Goal: Task Accomplishment & Management: Manage account settings

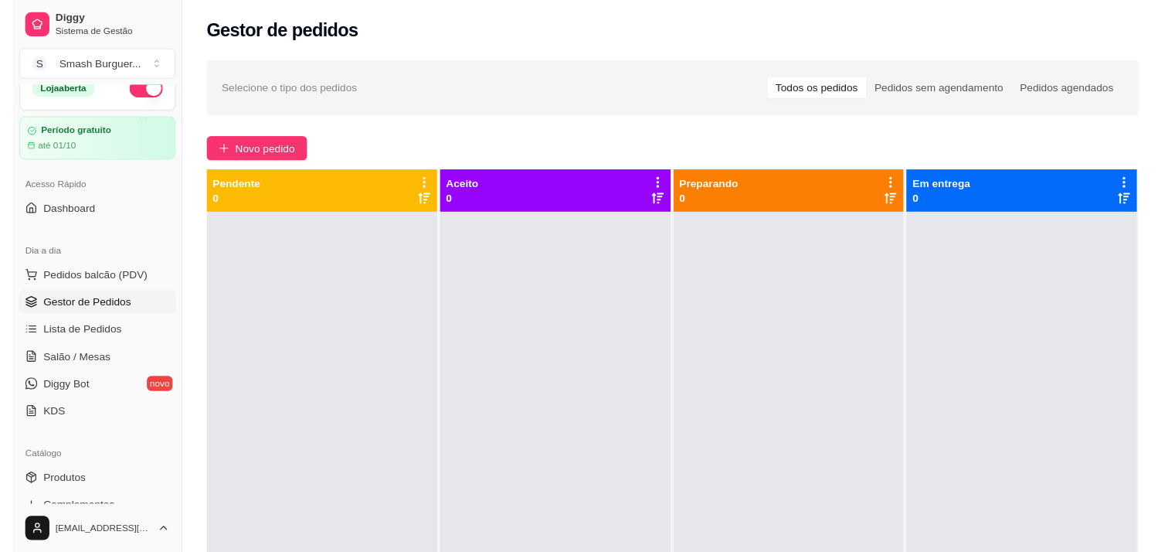
scroll to position [22, 0]
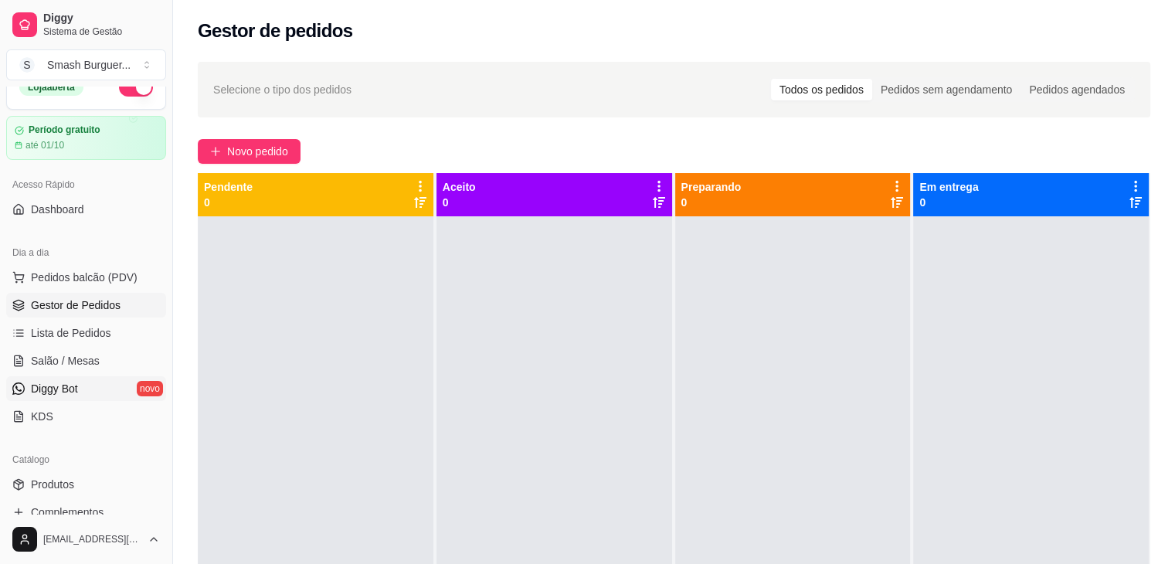
click at [93, 397] on link "Diggy Bot novo" at bounding box center [86, 388] width 160 height 25
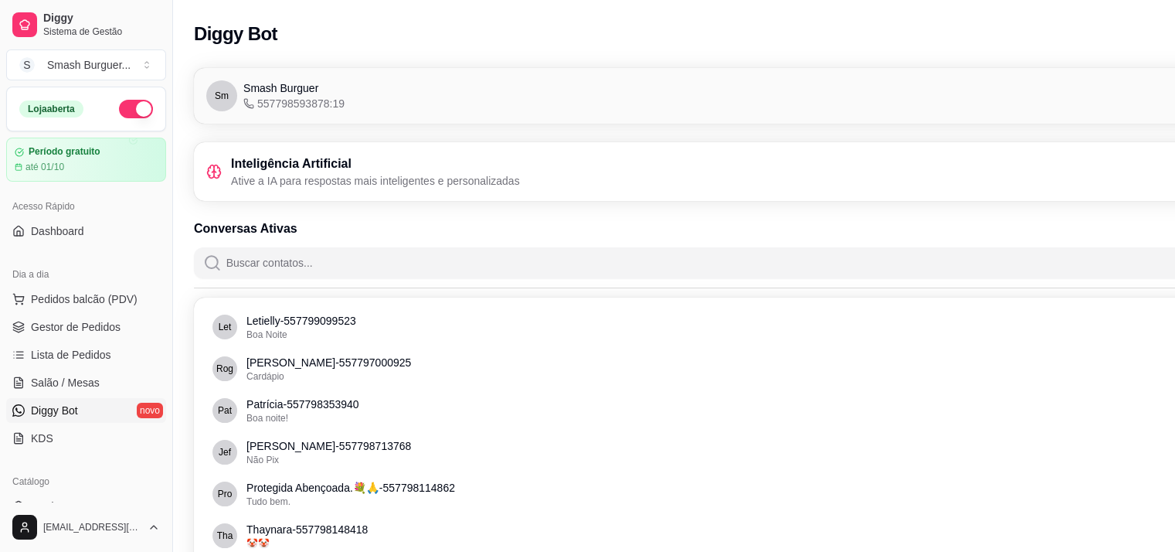
click at [60, 243] on div "Acesso Rápido Dashboard" at bounding box center [86, 219] width 172 height 62
click at [57, 229] on span "Dashboard" at bounding box center [57, 230] width 53 height 15
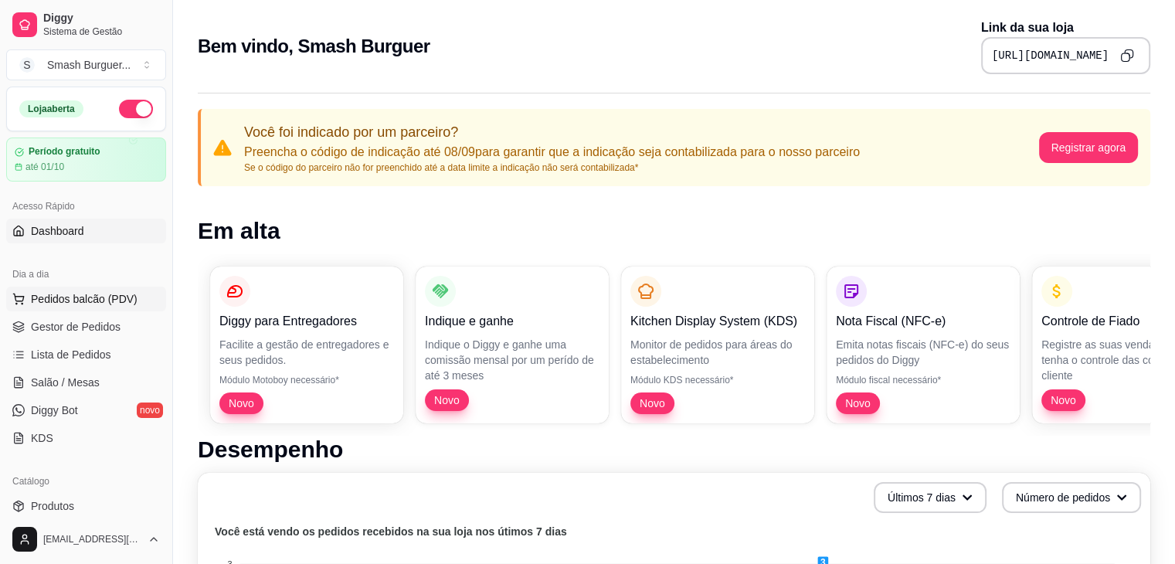
click at [79, 307] on button "Pedidos balcão (PDV)" at bounding box center [86, 299] width 160 height 25
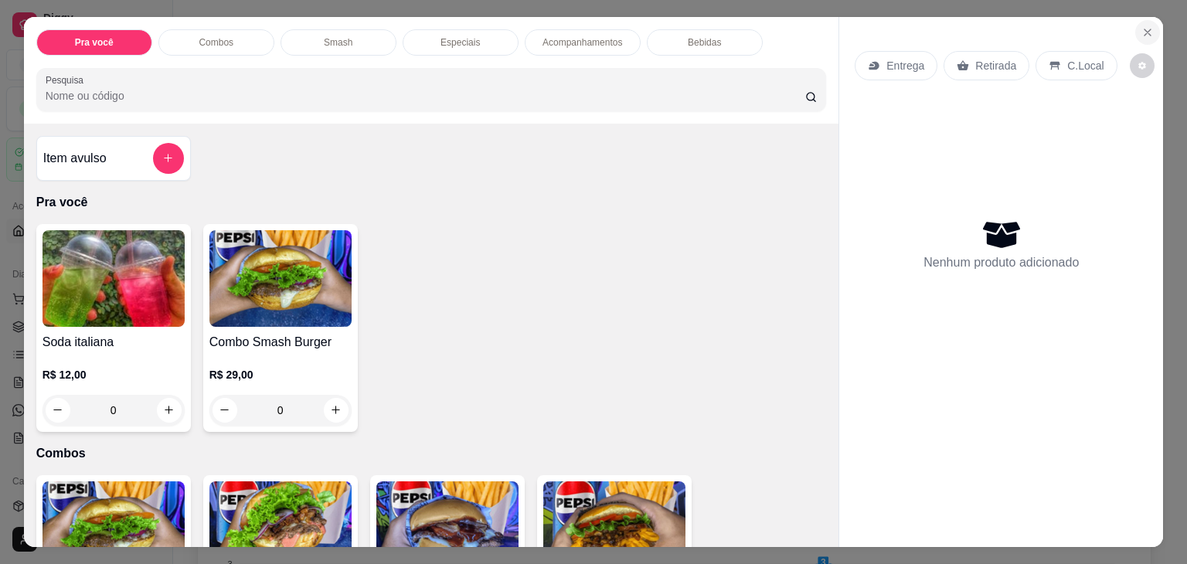
click at [1144, 26] on icon "Close" at bounding box center [1147, 32] width 12 height 12
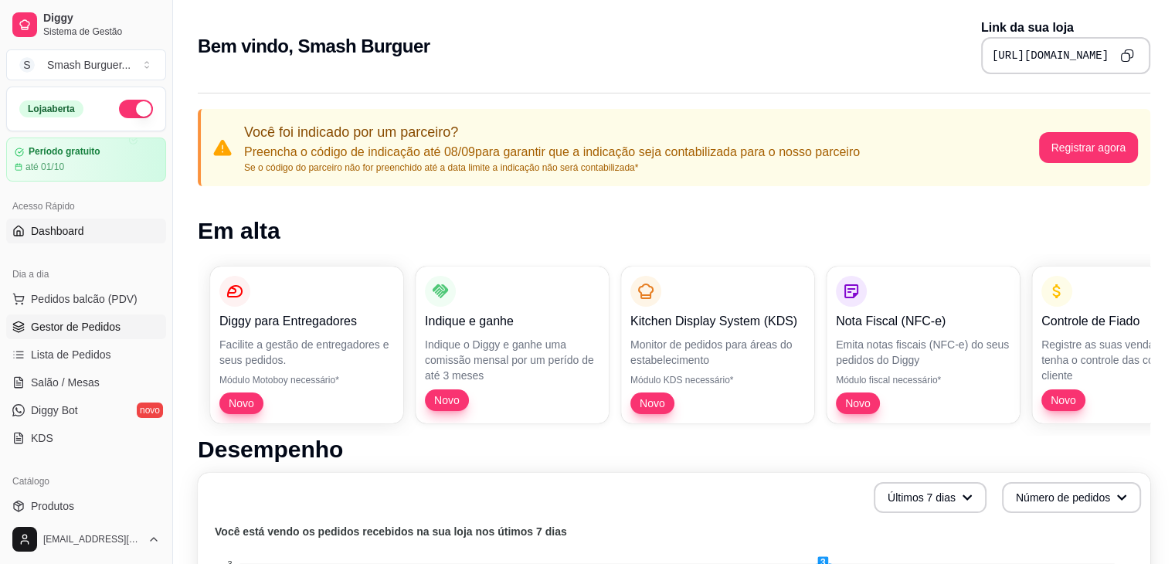
click at [48, 327] on span "Gestor de Pedidos" at bounding box center [76, 326] width 90 height 15
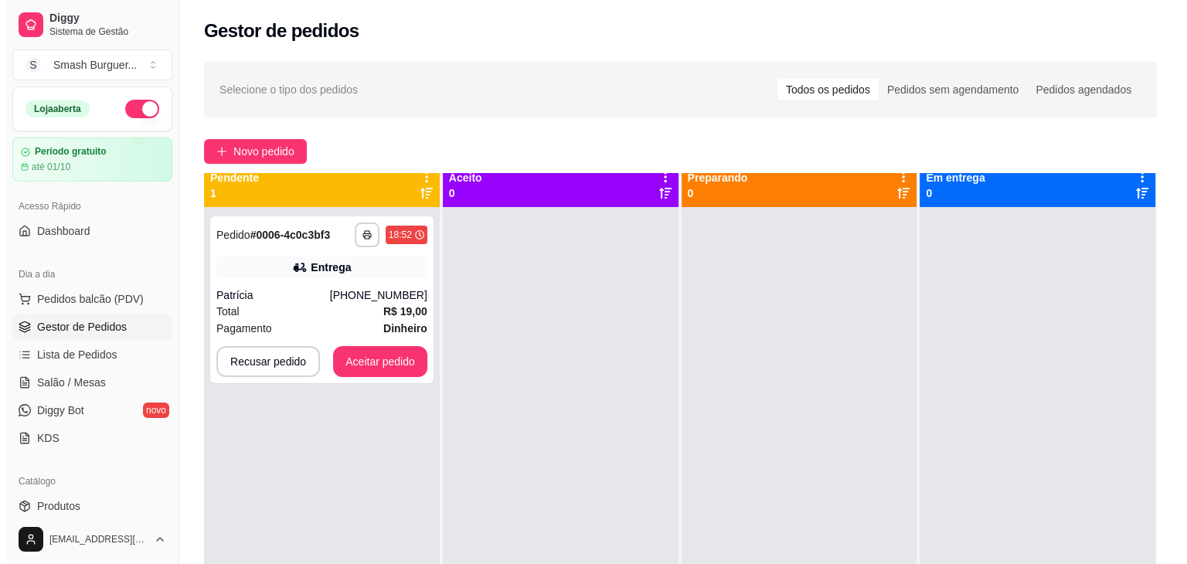
scroll to position [12, 0]
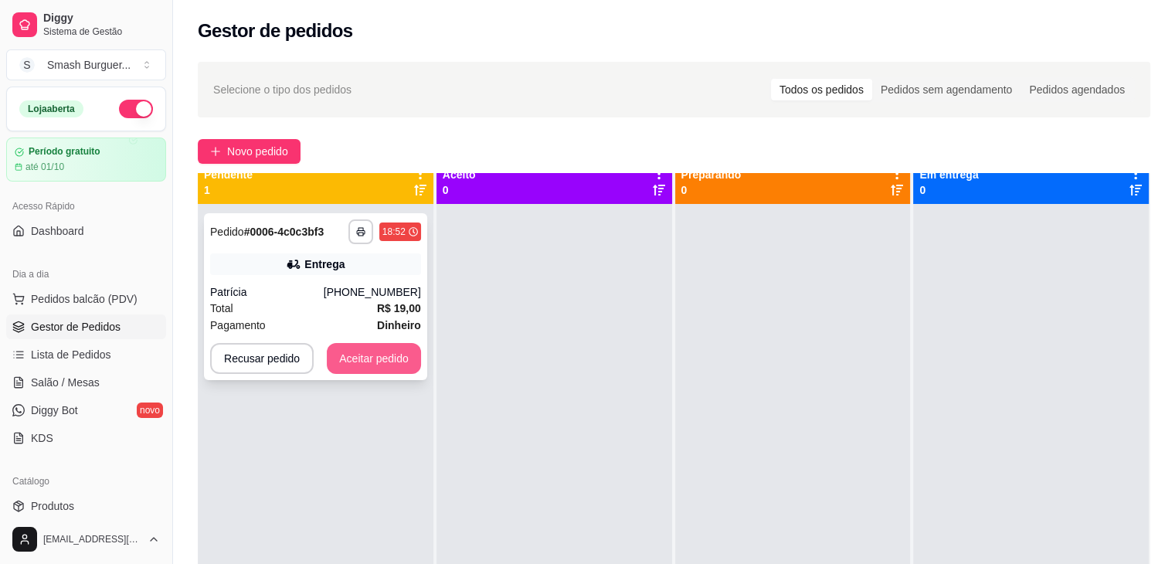
click at [377, 352] on button "Aceitar pedido" at bounding box center [374, 358] width 94 height 31
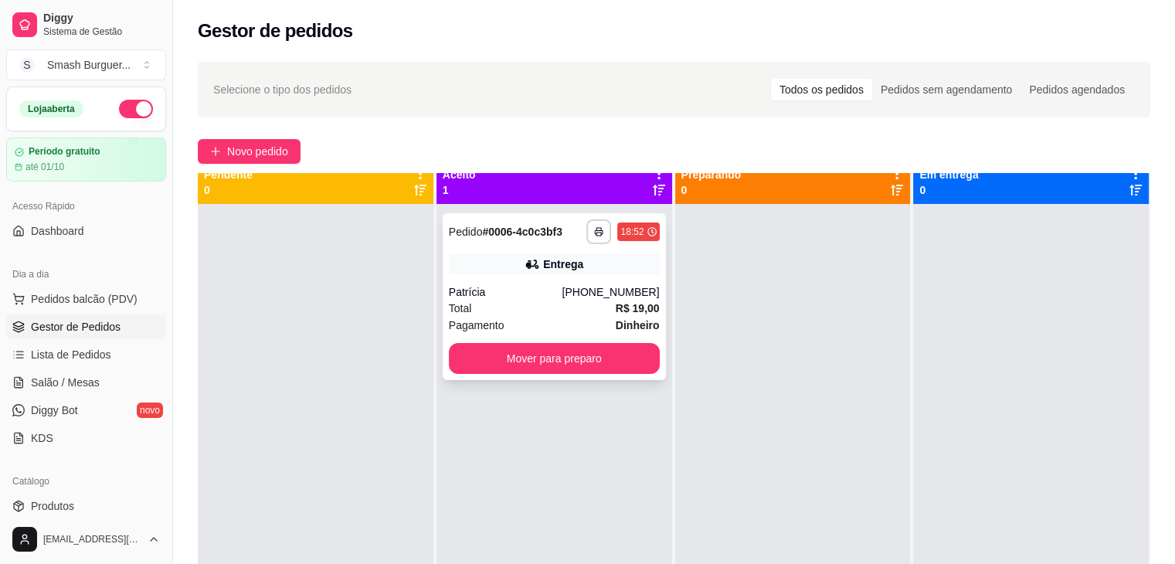
click at [485, 282] on div "**********" at bounding box center [554, 296] width 223 height 167
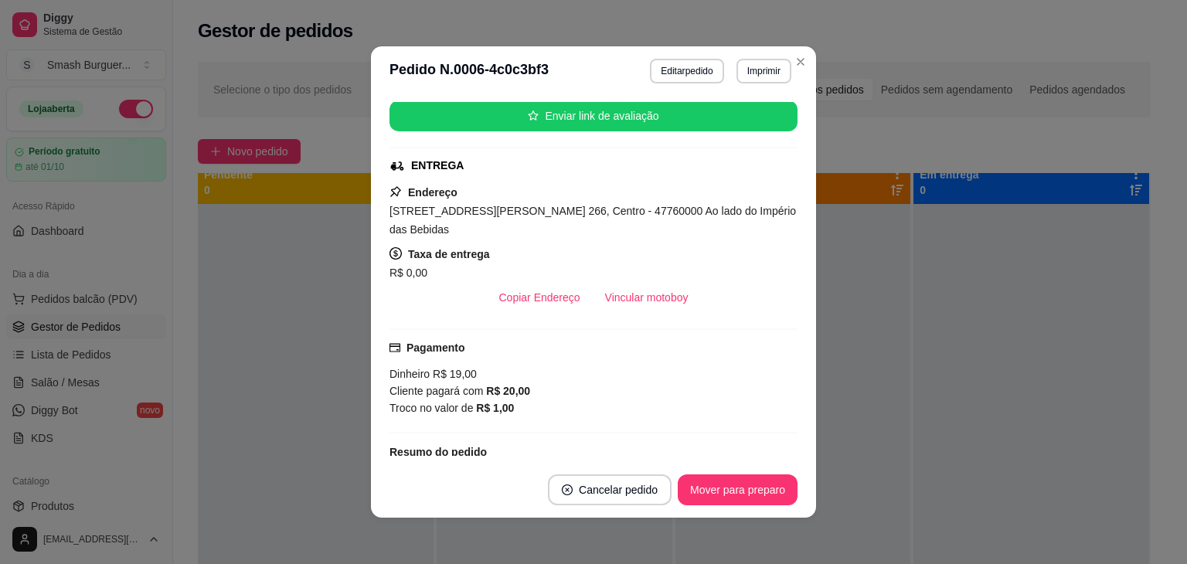
scroll to position [185, 0]
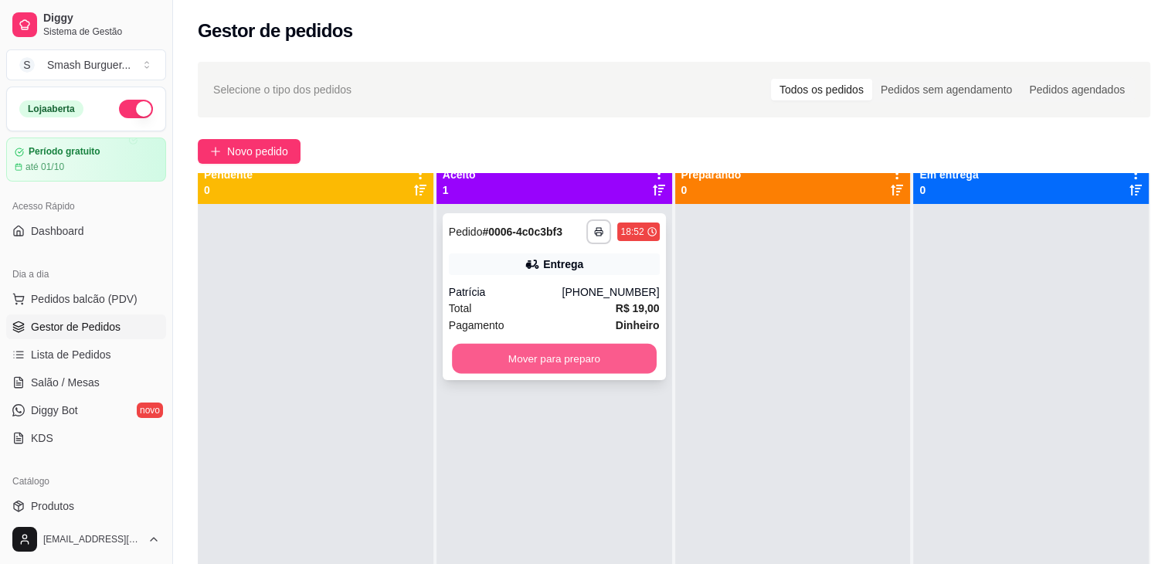
click at [512, 356] on button "Mover para preparo" at bounding box center [554, 359] width 205 height 30
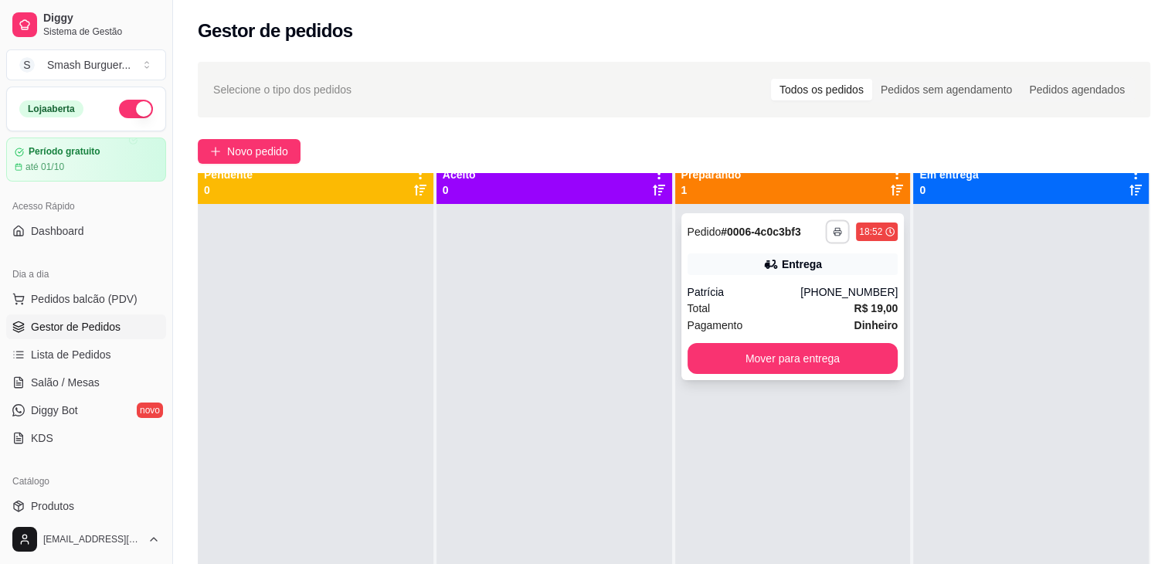
click at [826, 237] on button "button" at bounding box center [838, 231] width 24 height 24
click at [805, 314] on div "Total R$ 19,00" at bounding box center [793, 308] width 211 height 17
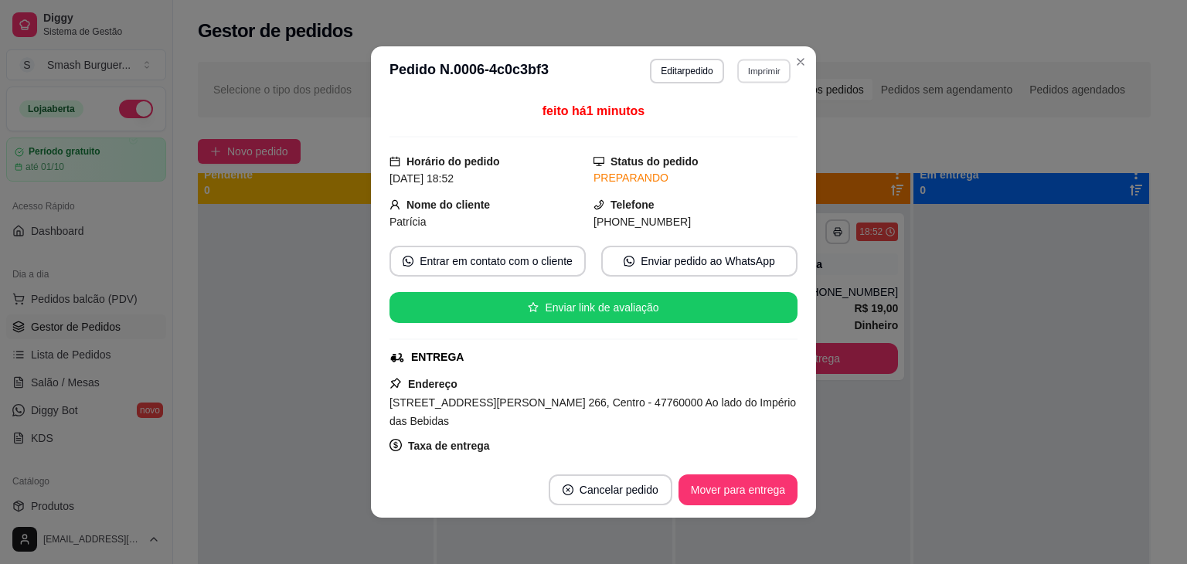
click at [746, 69] on button "Imprimir" at bounding box center [763, 71] width 53 height 24
click at [739, 124] on button "IMPRESSORA" at bounding box center [730, 125] width 108 height 24
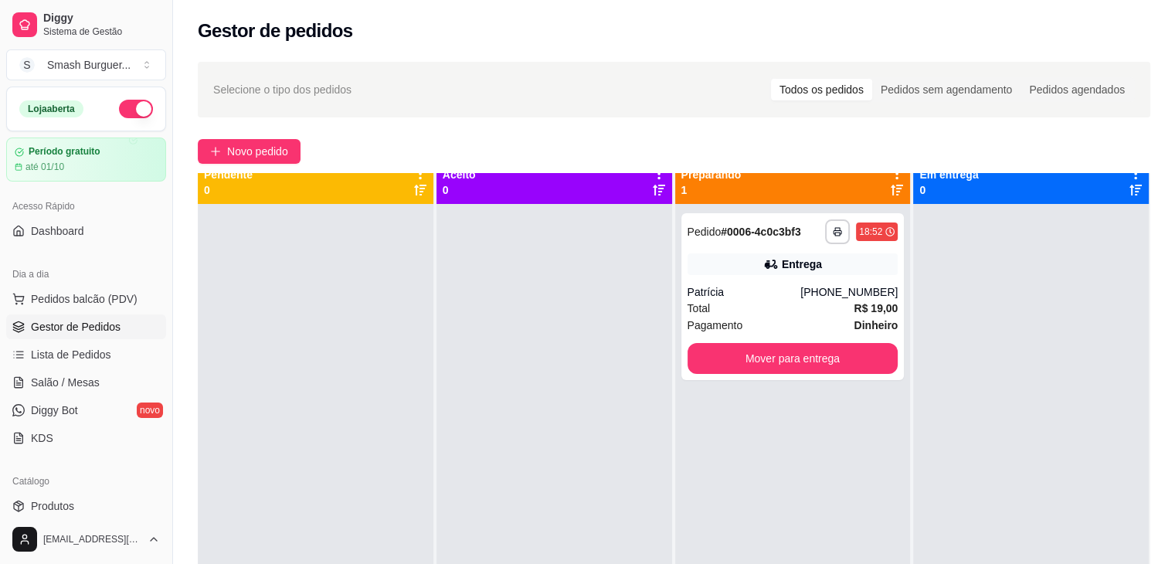
click at [1141, 126] on div "**********" at bounding box center [674, 404] width 1002 height 703
click at [695, 263] on div "Entrega" at bounding box center [793, 264] width 211 height 22
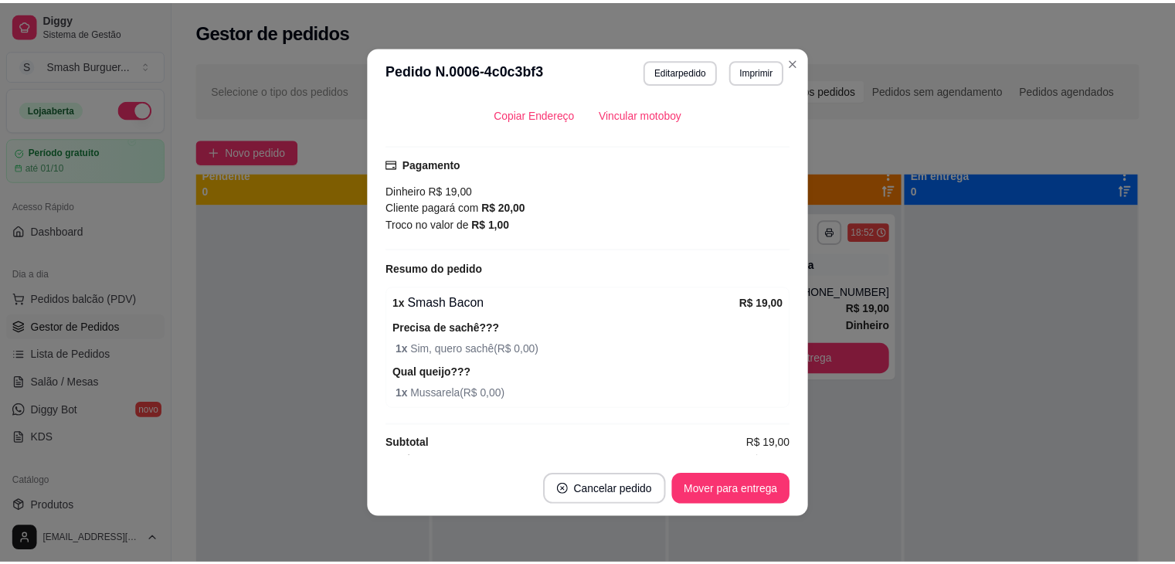
scroll to position [386, 0]
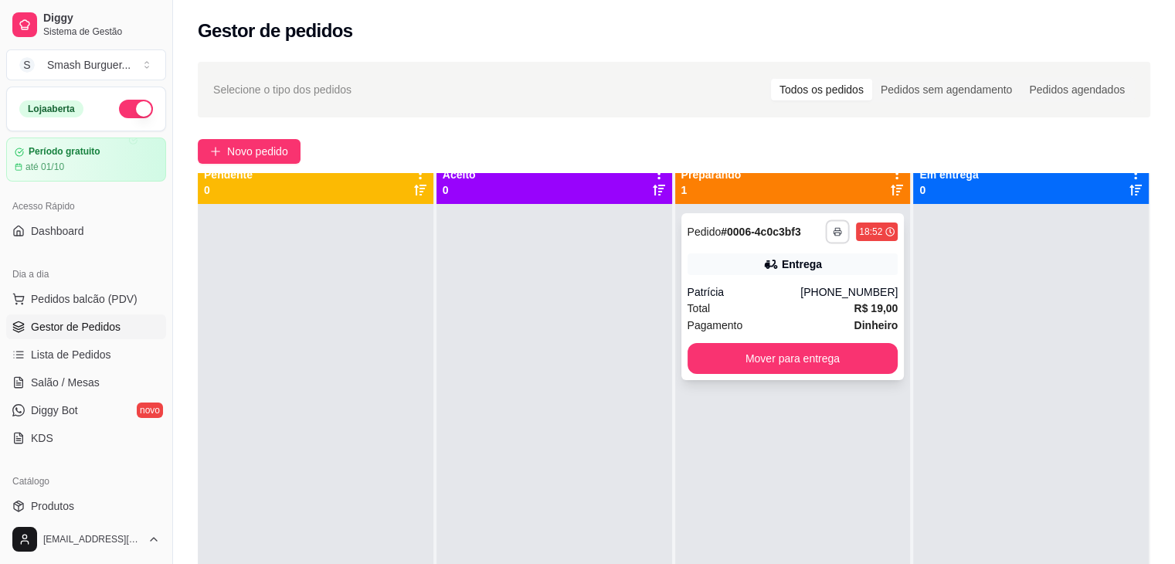
click at [835, 235] on rect "button" at bounding box center [837, 234] width 5 height 3
click at [826, 236] on button "button" at bounding box center [838, 231] width 24 height 24
click at [792, 249] on div "**********" at bounding box center [793, 296] width 223 height 167
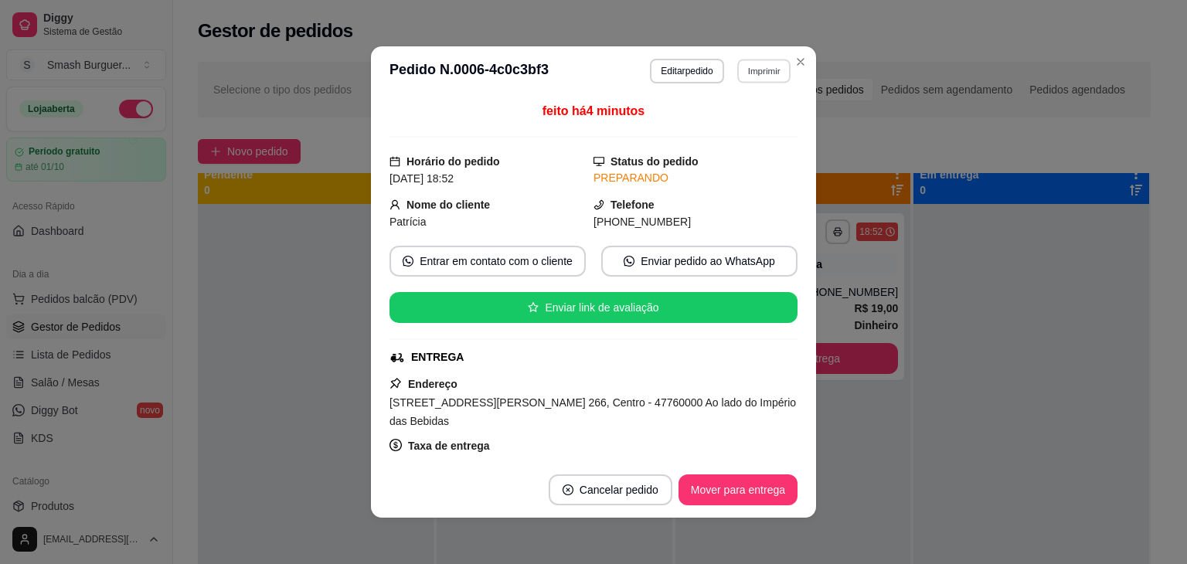
click at [751, 74] on button "Imprimir" at bounding box center [763, 71] width 53 height 24
click at [729, 117] on button "IMPRESSORA" at bounding box center [731, 125] width 112 height 25
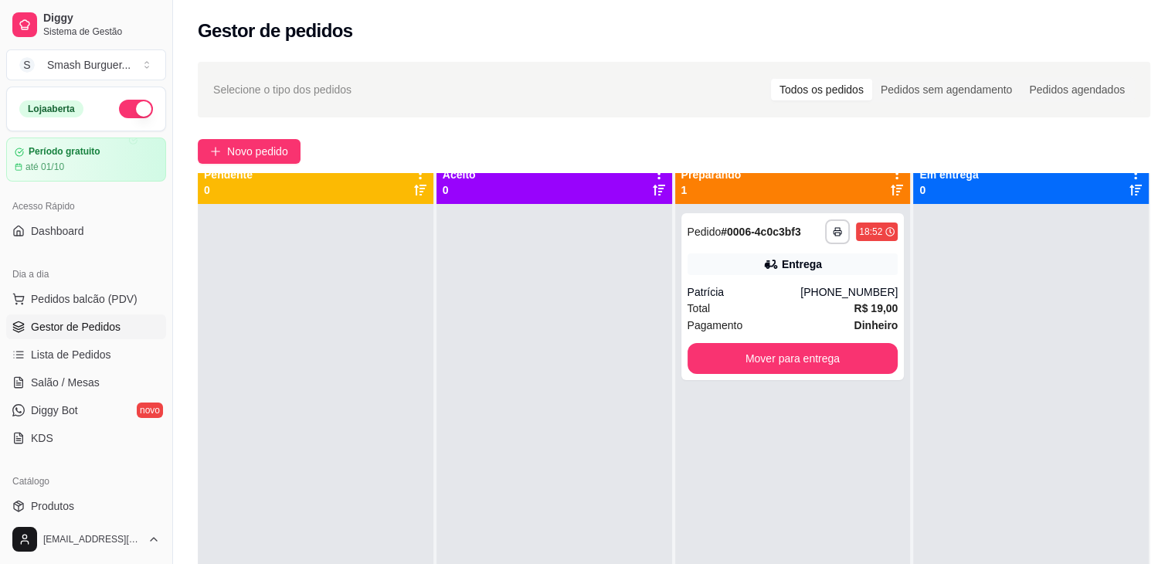
click at [689, 457] on div "**********" at bounding box center [793, 486] width 236 height 564
click at [836, 229] on button "button" at bounding box center [837, 231] width 25 height 25
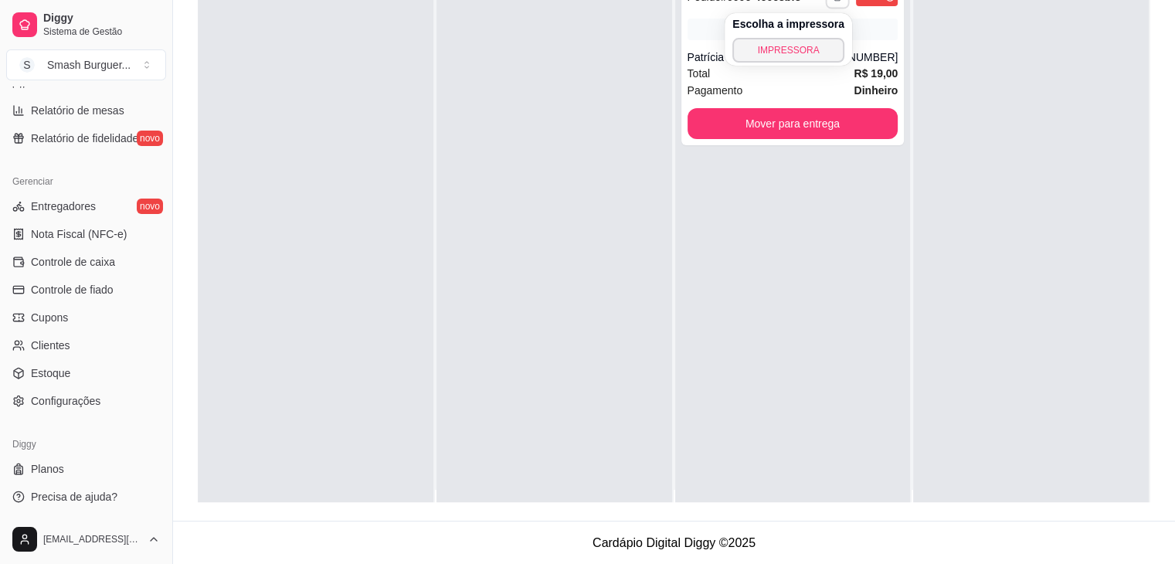
scroll to position [547, 0]
click at [80, 410] on link "Configurações" at bounding box center [86, 401] width 160 height 25
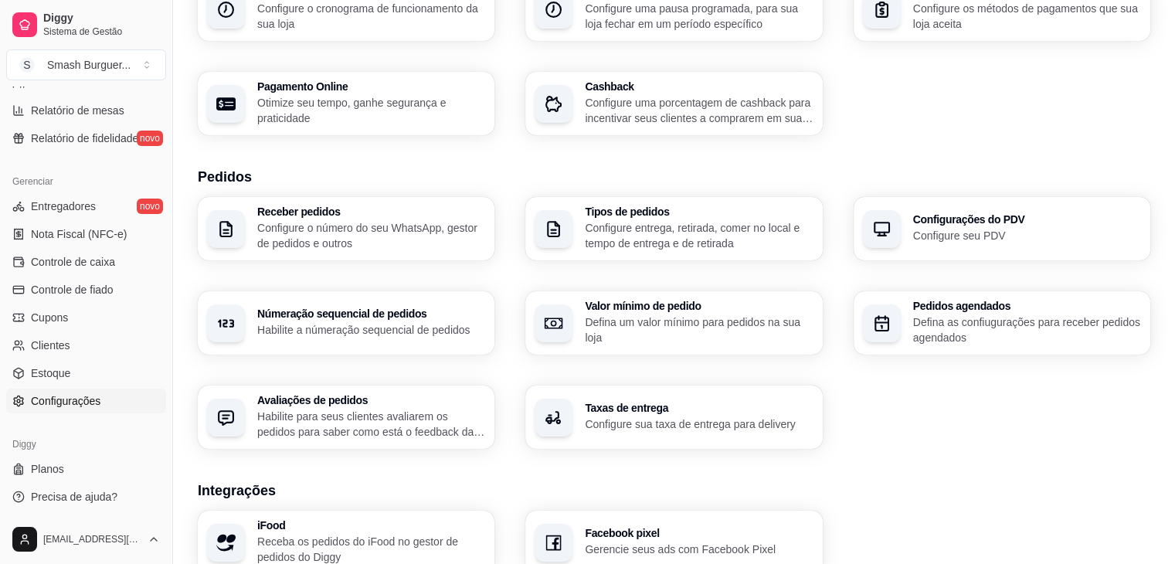
scroll to position [518, 0]
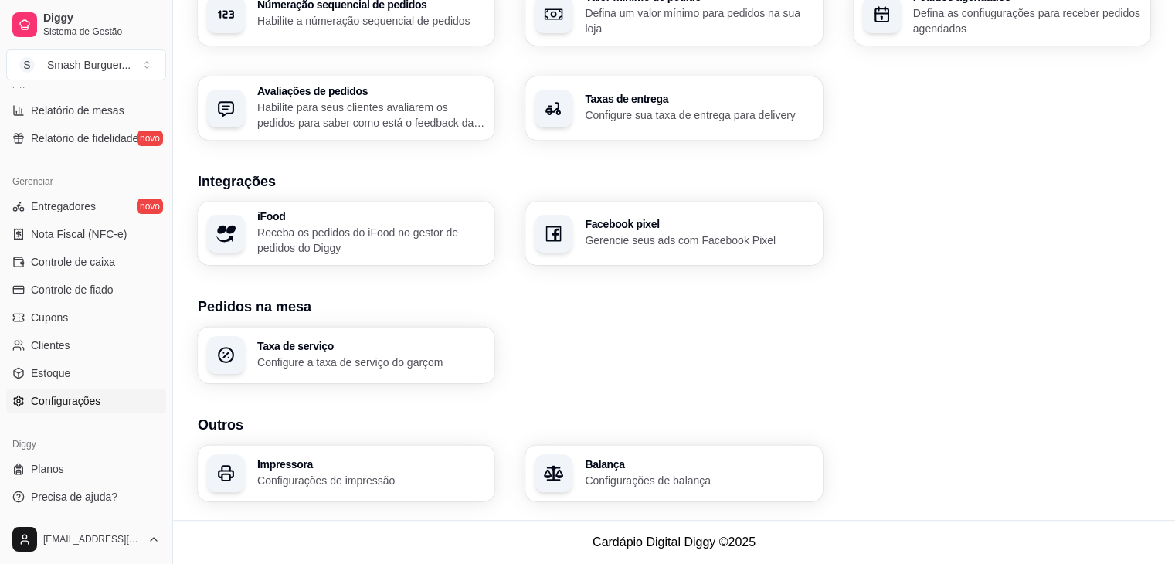
click at [393, 467] on h3 "Impressora" at bounding box center [371, 464] width 228 height 11
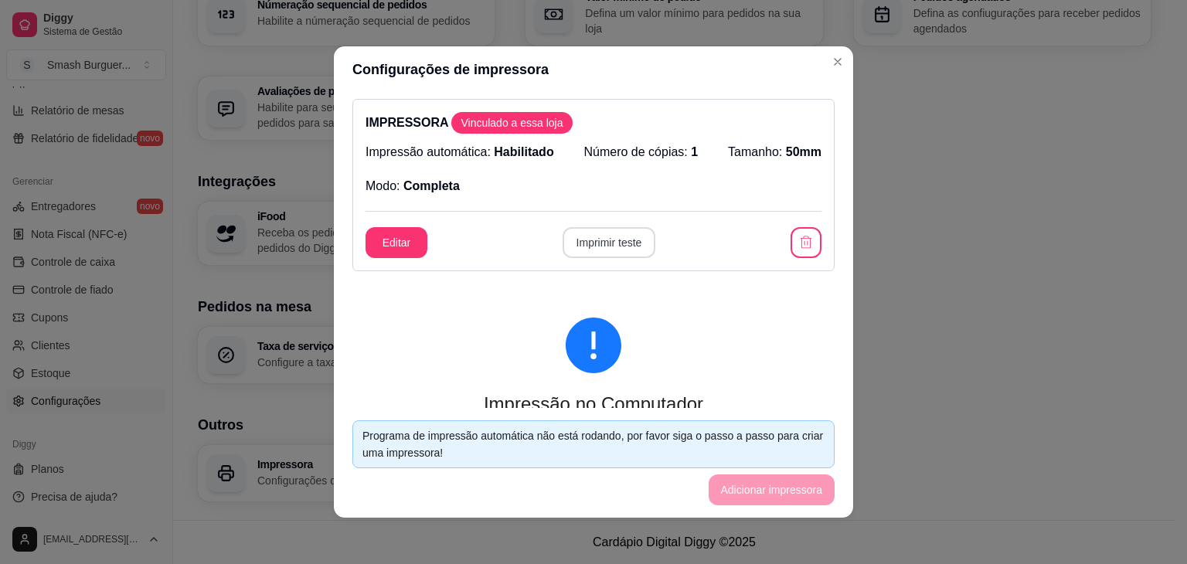
click at [591, 229] on button "Imprimir teste" at bounding box center [609, 242] width 93 height 31
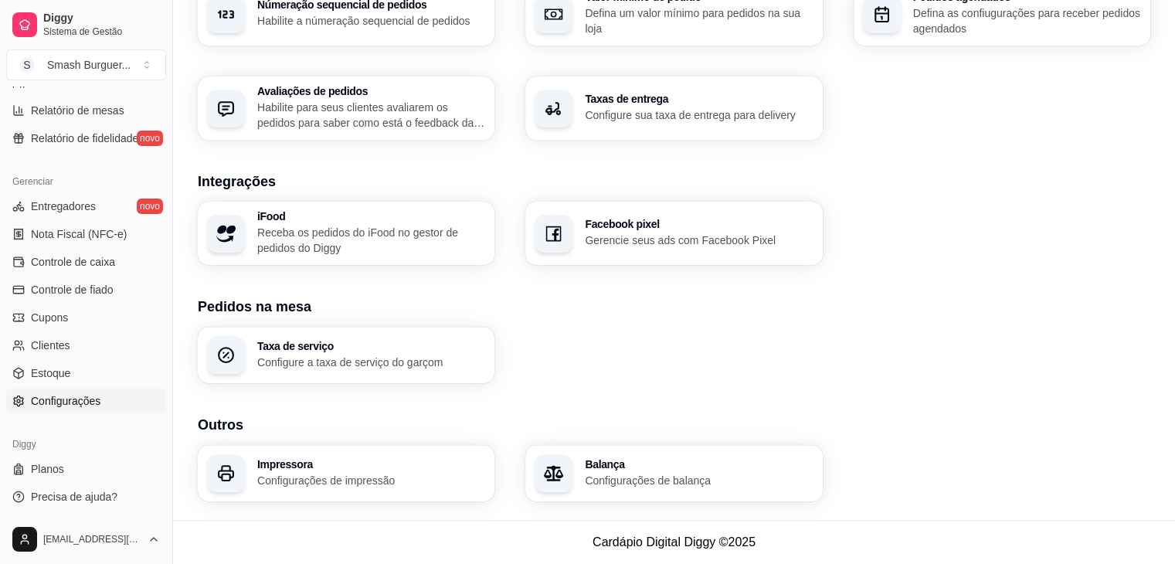
click at [1043, 222] on div "iFood Receba os pedidos do iFood no gestor de pedidos do Diggy Facebook pixel G…" at bounding box center [674, 233] width 953 height 63
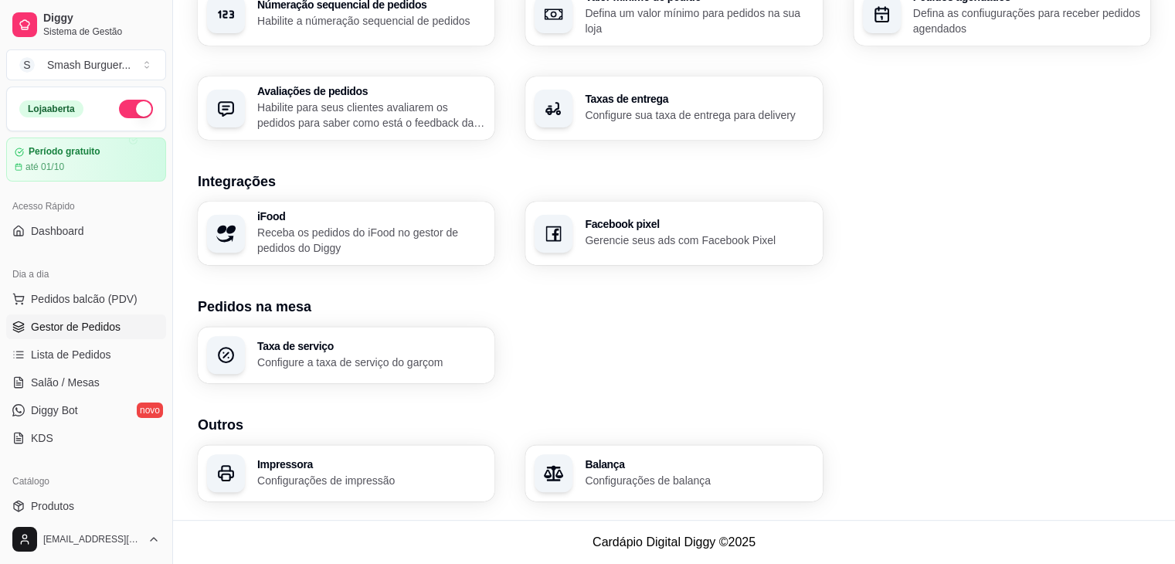
click at [68, 328] on span "Gestor de Pedidos" at bounding box center [76, 326] width 90 height 15
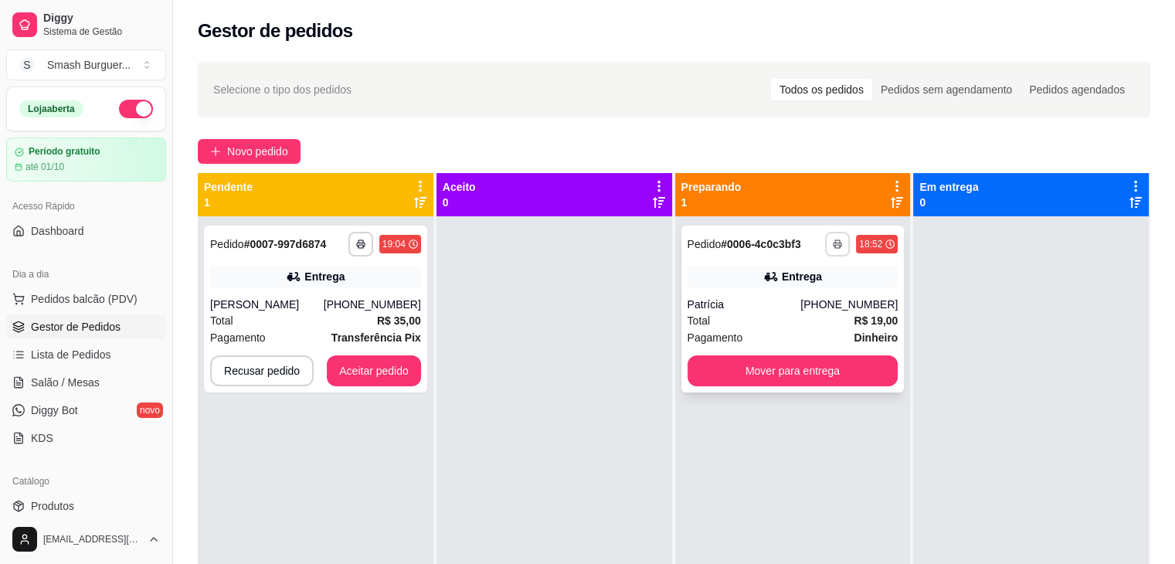
click at [835, 240] on polyline "button" at bounding box center [837, 241] width 5 height 3
click at [709, 141] on div "Novo pedido" at bounding box center [674, 151] width 953 height 25
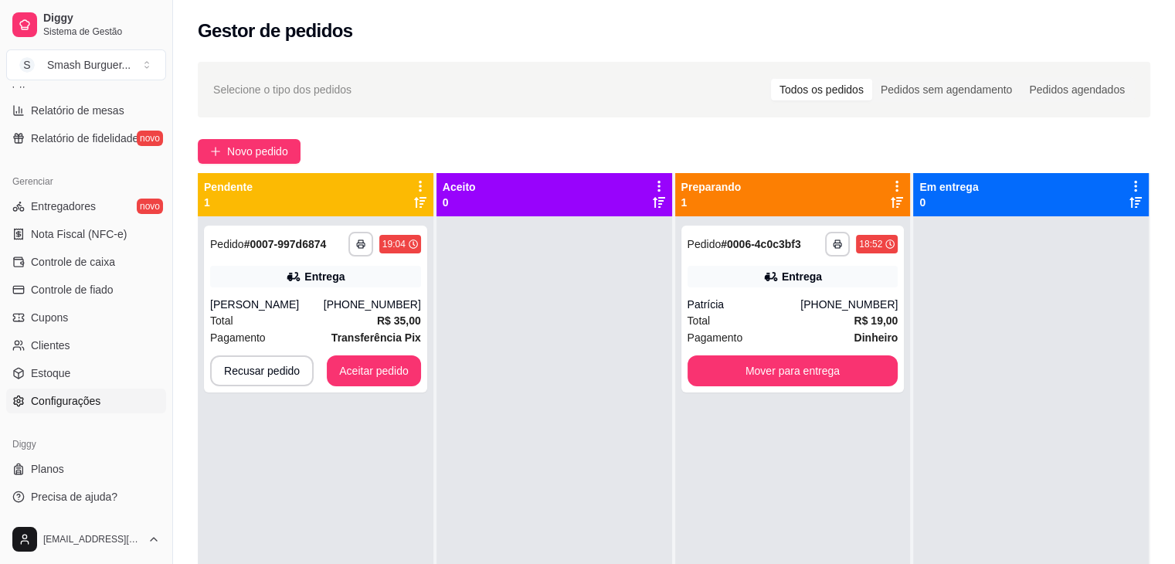
click at [59, 400] on span "Configurações" at bounding box center [66, 400] width 70 height 15
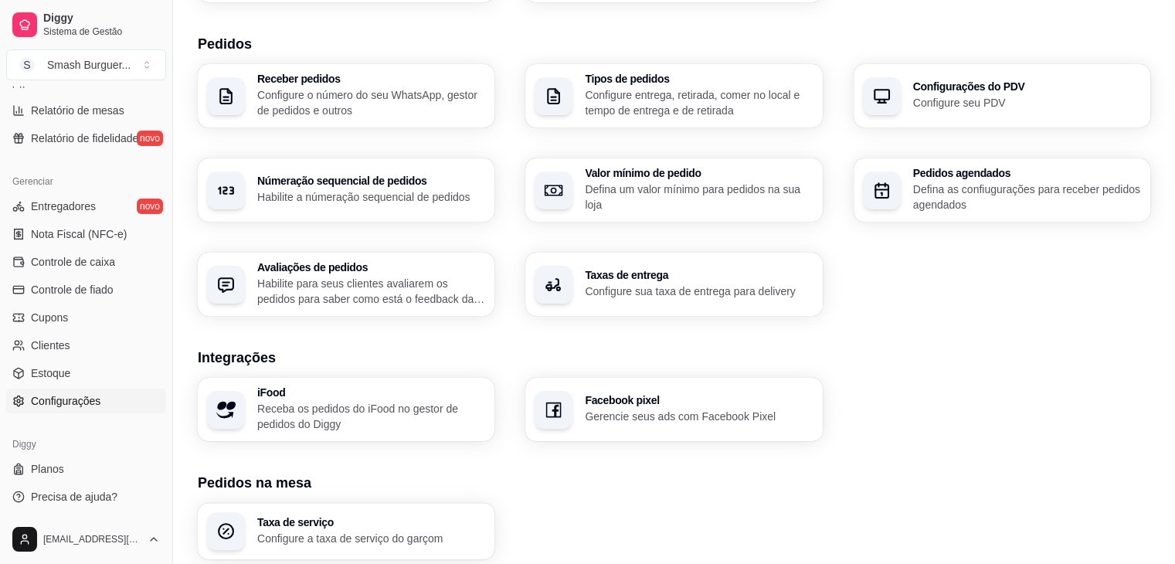
scroll to position [518, 0]
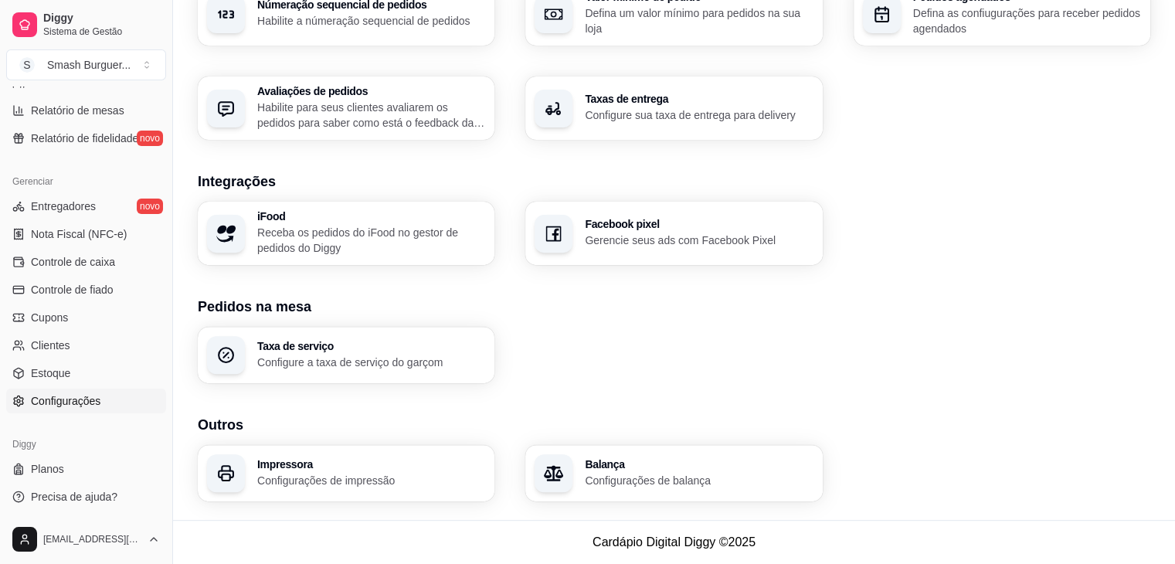
click at [355, 471] on div "Impressora Configurações de impressão" at bounding box center [371, 473] width 228 height 29
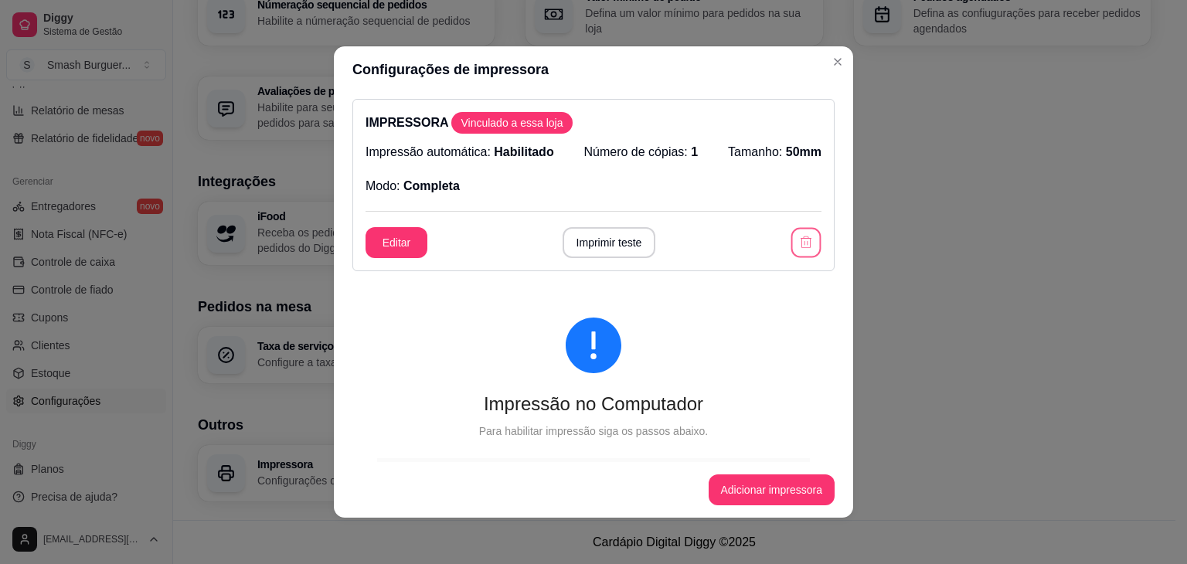
click at [798, 240] on icon "button" at bounding box center [805, 242] width 15 height 15
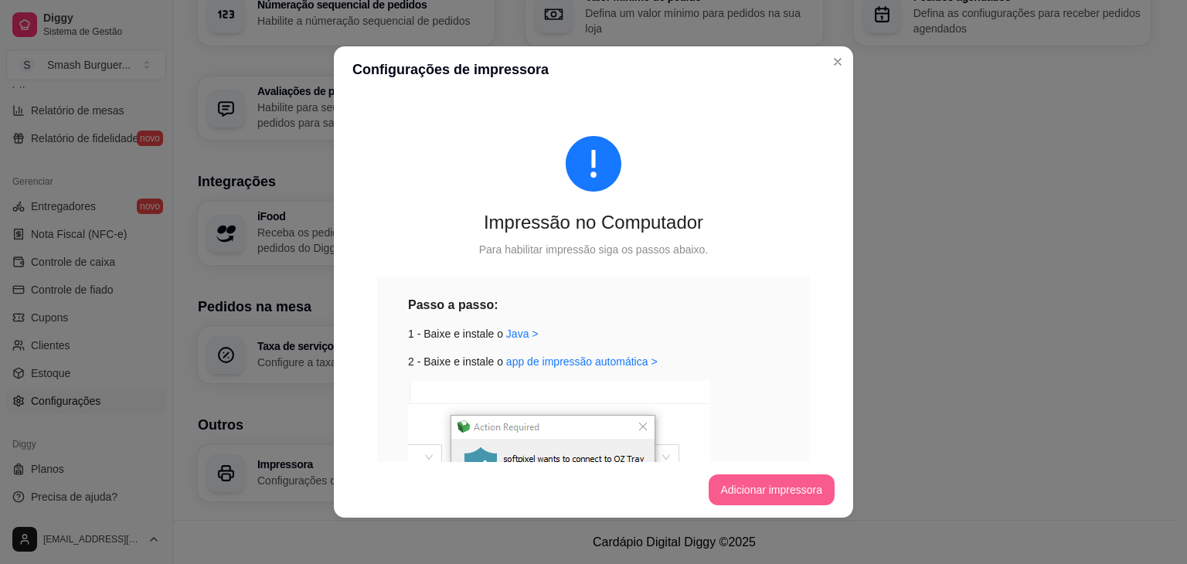
click at [753, 488] on button "Adicionar impressora" at bounding box center [772, 489] width 127 height 31
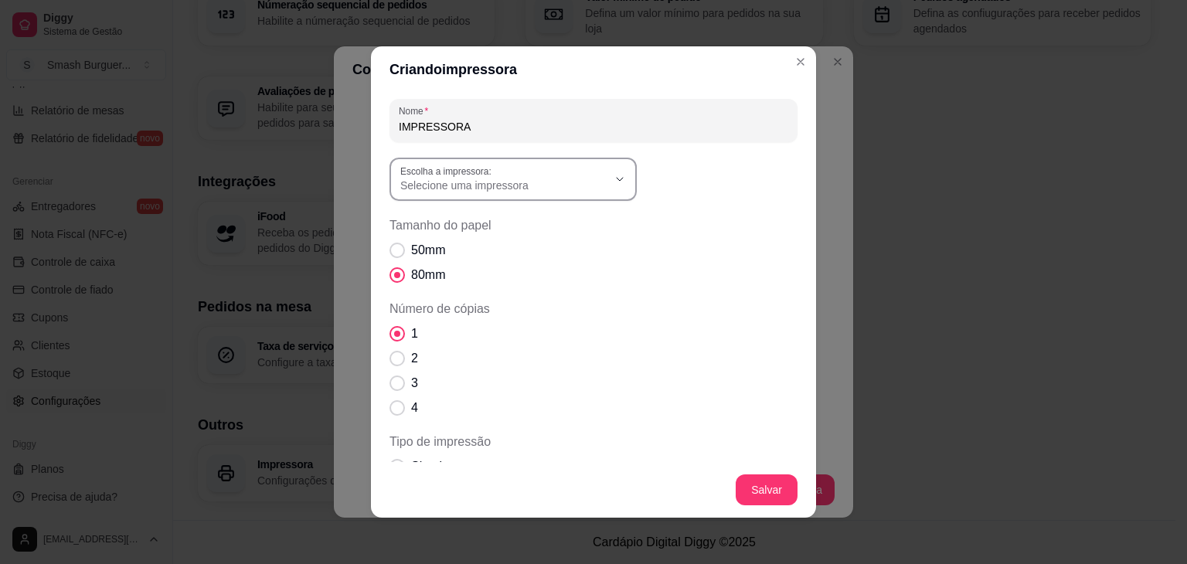
click at [549, 182] on span "Selecione uma impressora" at bounding box center [503, 185] width 207 height 15
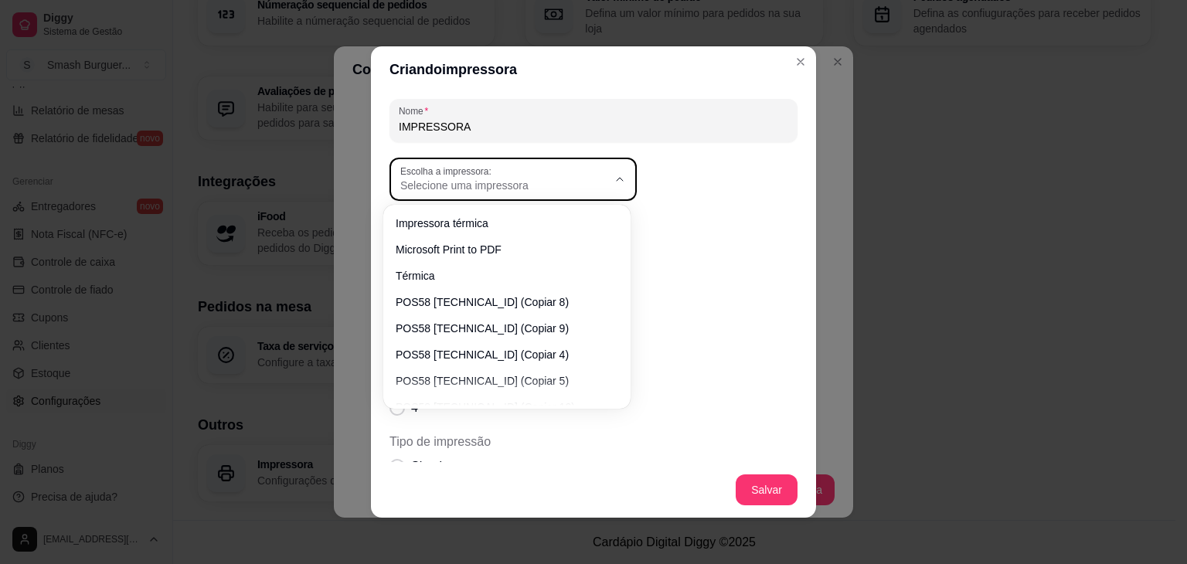
click at [549, 182] on span "Selecione uma impressora" at bounding box center [503, 185] width 207 height 15
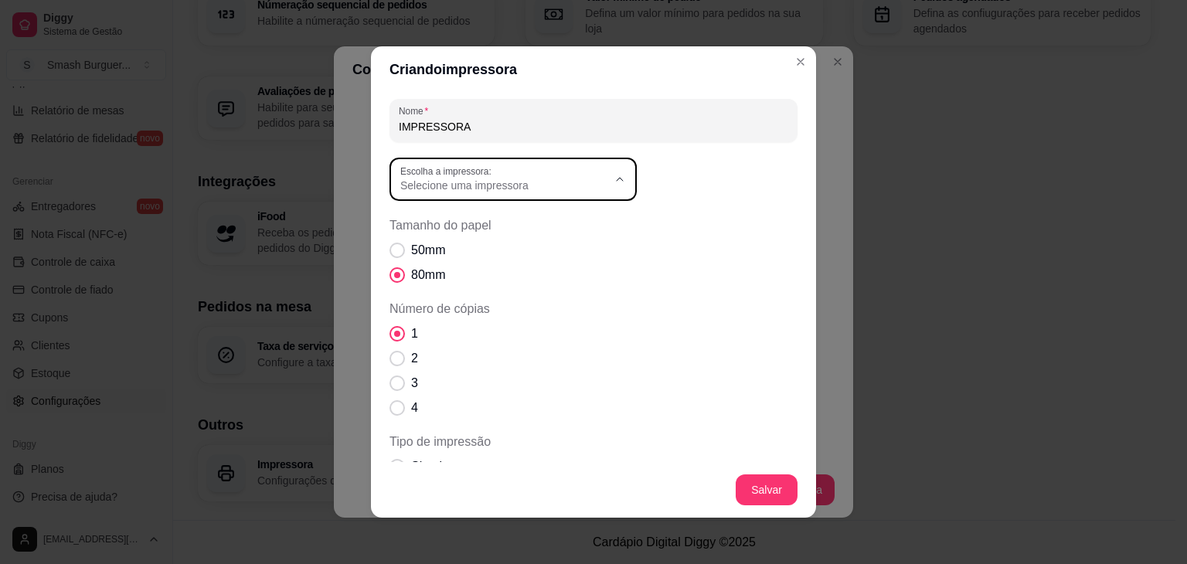
click at [490, 228] on span "Impressora térmica" at bounding box center [499, 222] width 199 height 15
type input "Impressora térmica"
select select "Impressora térmica"
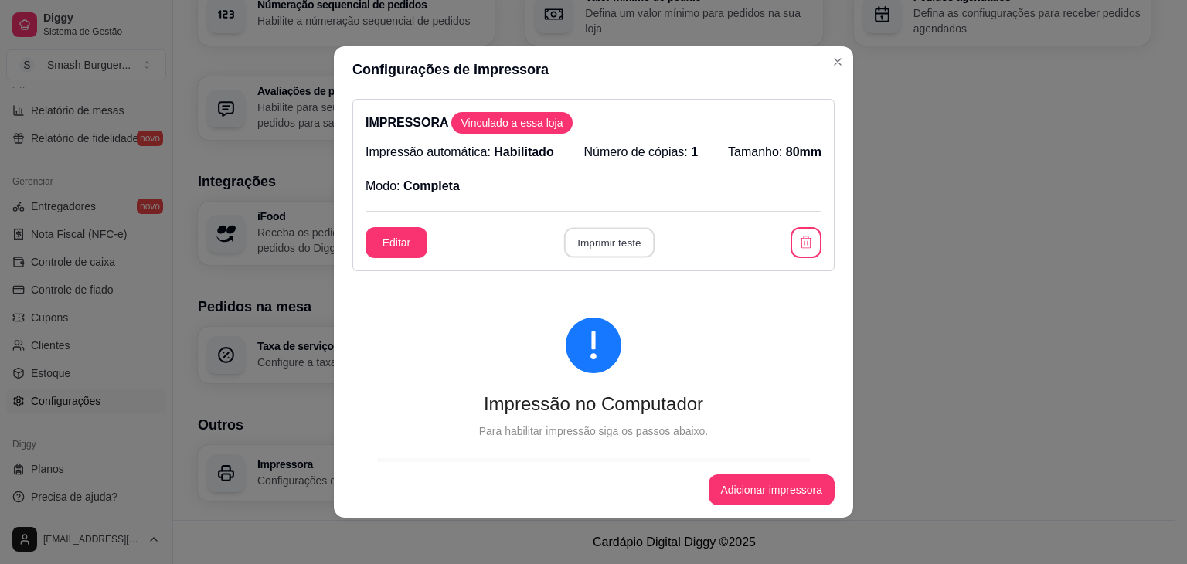
click at [586, 240] on button "Imprimir teste" at bounding box center [608, 243] width 90 height 30
click at [790, 250] on button "button" at bounding box center [805, 242] width 31 height 31
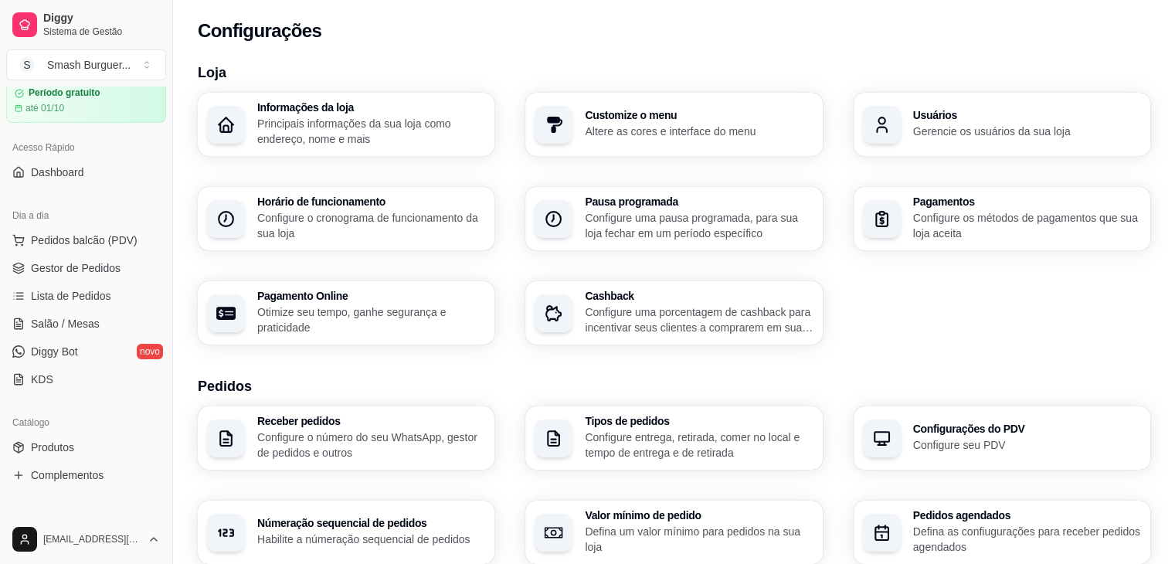
scroll to position [0, 0]
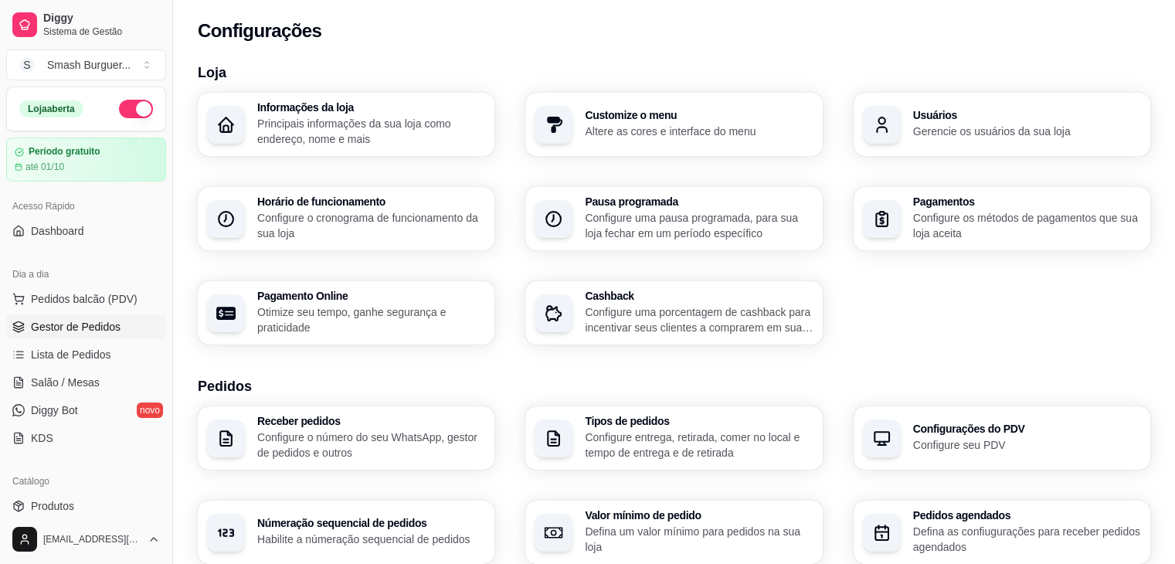
click at [50, 326] on span "Gestor de Pedidos" at bounding box center [76, 326] width 90 height 15
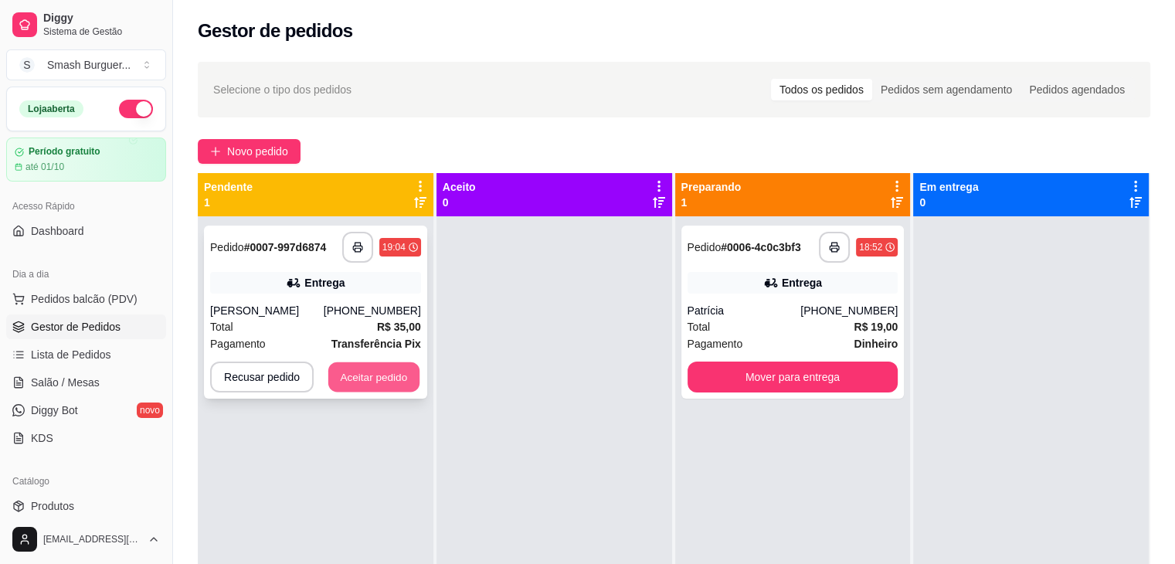
click at [359, 381] on button "Aceitar pedido" at bounding box center [373, 377] width 91 height 30
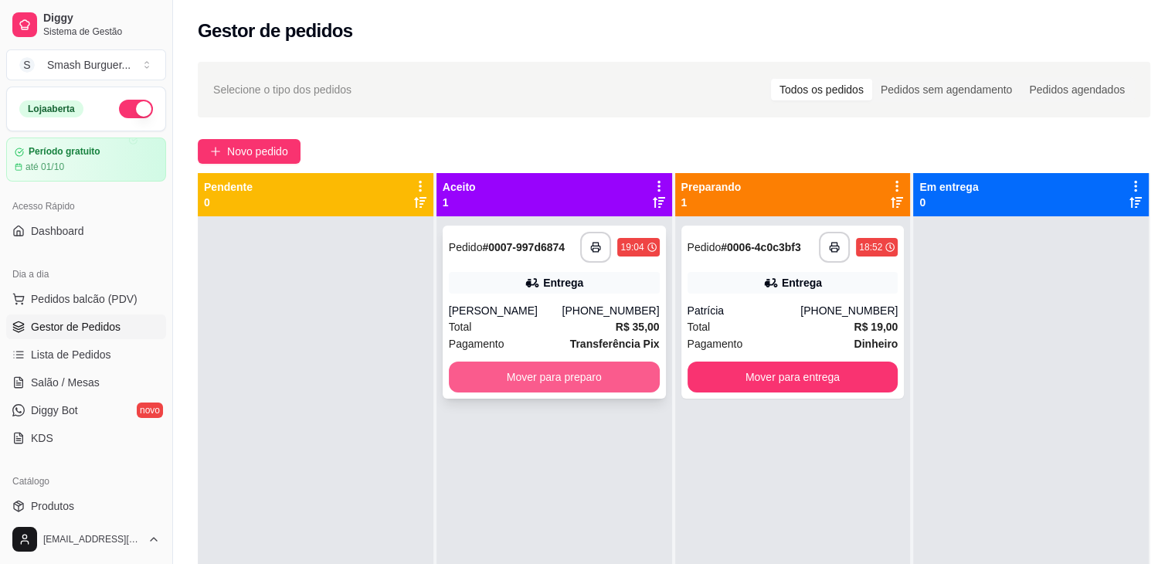
click at [516, 376] on button "Mover para preparo" at bounding box center [554, 377] width 211 height 31
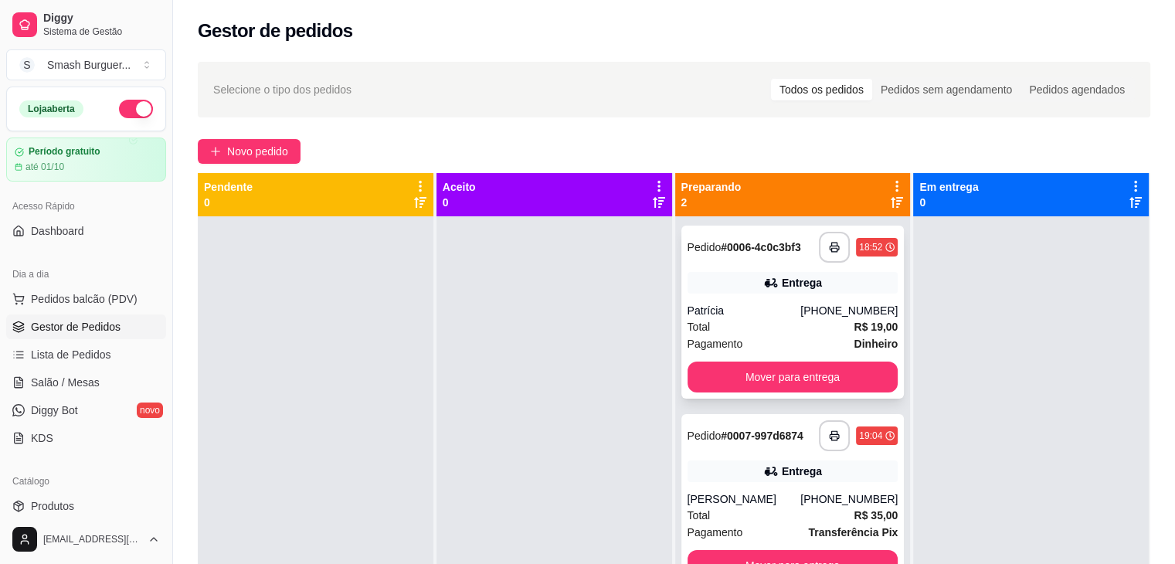
click at [729, 325] on div "Total R$ 19,00" at bounding box center [793, 326] width 211 height 17
click at [736, 465] on div "Entrega" at bounding box center [793, 472] width 211 height 22
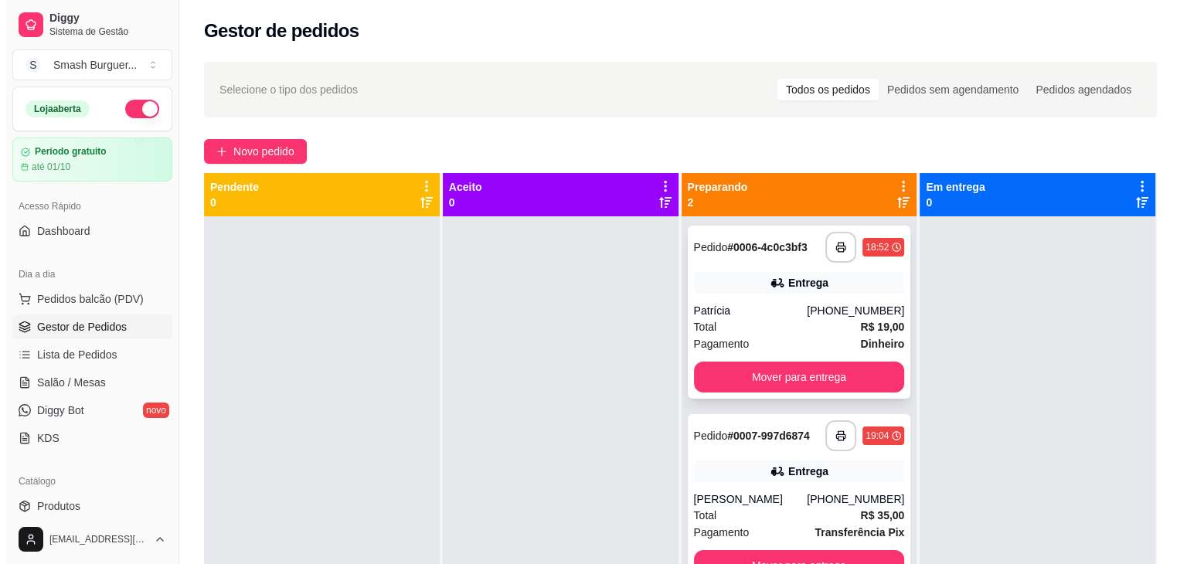
scroll to position [43, 0]
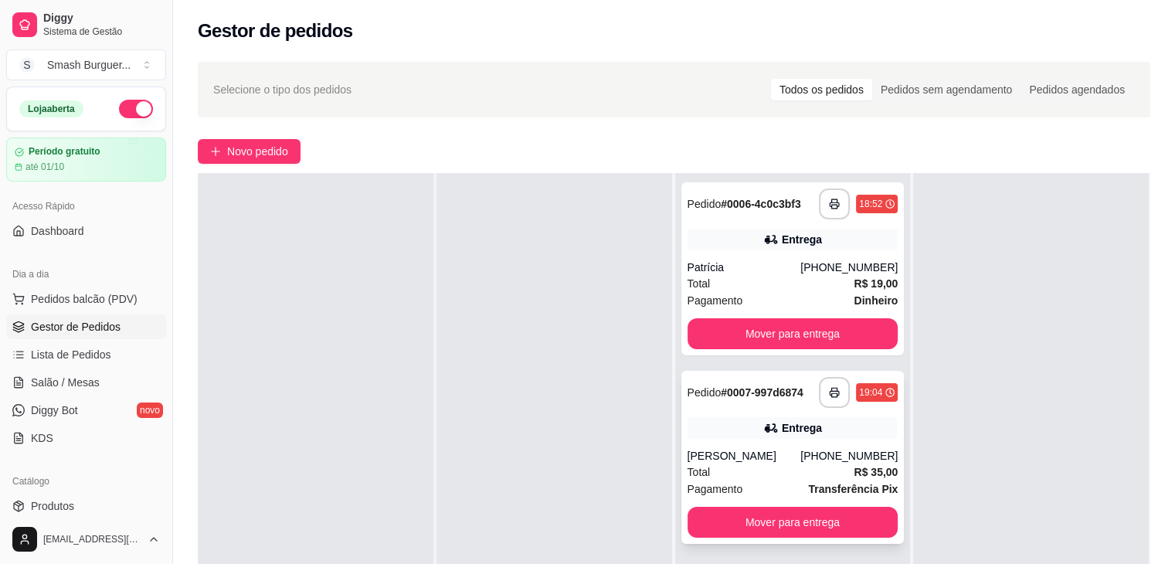
click at [703, 428] on div "Entrega" at bounding box center [793, 428] width 211 height 22
click at [756, 283] on div "Total R$ 19,00" at bounding box center [793, 283] width 211 height 17
click at [736, 433] on div "Entrega" at bounding box center [793, 428] width 211 height 22
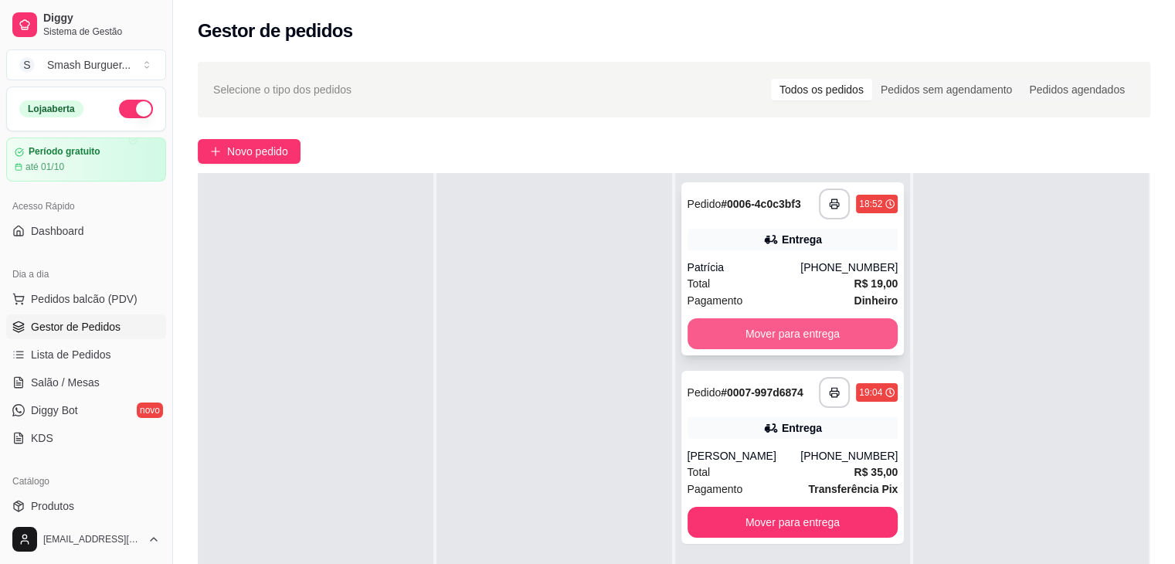
click at [822, 321] on button "Mover para entrega" at bounding box center [793, 333] width 211 height 31
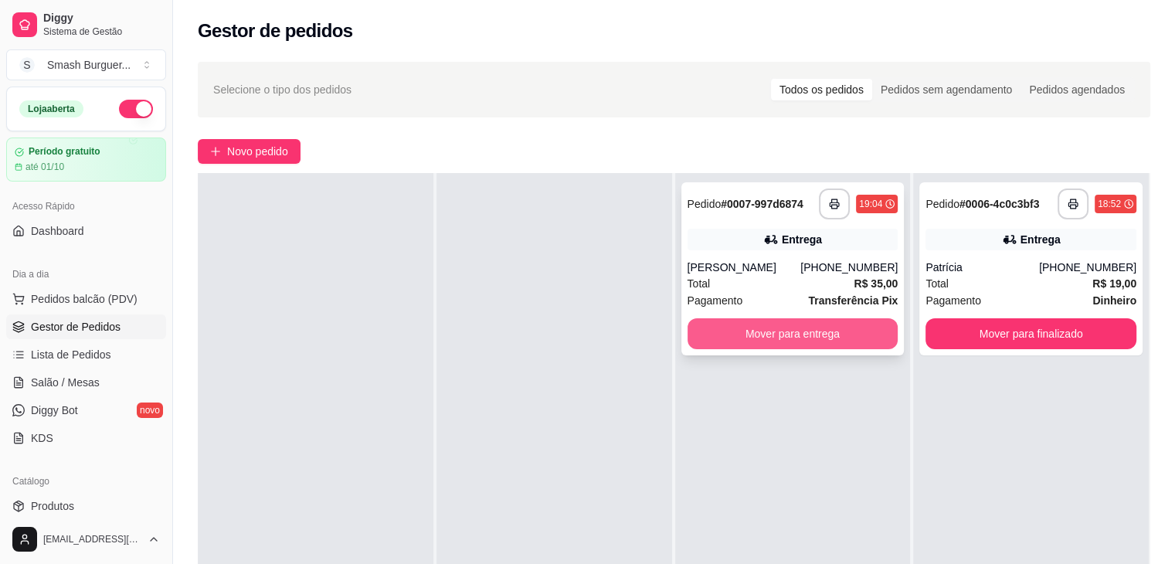
click at [831, 338] on button "Mover para entrega" at bounding box center [793, 333] width 211 height 31
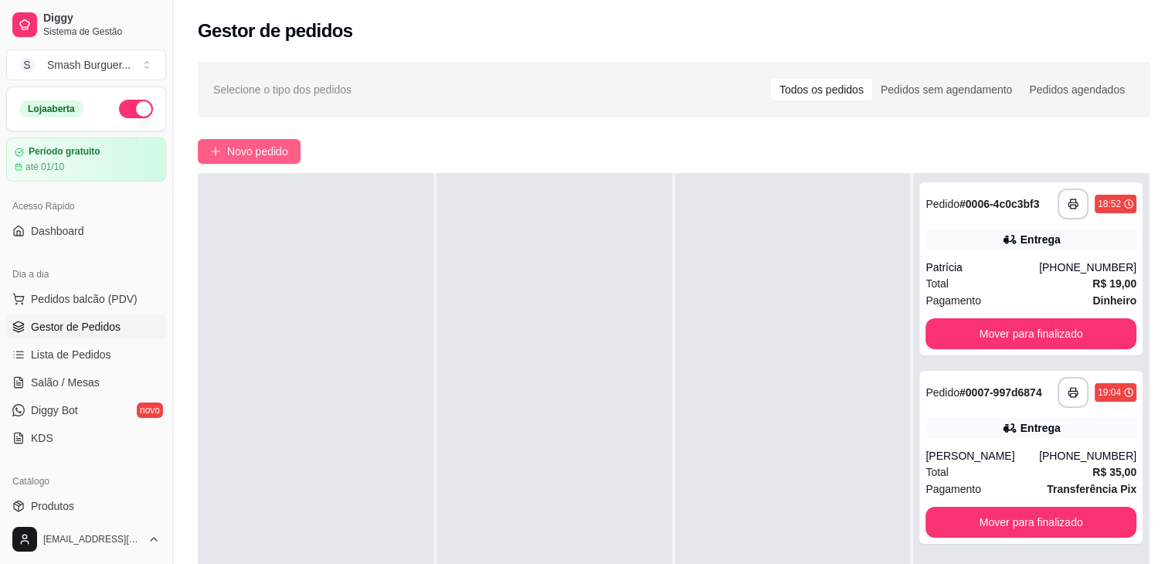
click at [259, 155] on span "Novo pedido" at bounding box center [257, 151] width 61 height 17
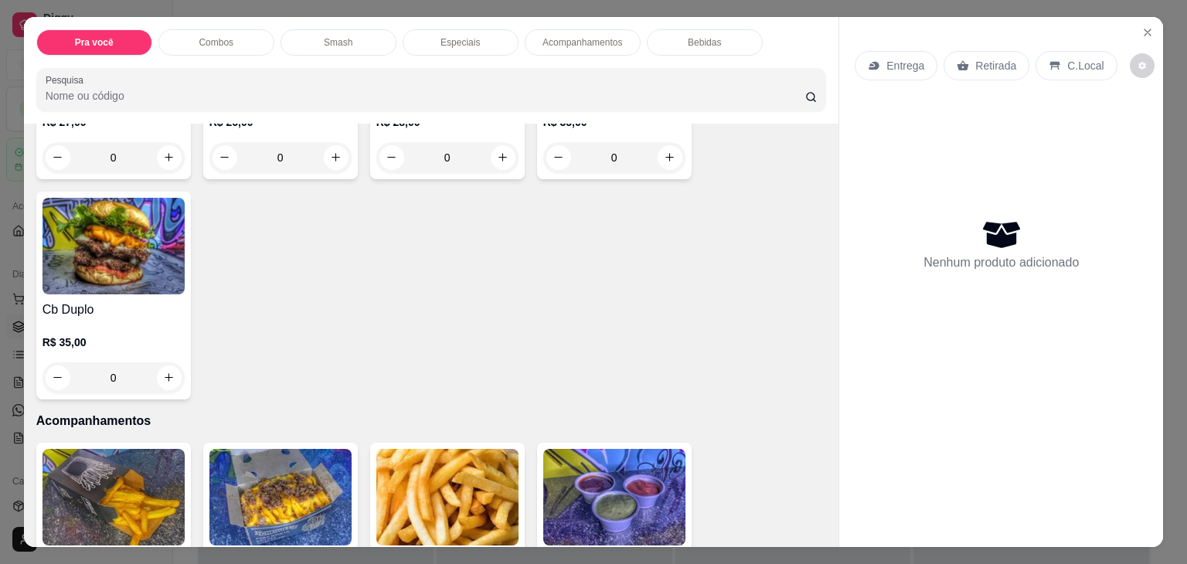
scroll to position [1446, 0]
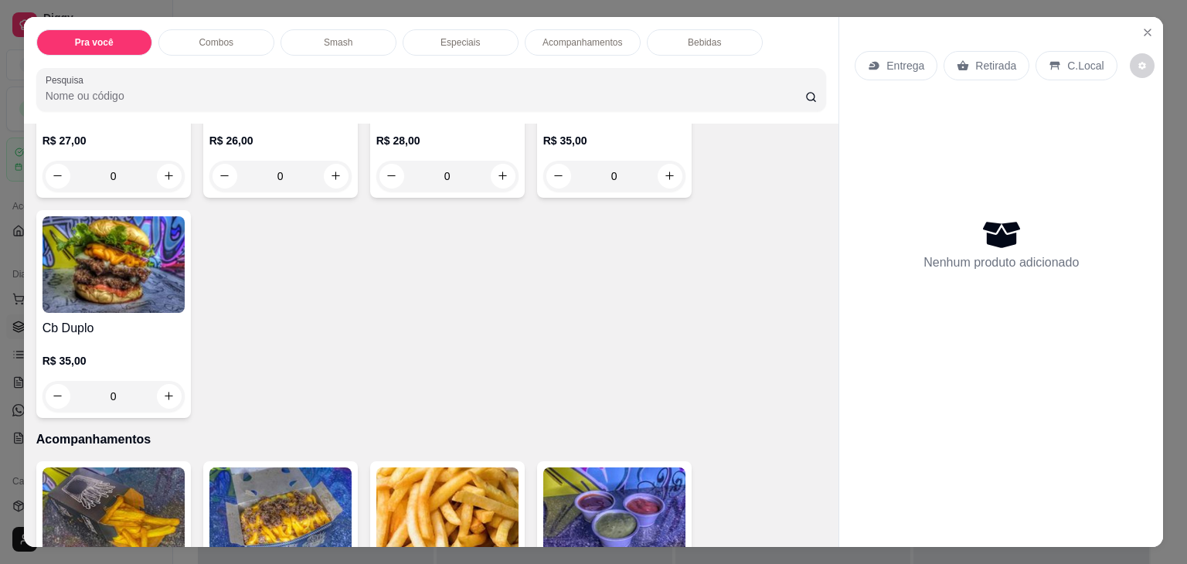
click at [167, 391] on div "0" at bounding box center [113, 396] width 142 height 31
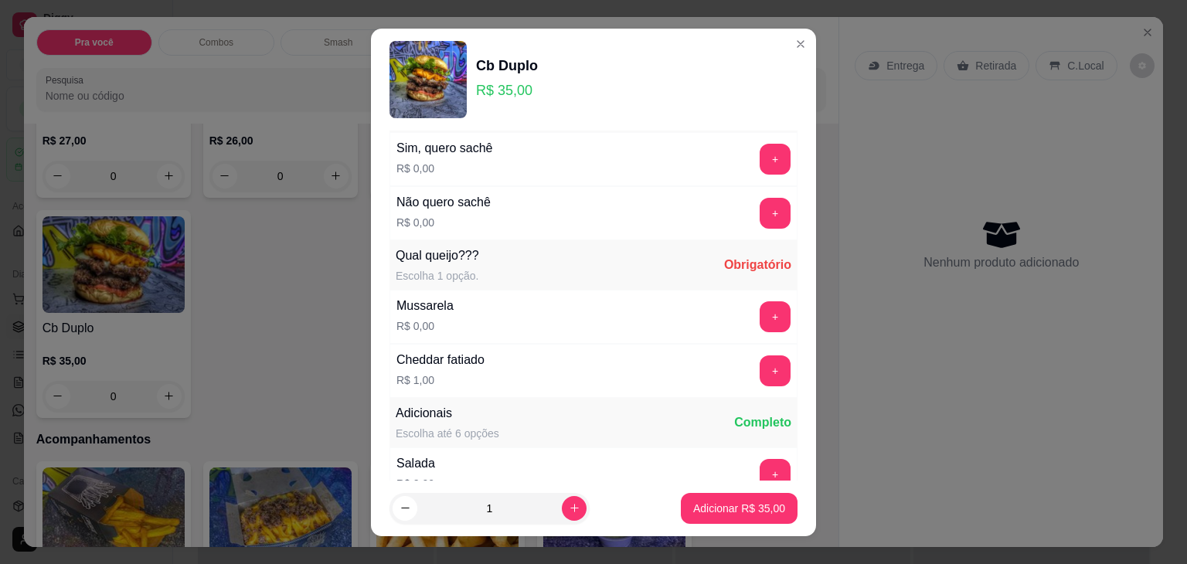
scroll to position [55, 0]
click at [760, 208] on button "+" at bounding box center [775, 214] width 30 height 30
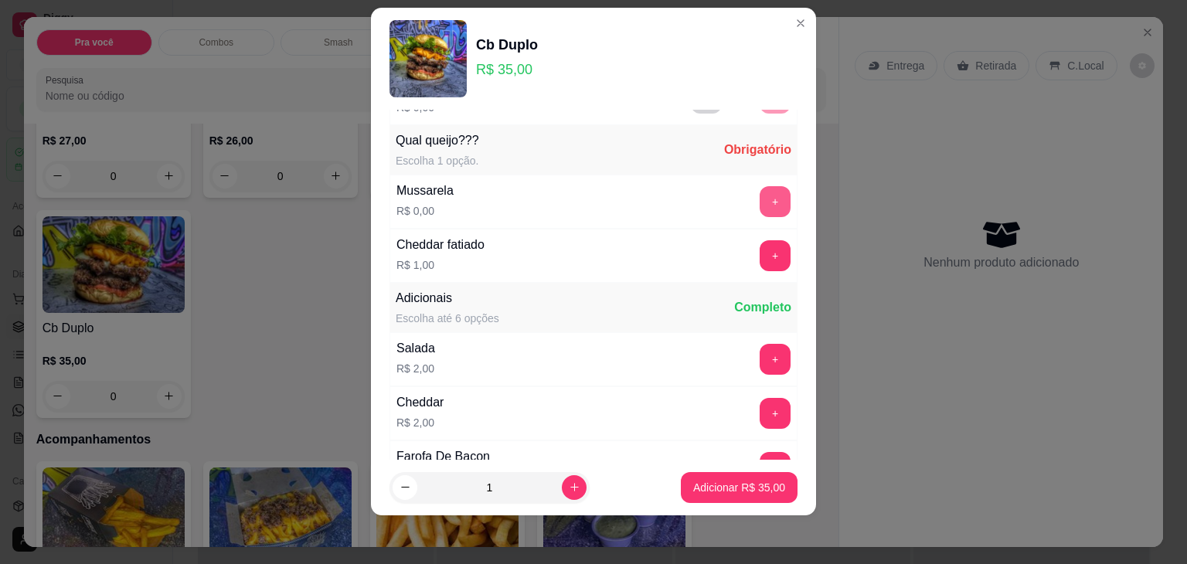
scroll to position [164, 0]
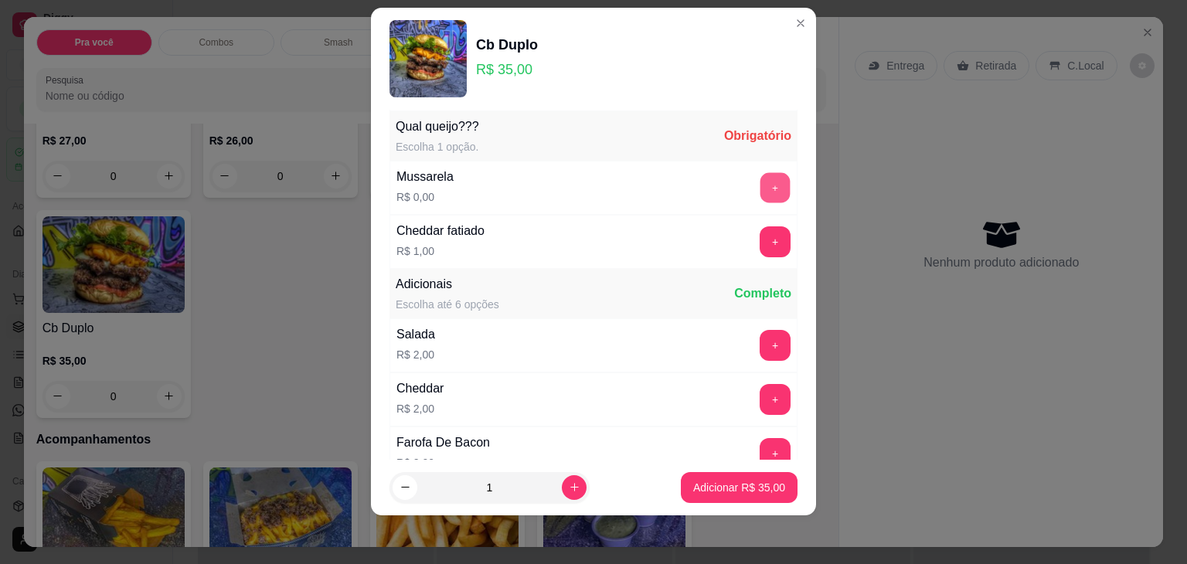
click at [760, 184] on button "+" at bounding box center [775, 187] width 30 height 30
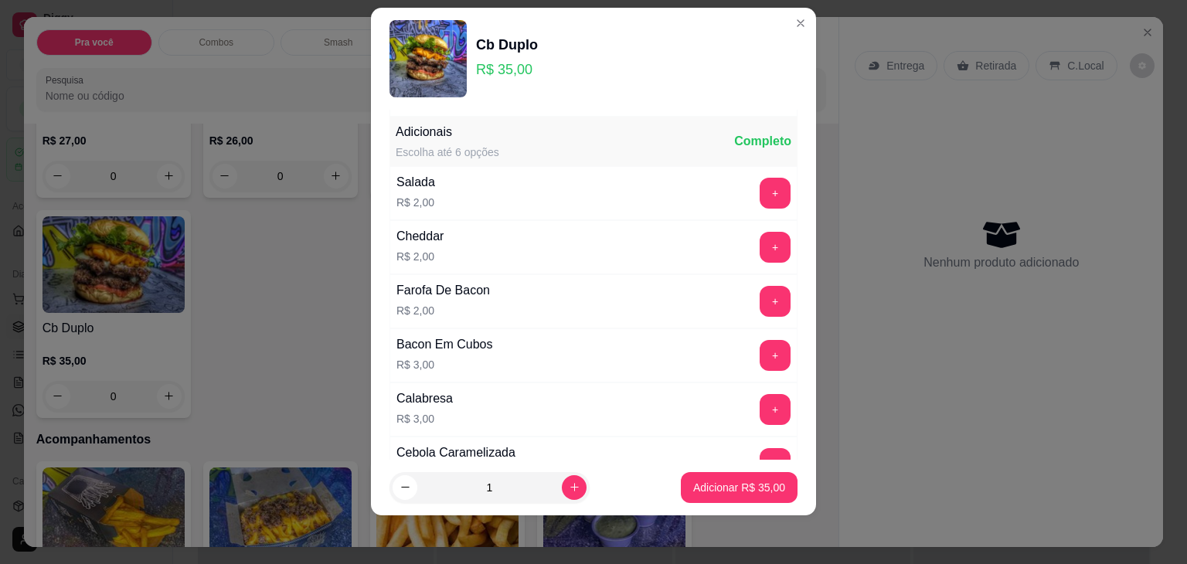
scroll to position [321, 0]
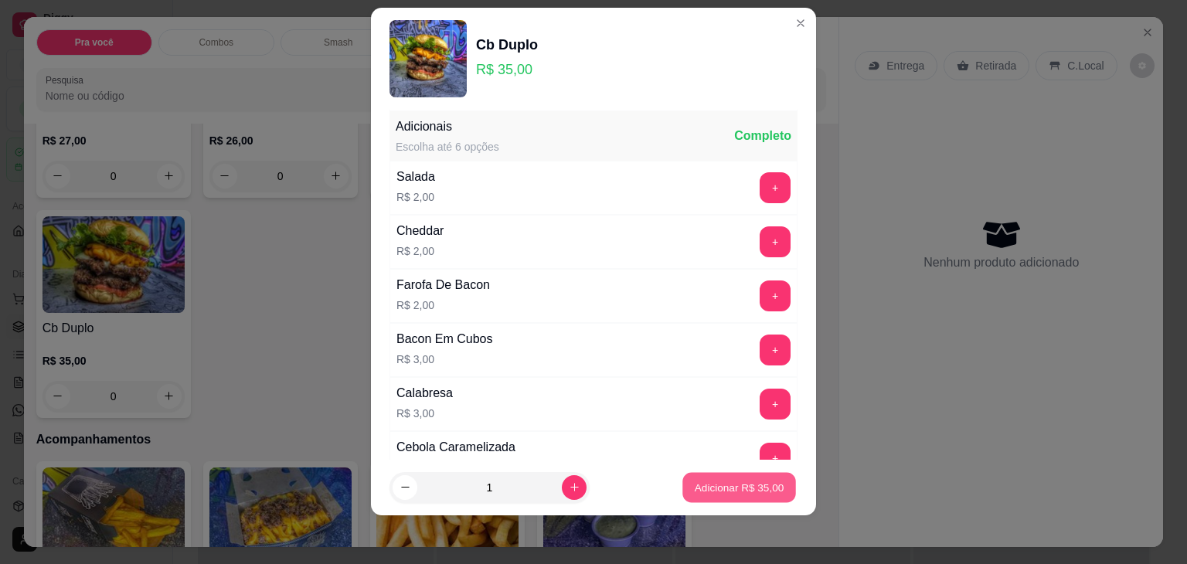
click at [720, 488] on p "Adicionar R$ 35,00" at bounding box center [740, 487] width 90 height 15
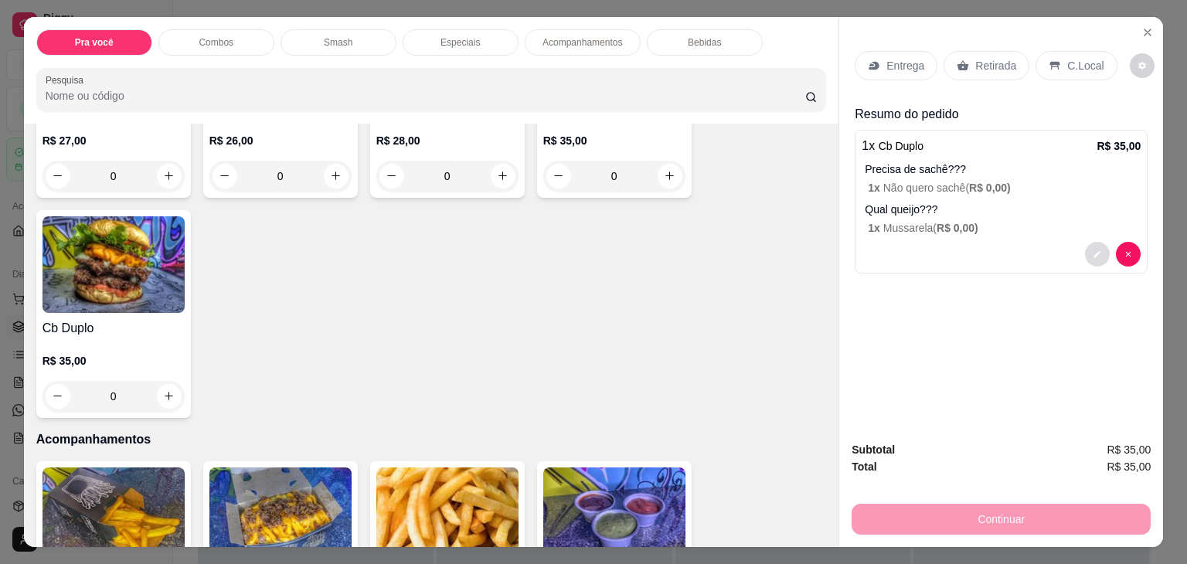
click at [1094, 250] on icon "decrease-product-quantity" at bounding box center [1097, 253] width 7 height 7
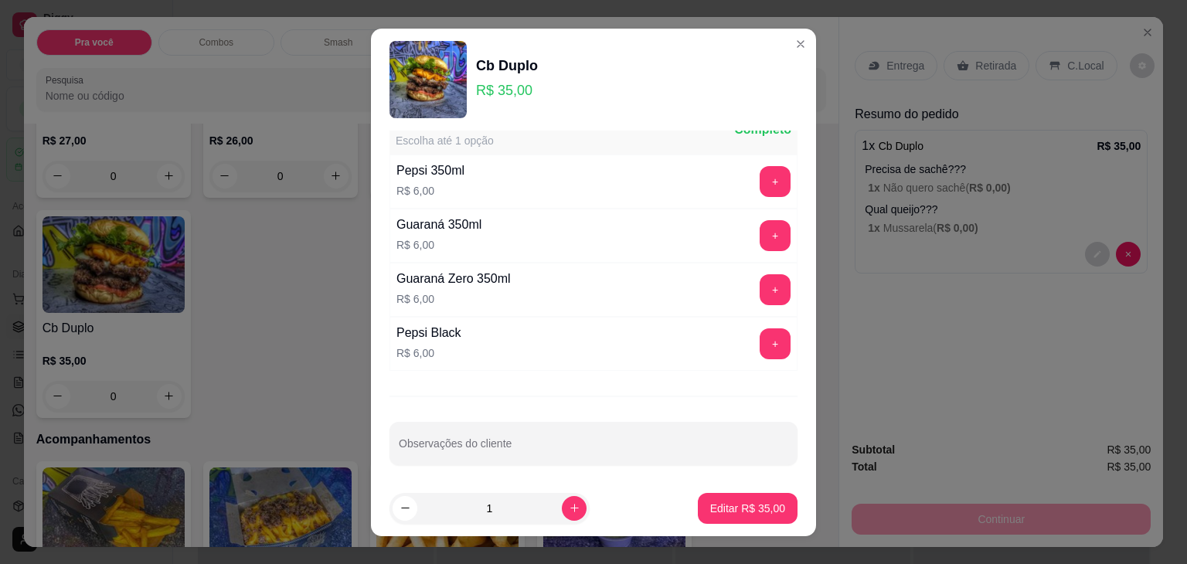
scroll to position [21, 0]
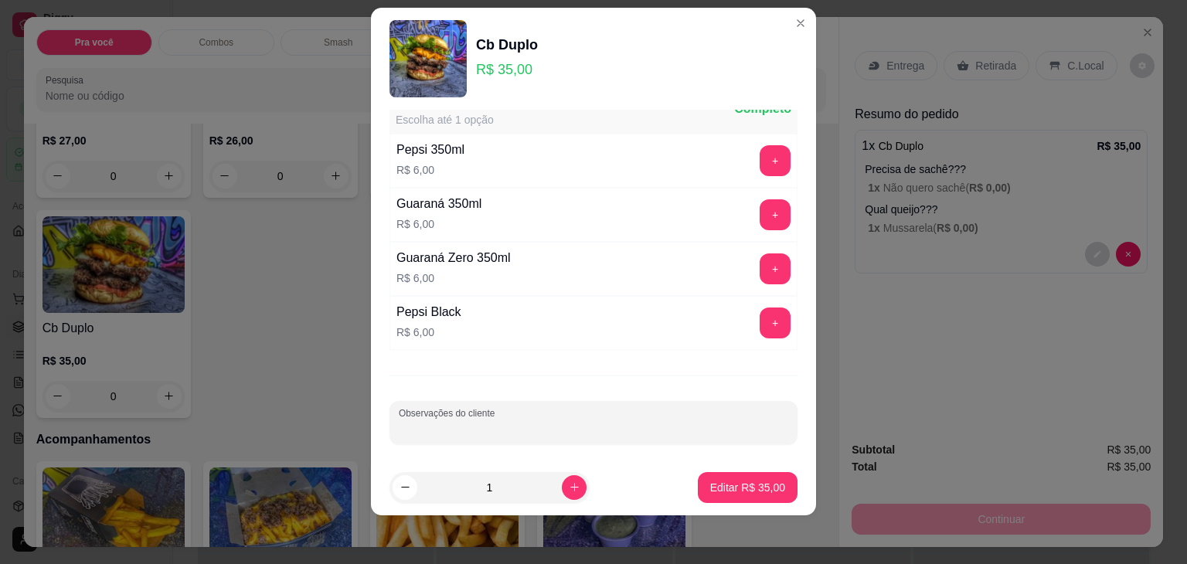
click at [512, 425] on input "Observações do cliente" at bounding box center [593, 428] width 389 height 15
type input "S"
type input "SMASH NEO"
click at [726, 482] on p "Editar R$ 35,00" at bounding box center [747, 487] width 75 height 15
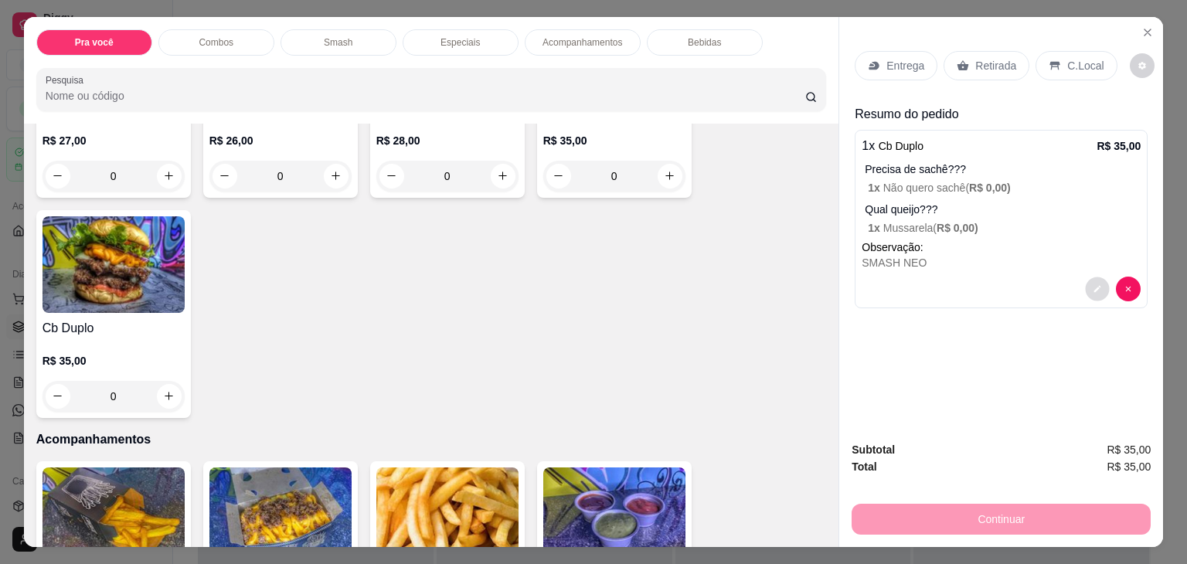
click at [1094, 285] on icon "decrease-product-quantity" at bounding box center [1097, 288] width 9 height 9
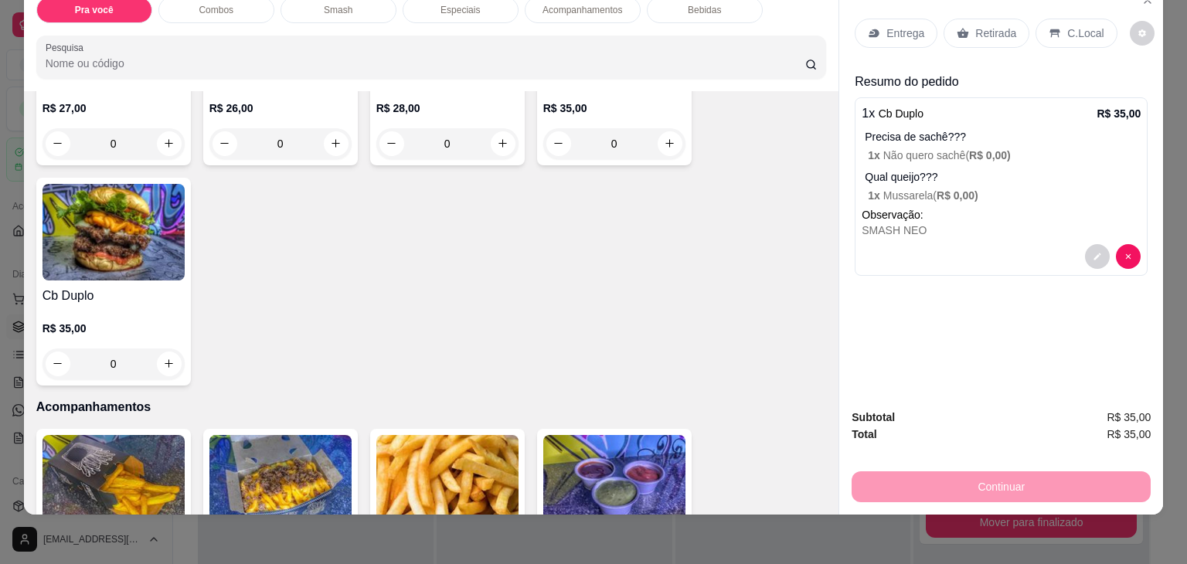
scroll to position [0, 0]
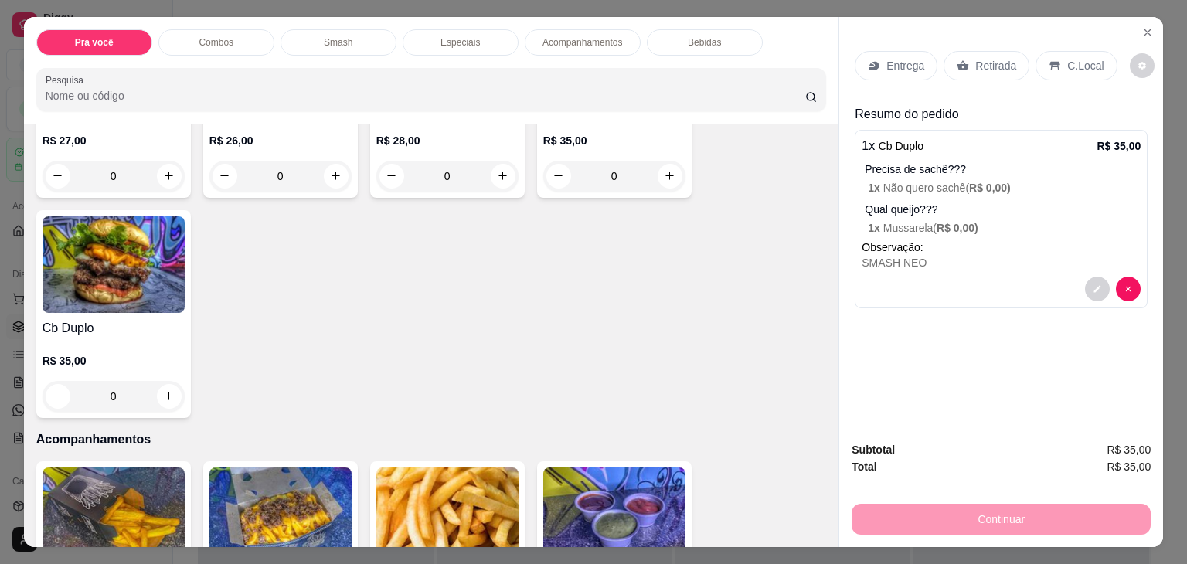
click at [890, 65] on p "Entrega" at bounding box center [905, 65] width 38 height 15
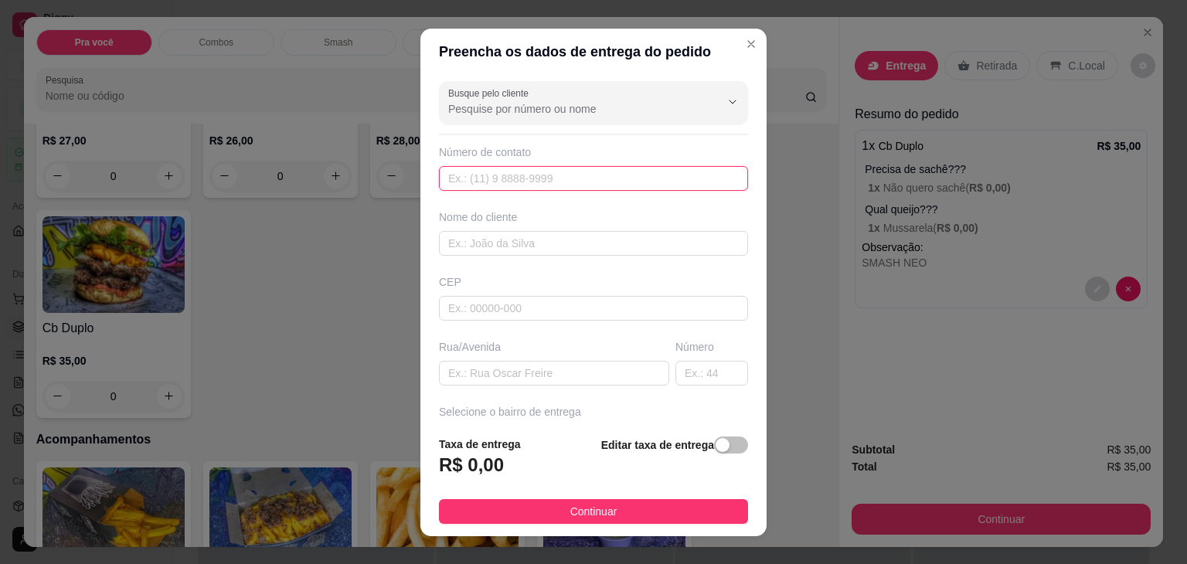
click at [631, 171] on input "text" at bounding box center [593, 178] width 309 height 25
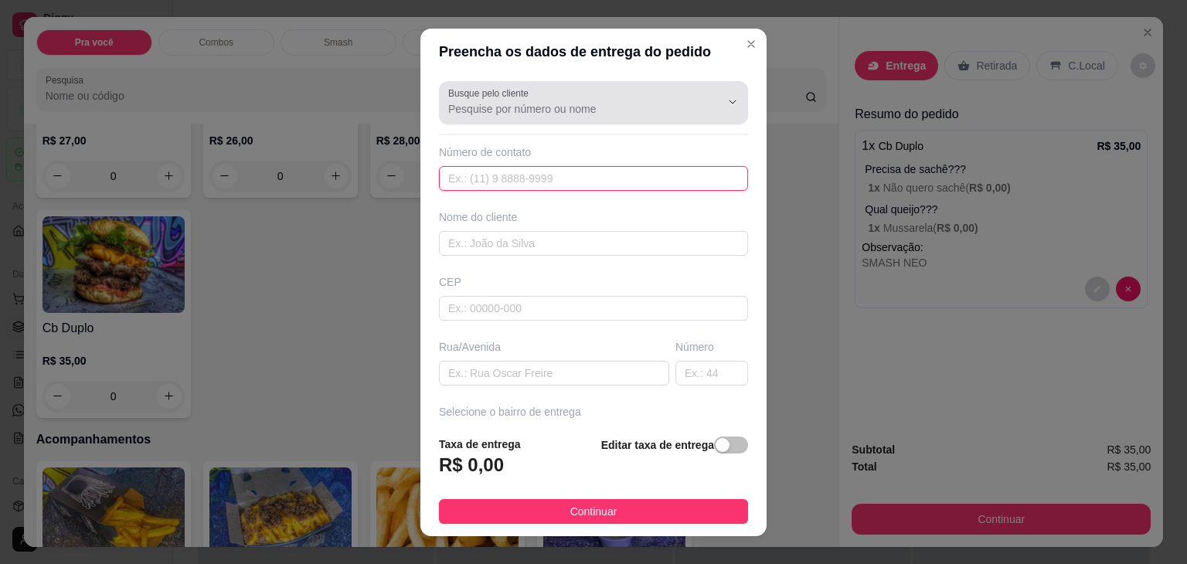
paste input "[PHONE_NUMBER]"
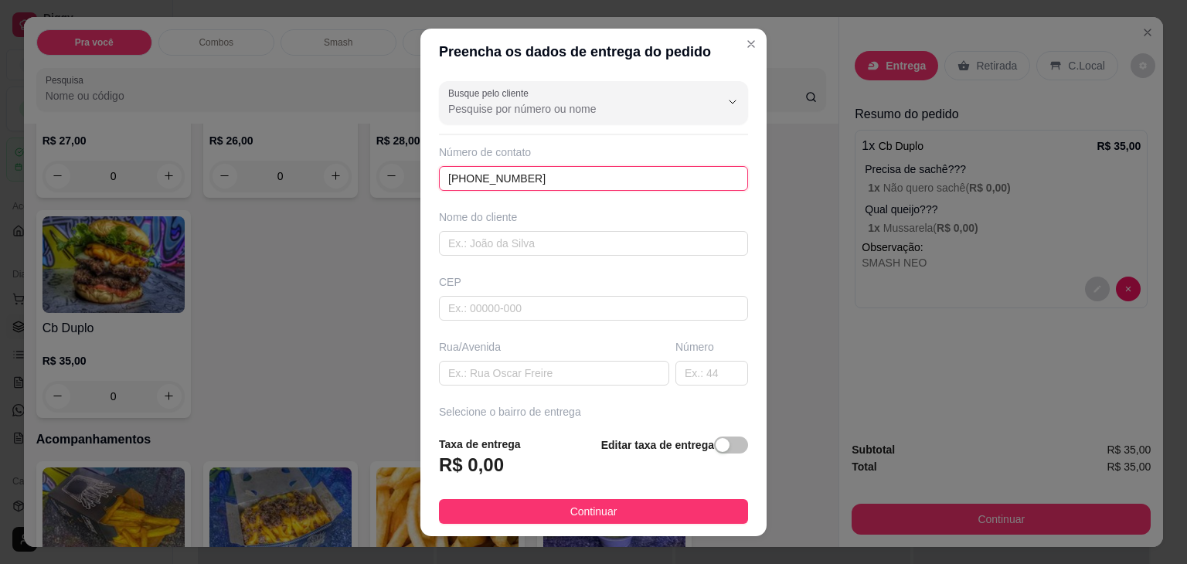
click at [467, 182] on input "[PHONE_NUMBER]" at bounding box center [593, 178] width 309 height 25
type input "[PHONE_NUMBER]"
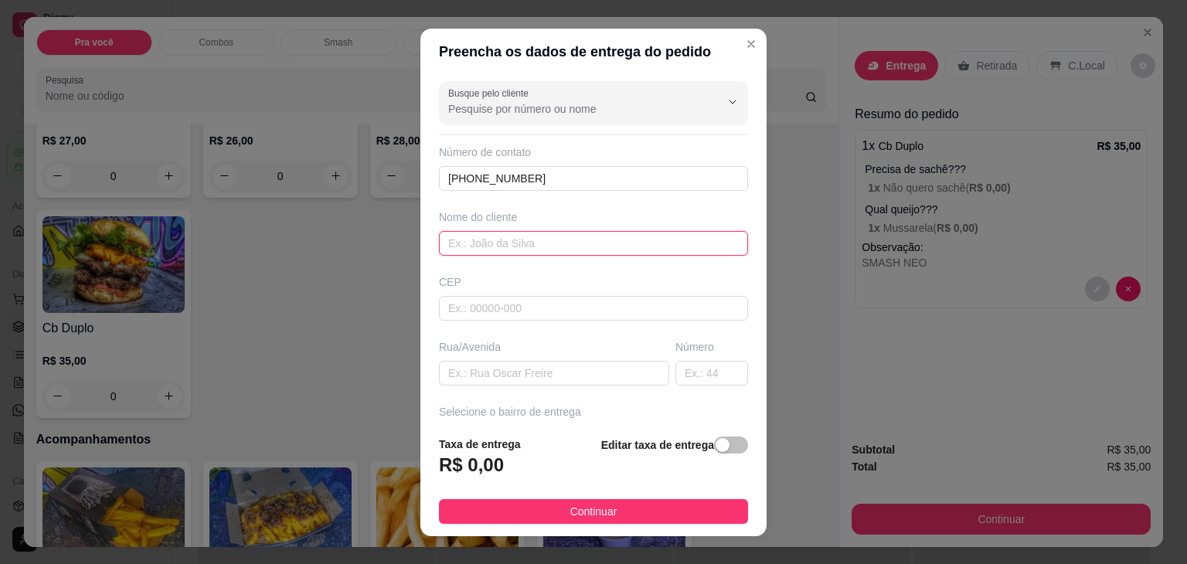
click at [489, 242] on input "text" at bounding box center [593, 243] width 309 height 25
type input "n"
type input "Arlindo"
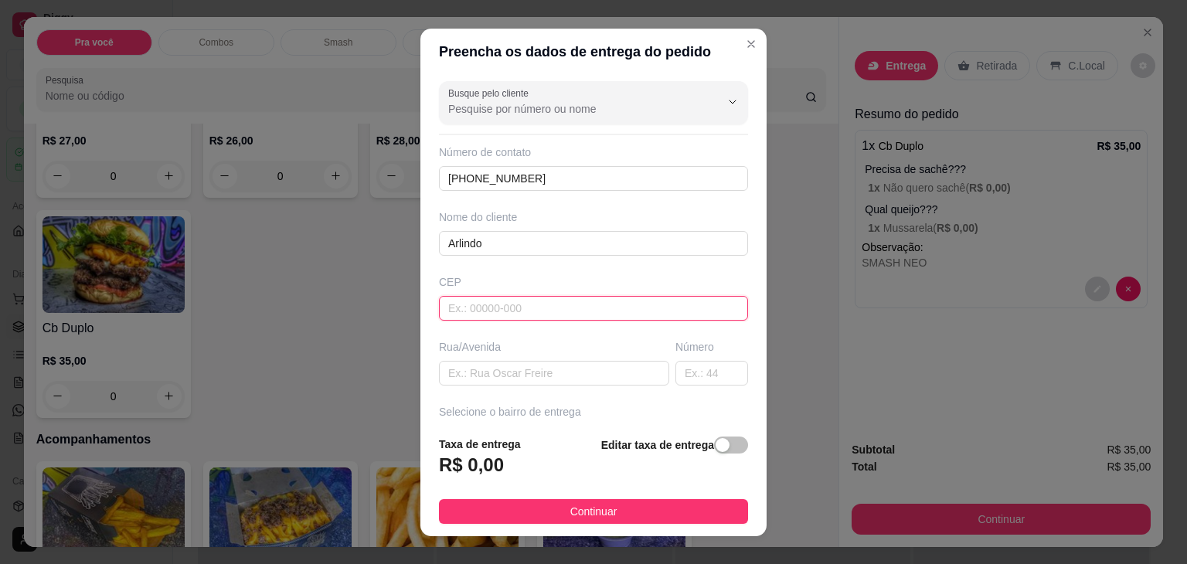
click at [502, 310] on input "text" at bounding box center [593, 308] width 309 height 25
type input "47760000"
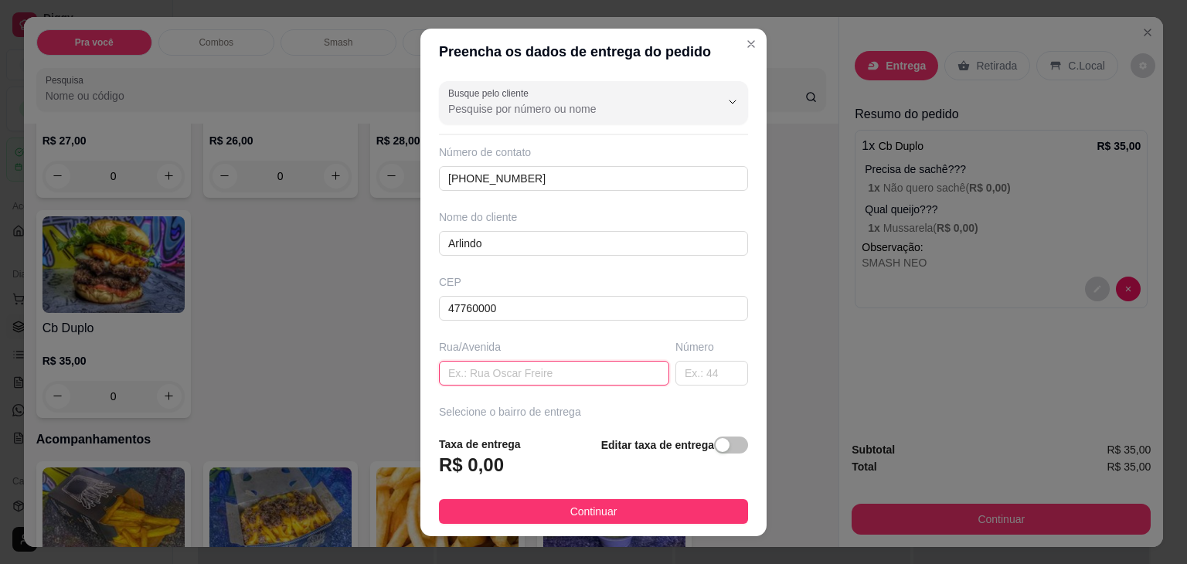
click at [498, 380] on input "text" at bounding box center [554, 373] width 230 height 25
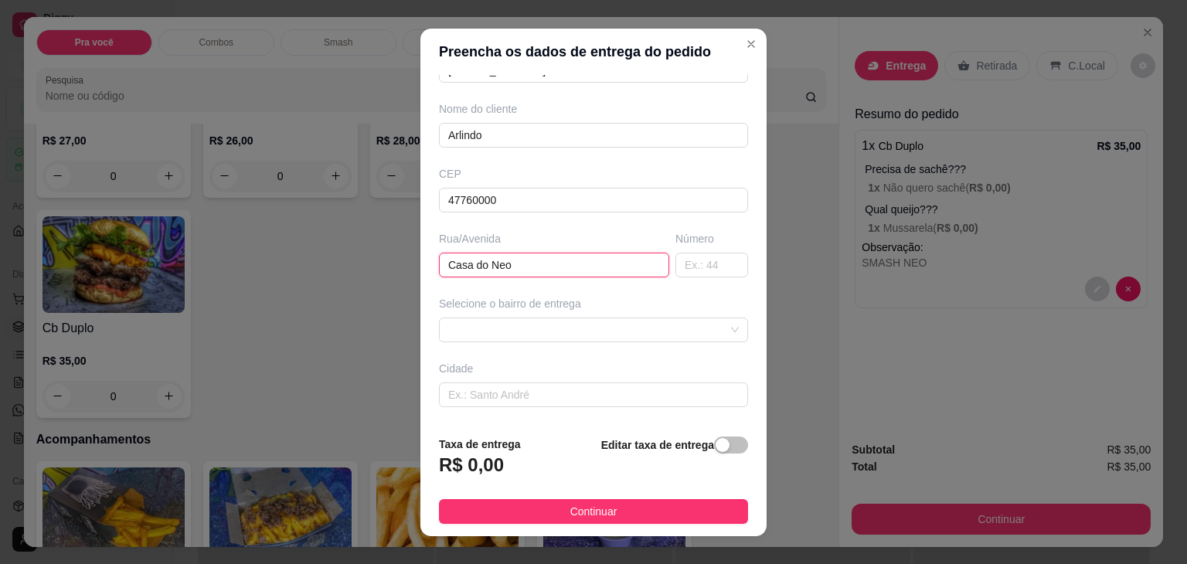
scroll to position [110, 0]
type input "C"
click at [583, 324] on span at bounding box center [593, 327] width 291 height 23
type input "Rua JK"
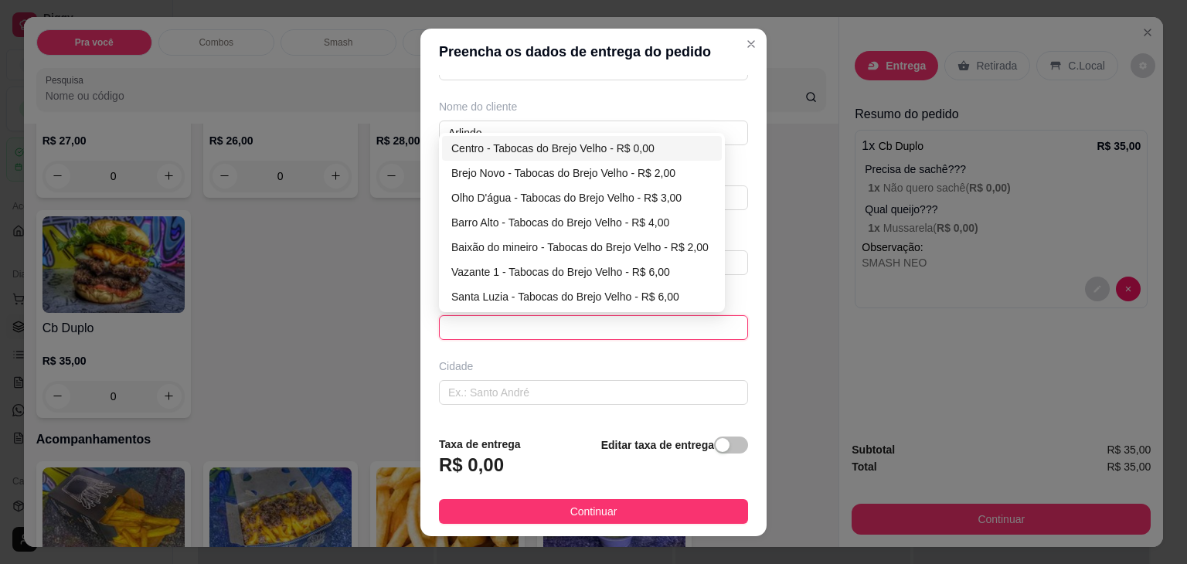
click at [554, 145] on div "Centro - Tabocas do Brejo Velho - R$ 0,00" at bounding box center [581, 148] width 261 height 17
type input "Tabocas do Brejo Velho"
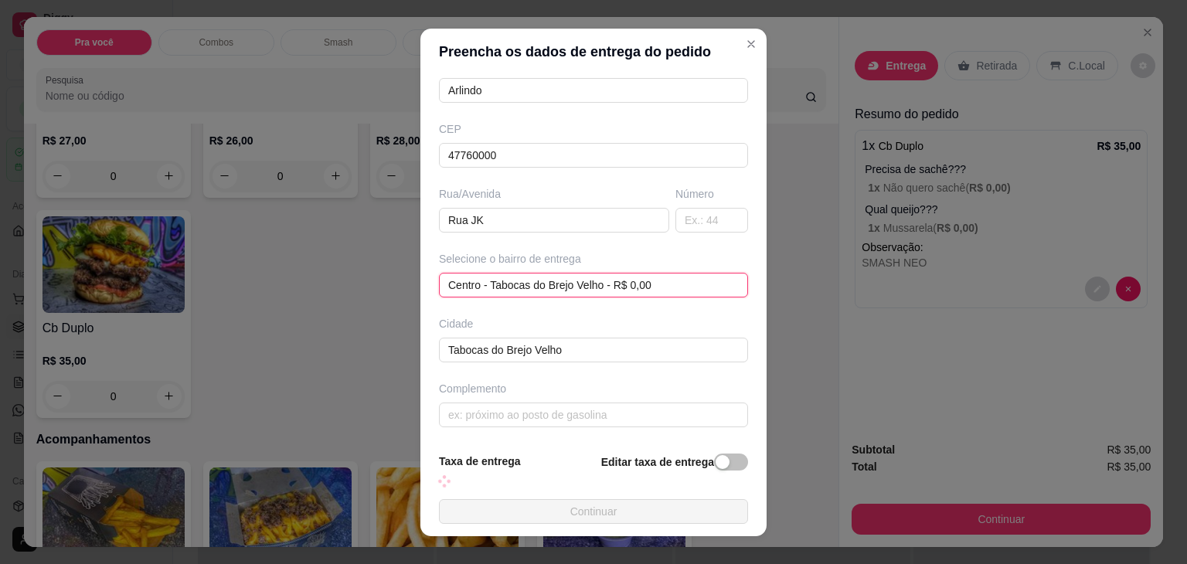
scroll to position [154, 0]
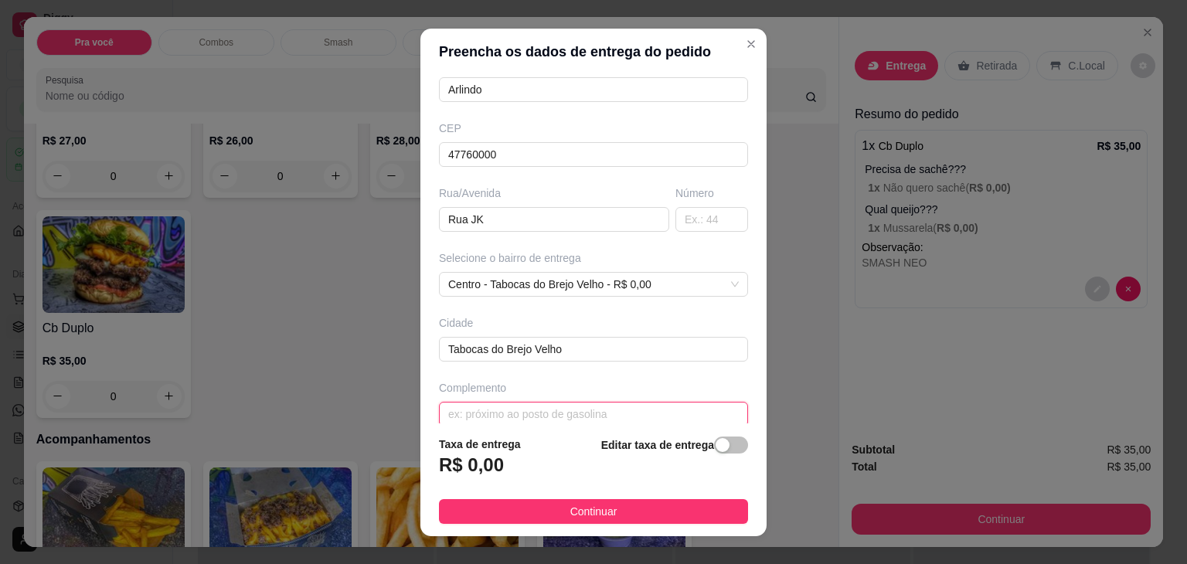
click at [481, 414] on input "text" at bounding box center [593, 414] width 309 height 25
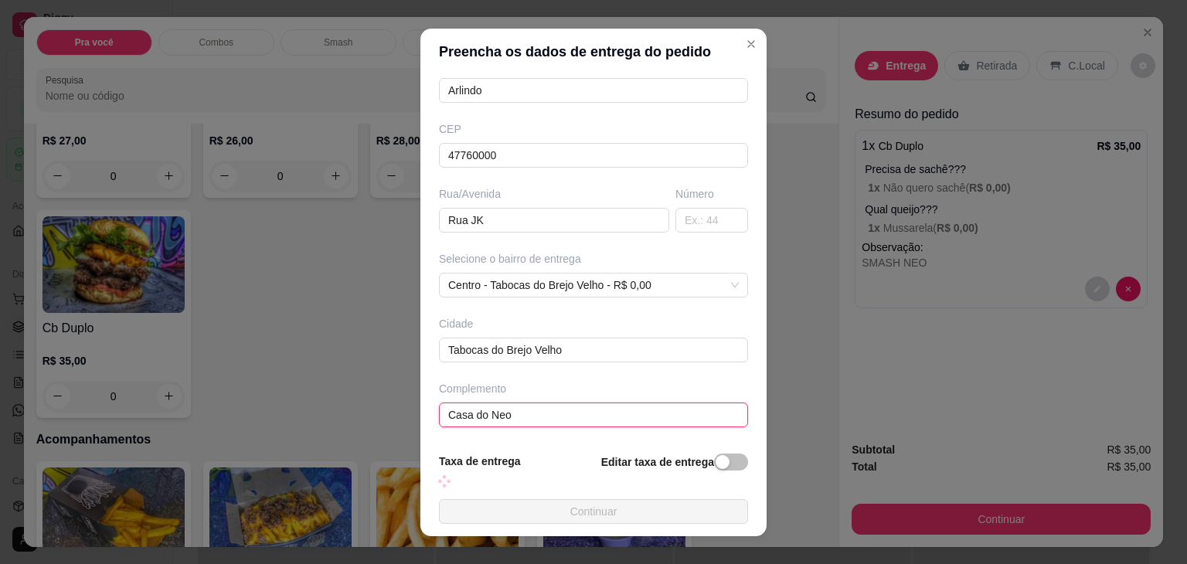
scroll to position [170, 0]
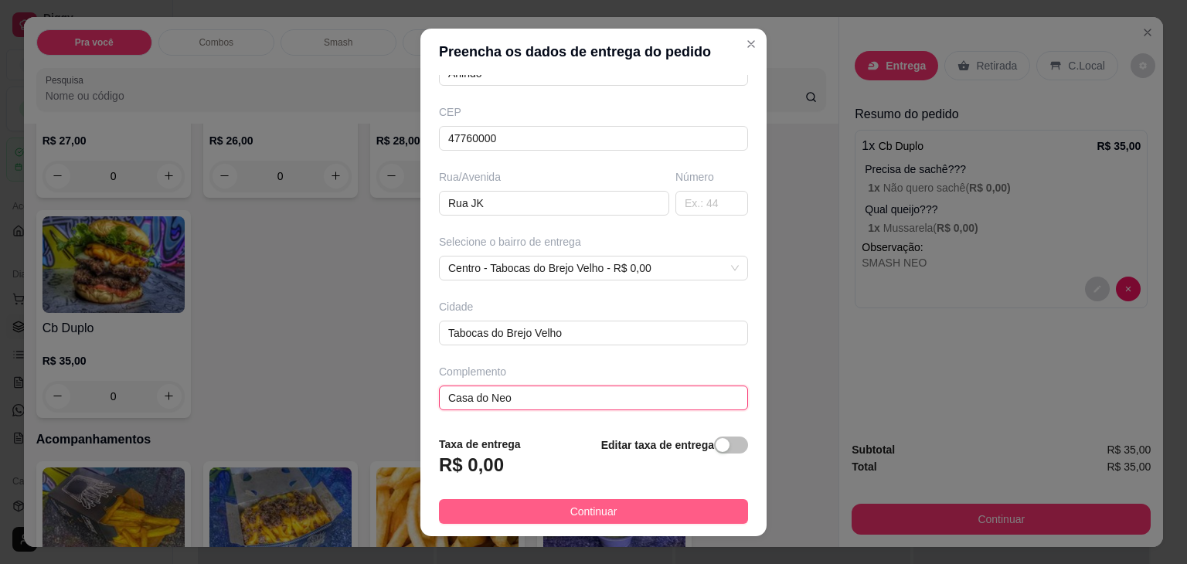
type input "Casa do Neo"
click at [550, 515] on button "Continuar" at bounding box center [593, 511] width 309 height 25
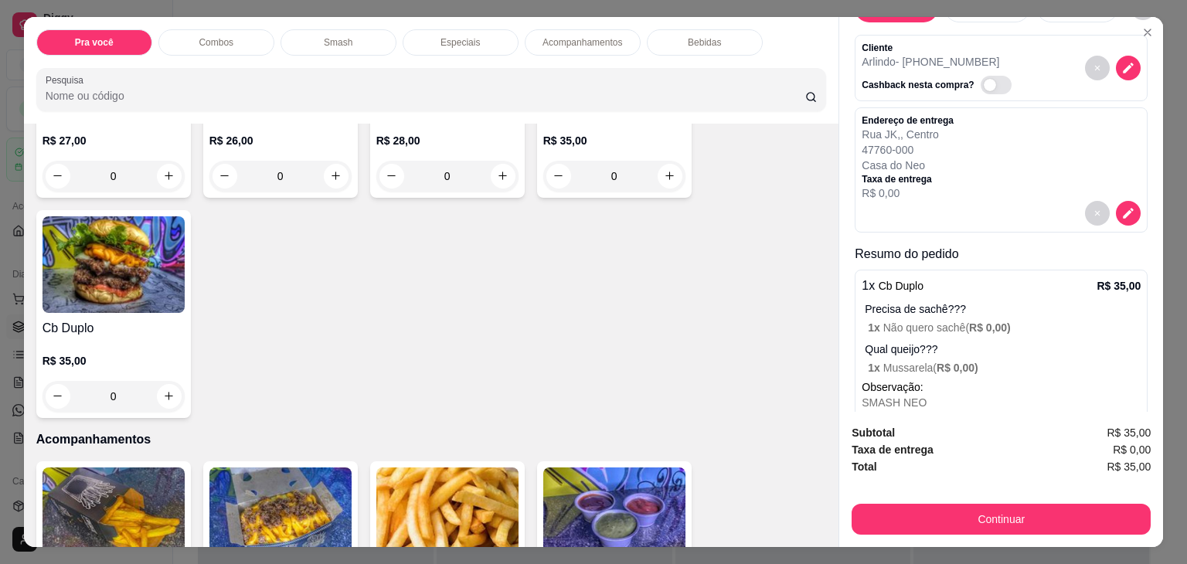
scroll to position [58, 0]
click at [1122, 212] on icon "decrease-product-quantity" at bounding box center [1128, 212] width 13 height 13
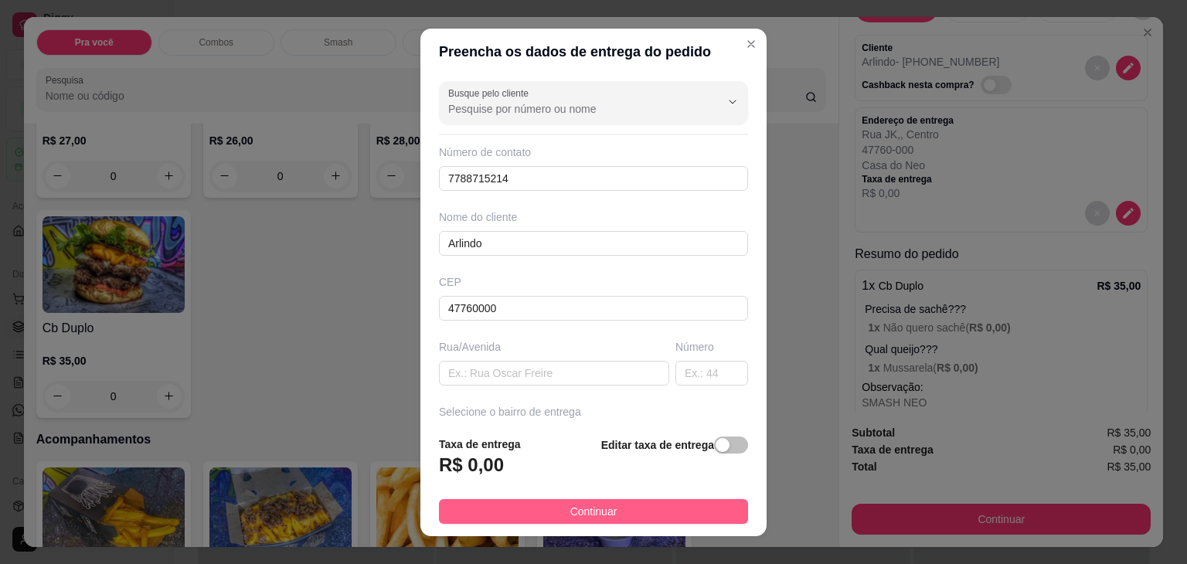
click at [602, 508] on span "Continuar" at bounding box center [593, 511] width 47 height 17
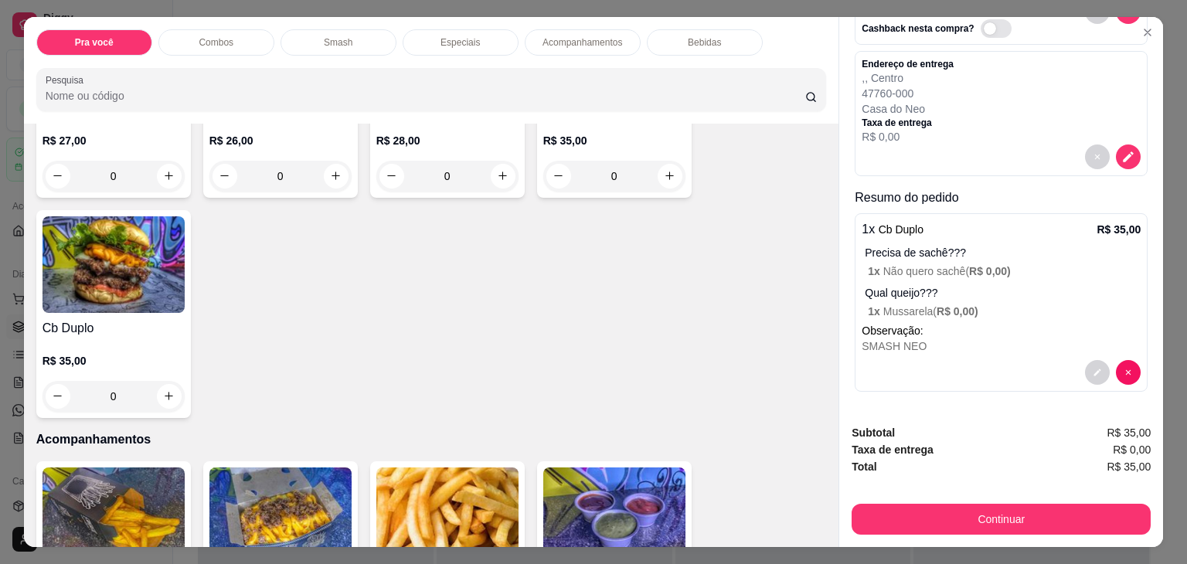
scroll to position [38, 0]
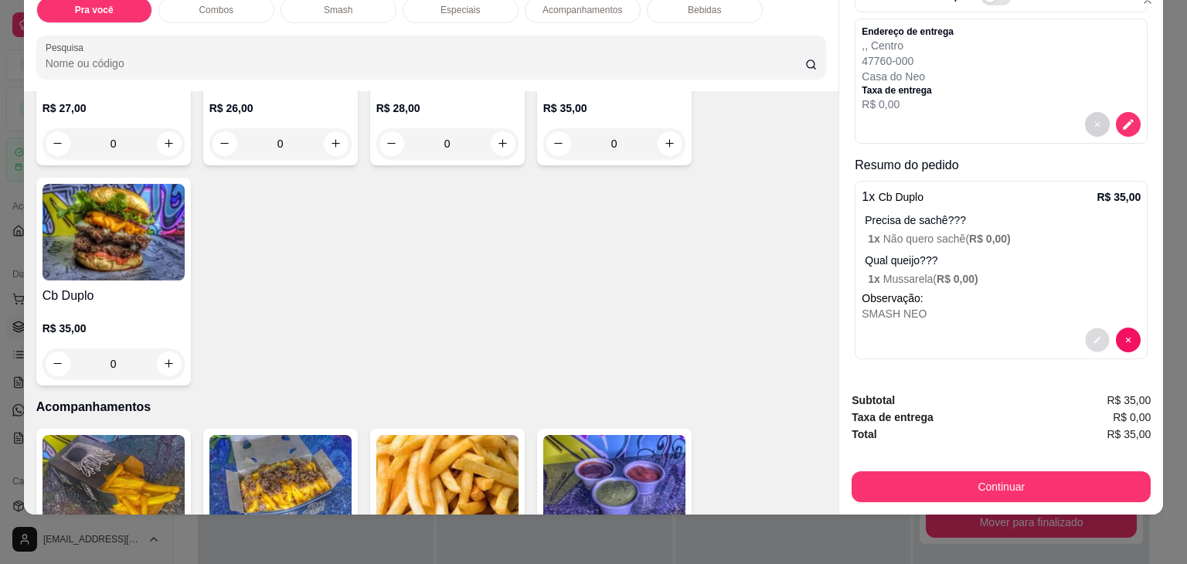
click at [1093, 335] on icon "decrease-product-quantity" at bounding box center [1097, 339] width 9 height 9
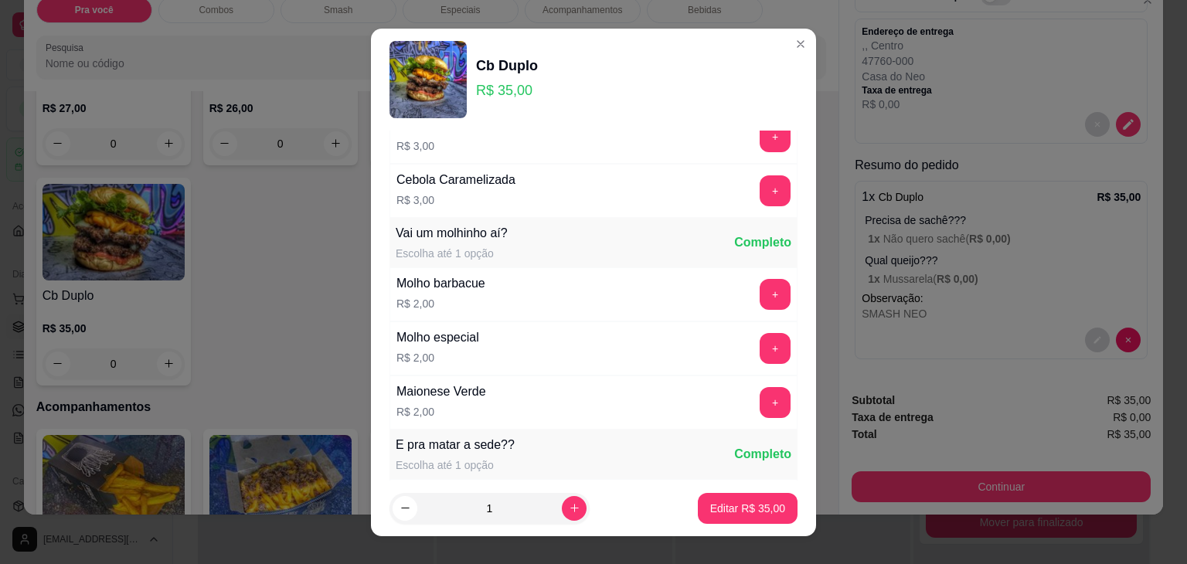
scroll to position [594, 0]
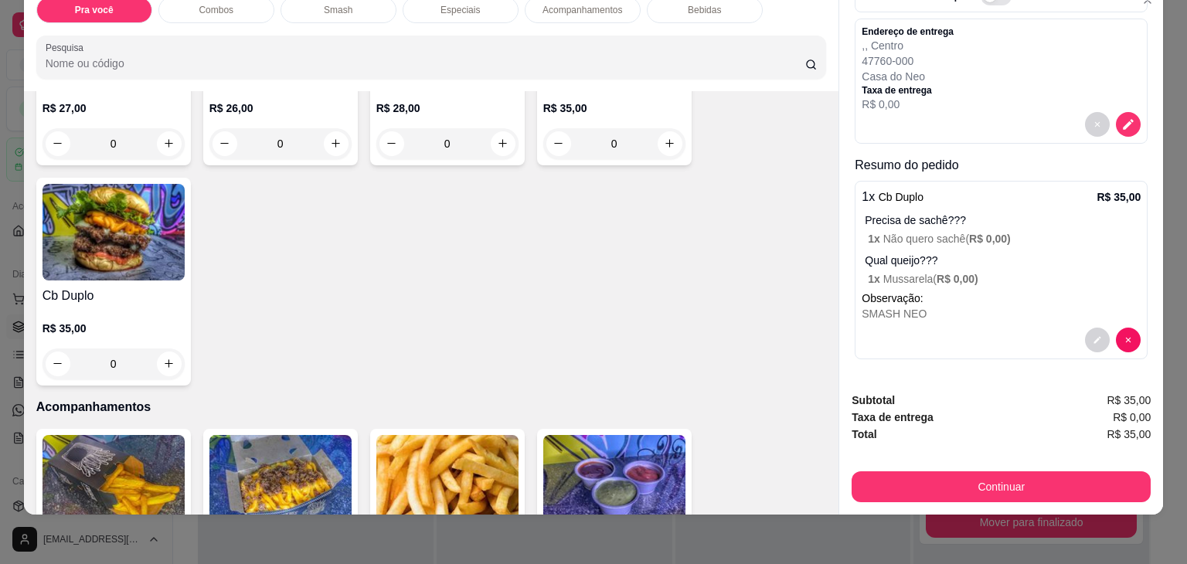
click at [1031, 426] on div "Total R$ 35,00" at bounding box center [1001, 434] width 299 height 17
click at [858, 428] on strong "Total" at bounding box center [864, 434] width 25 height 12
click at [947, 409] on div "Taxa de entrega R$ 0,00" at bounding box center [1001, 417] width 299 height 17
click at [868, 411] on strong "Taxa de entrega" at bounding box center [893, 417] width 82 height 12
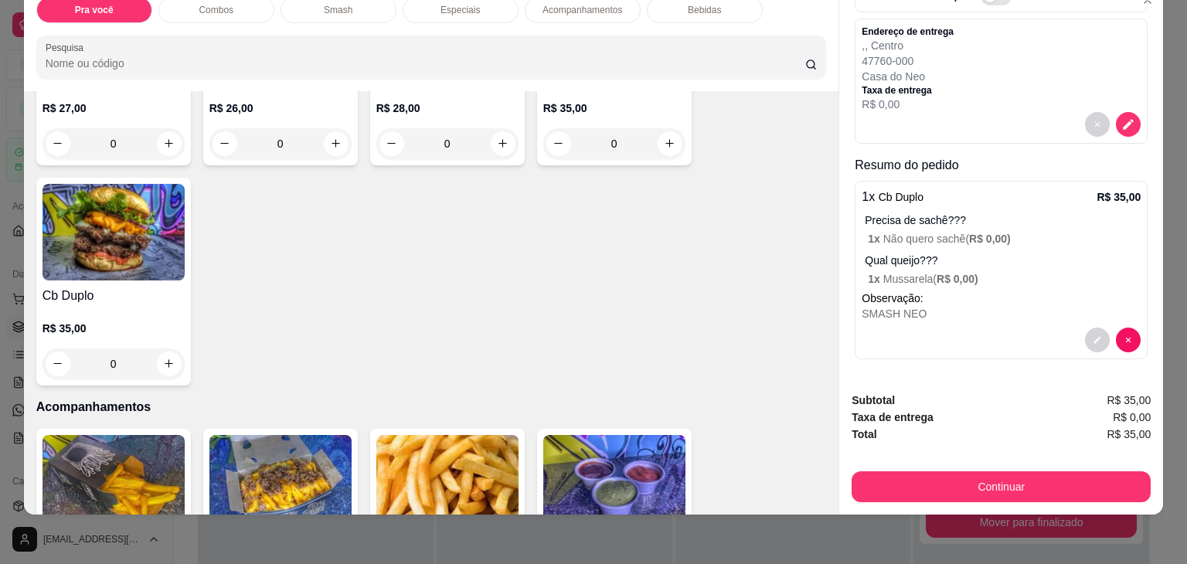
click at [869, 394] on strong "Subtotal" at bounding box center [873, 400] width 43 height 12
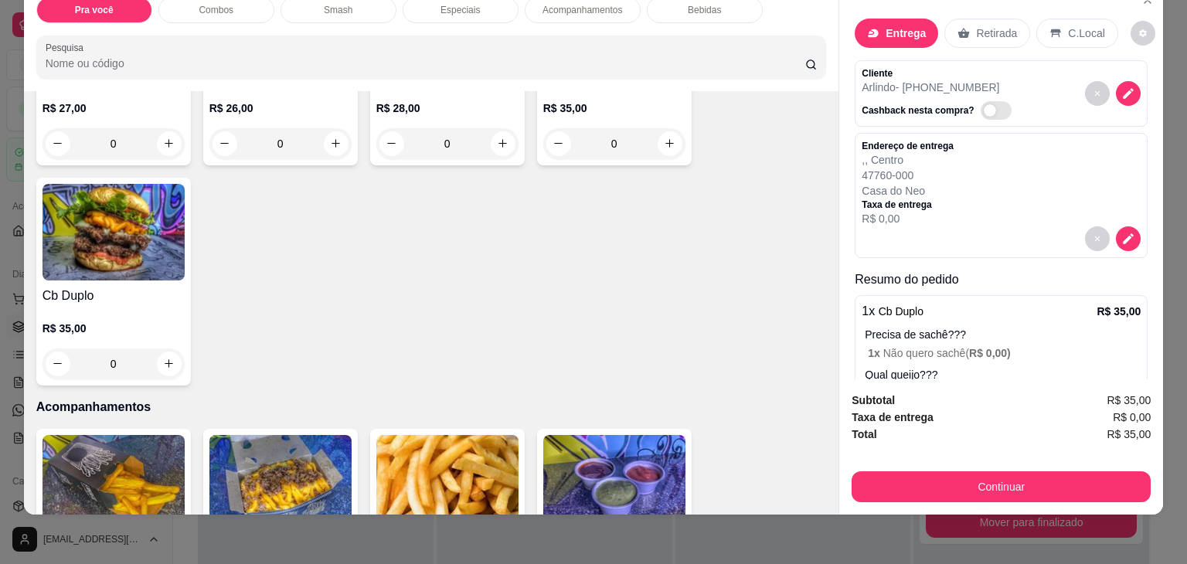
scroll to position [0, 0]
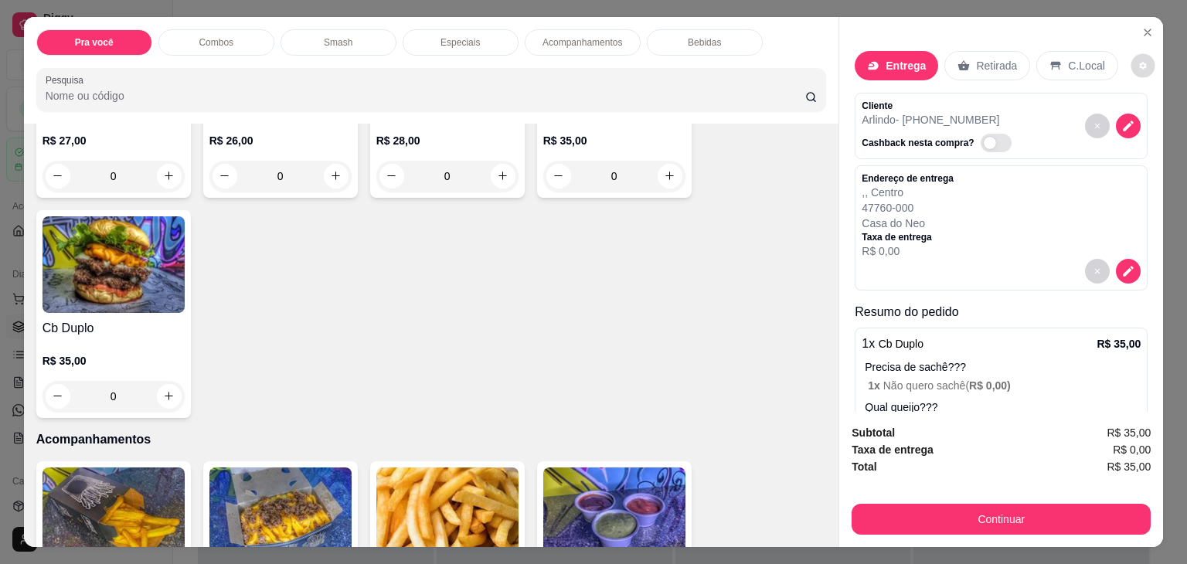
click at [1130, 53] on button "decrease-product-quantity" at bounding box center [1142, 65] width 24 height 24
click at [1051, 28] on div "Entrega Retirada C.Local Cliente Arlindo - [PHONE_NUMBER] Cashback nesta compra…" at bounding box center [1001, 214] width 324 height 395
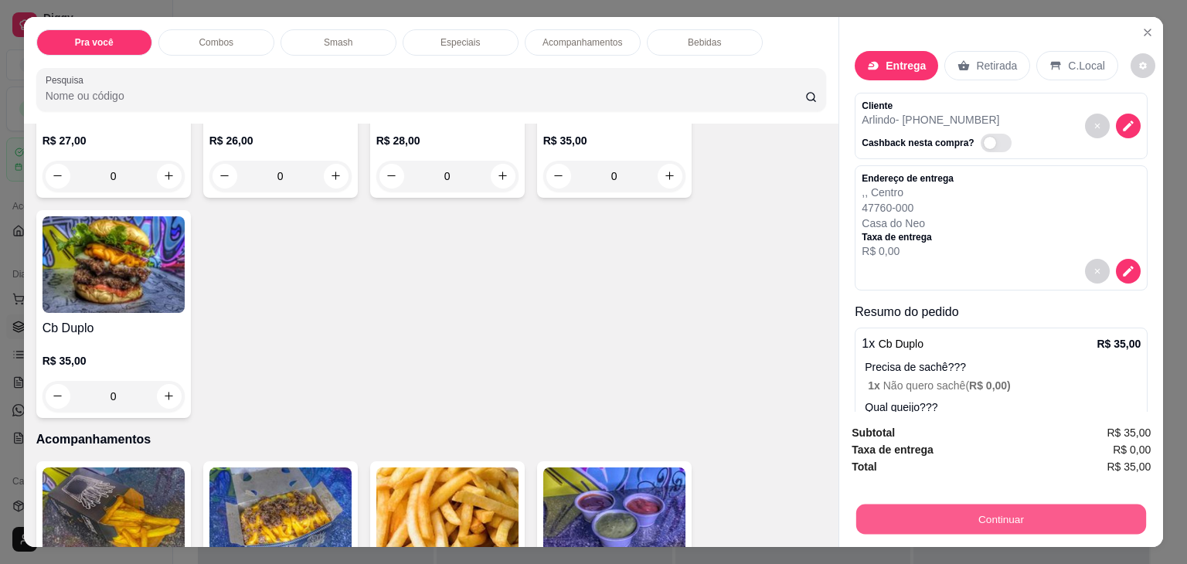
click at [927, 510] on button "Continuar" at bounding box center [1001, 520] width 290 height 30
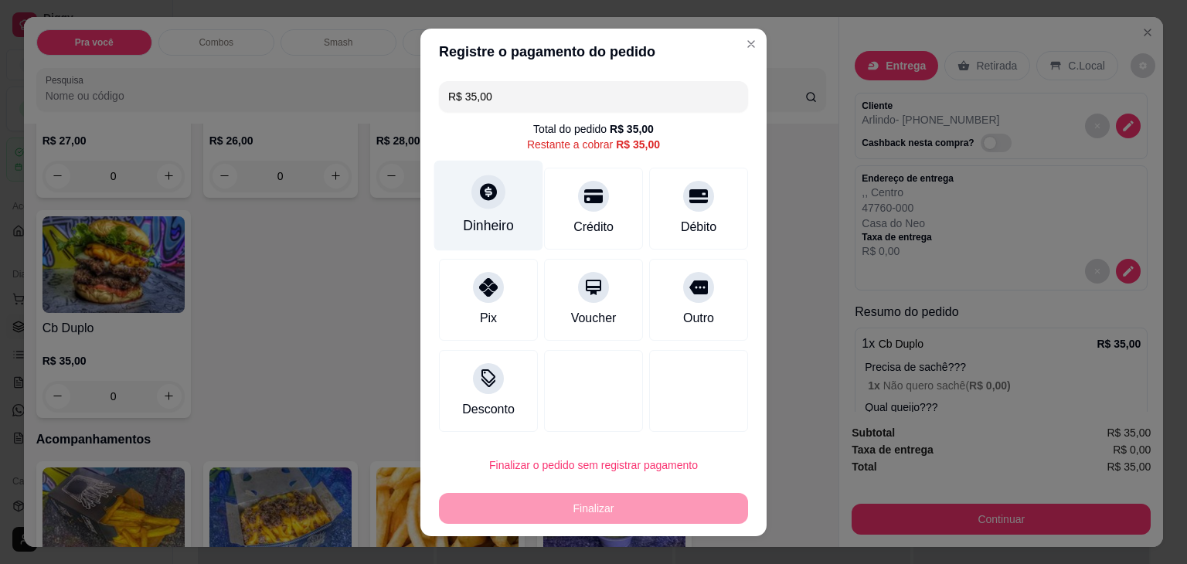
click at [487, 226] on div "Dinheiro" at bounding box center [488, 226] width 51 height 20
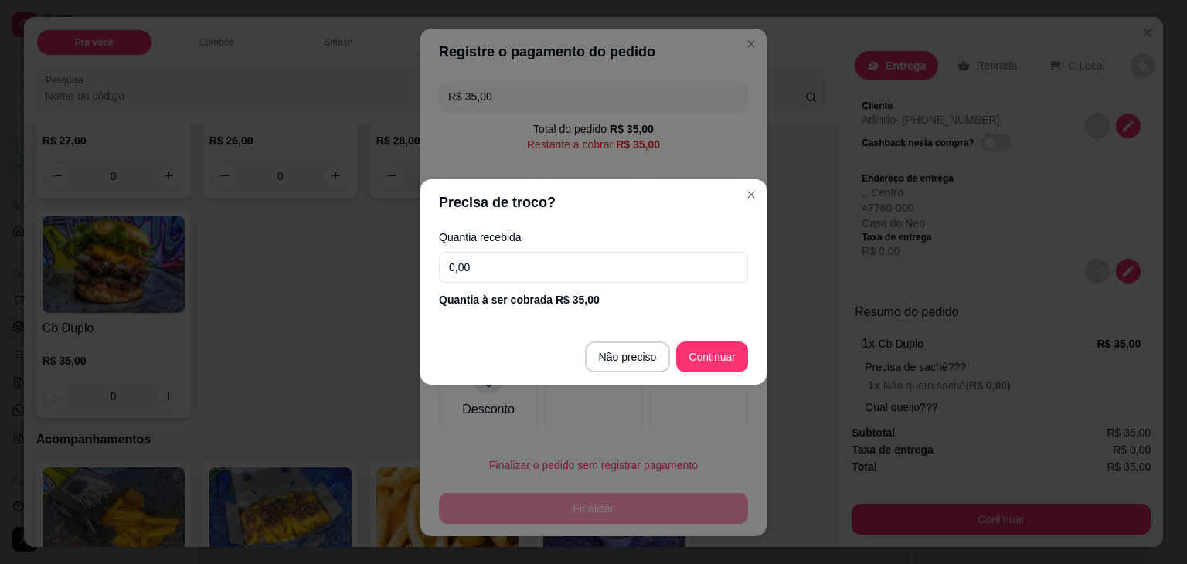
click at [505, 273] on input "0,00" at bounding box center [593, 267] width 309 height 31
type input "10,00"
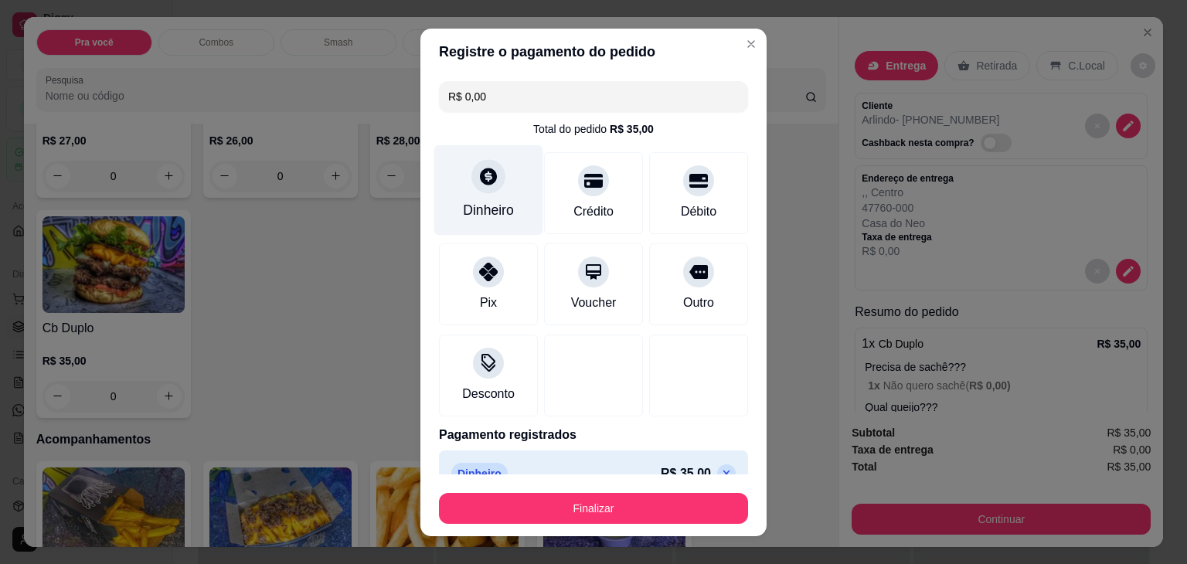
click at [501, 219] on div "Dinheiro" at bounding box center [488, 210] width 51 height 20
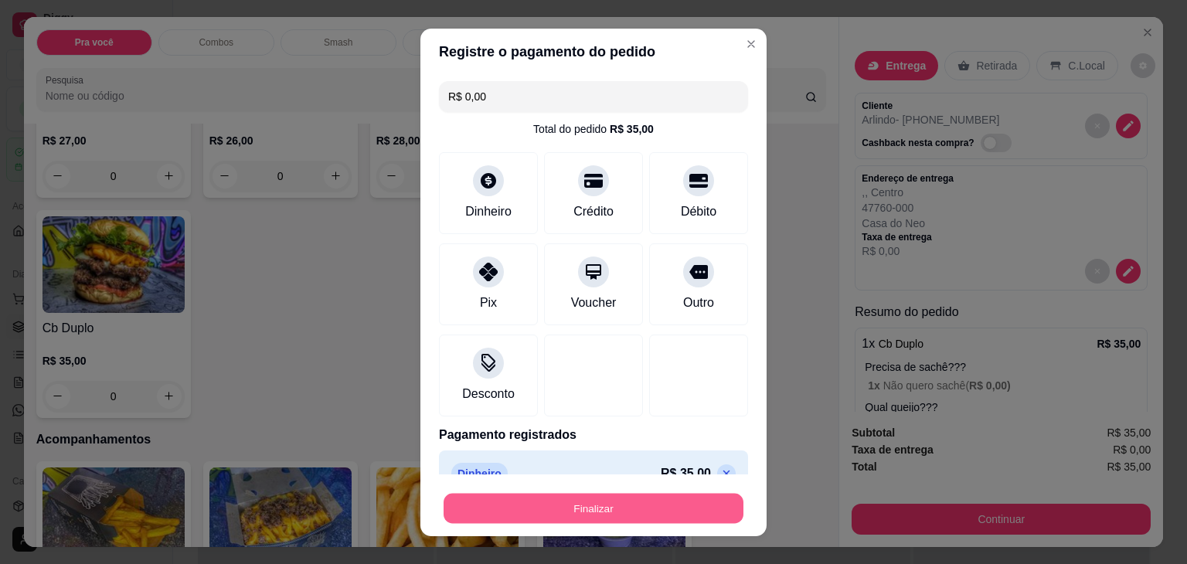
click at [606, 506] on button "Finalizar" at bounding box center [594, 508] width 300 height 30
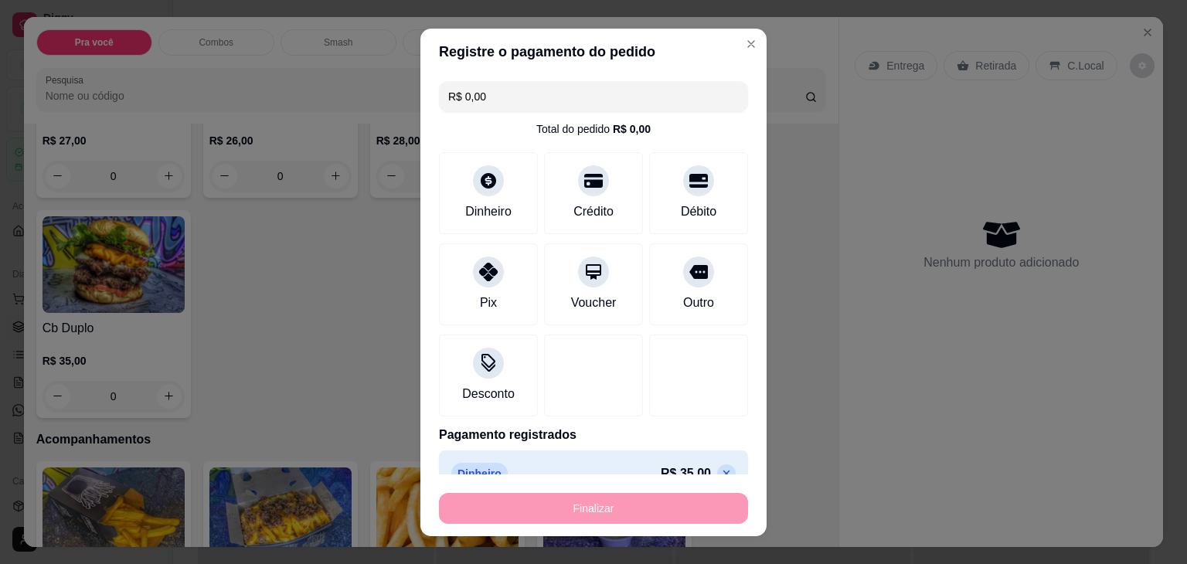
type input "-R$ 35,00"
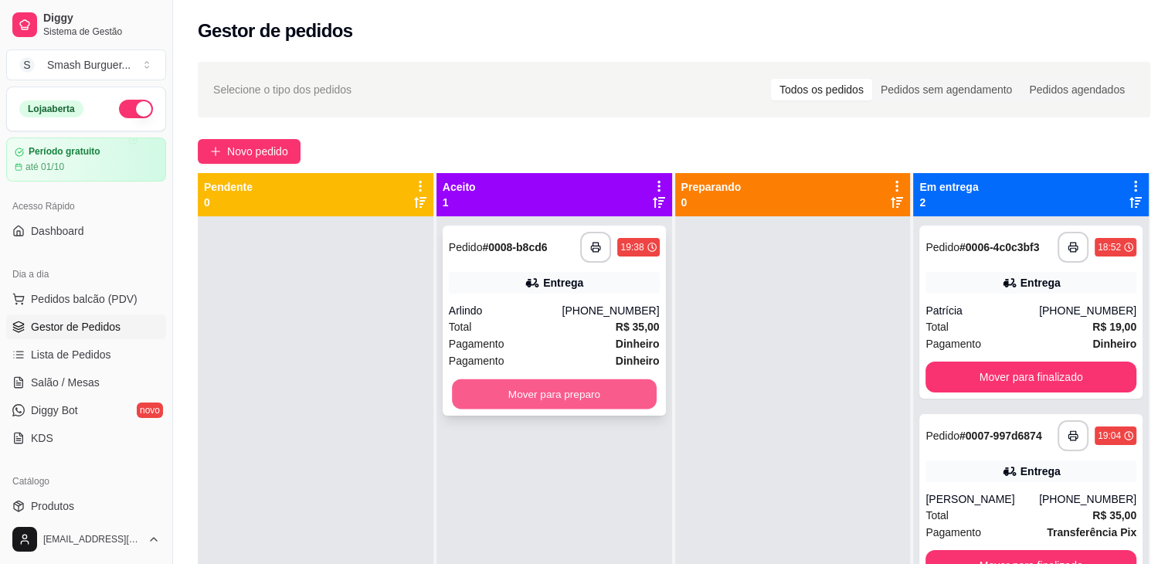
click at [553, 399] on button "Mover para preparo" at bounding box center [554, 394] width 205 height 30
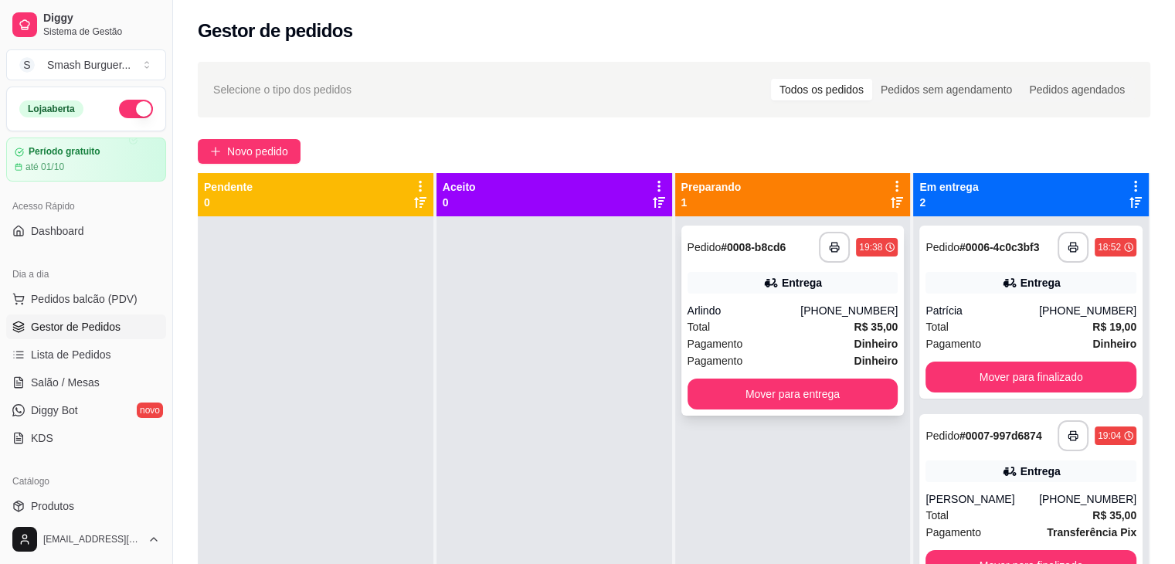
click at [788, 309] on div "Arlindo" at bounding box center [745, 310] width 114 height 15
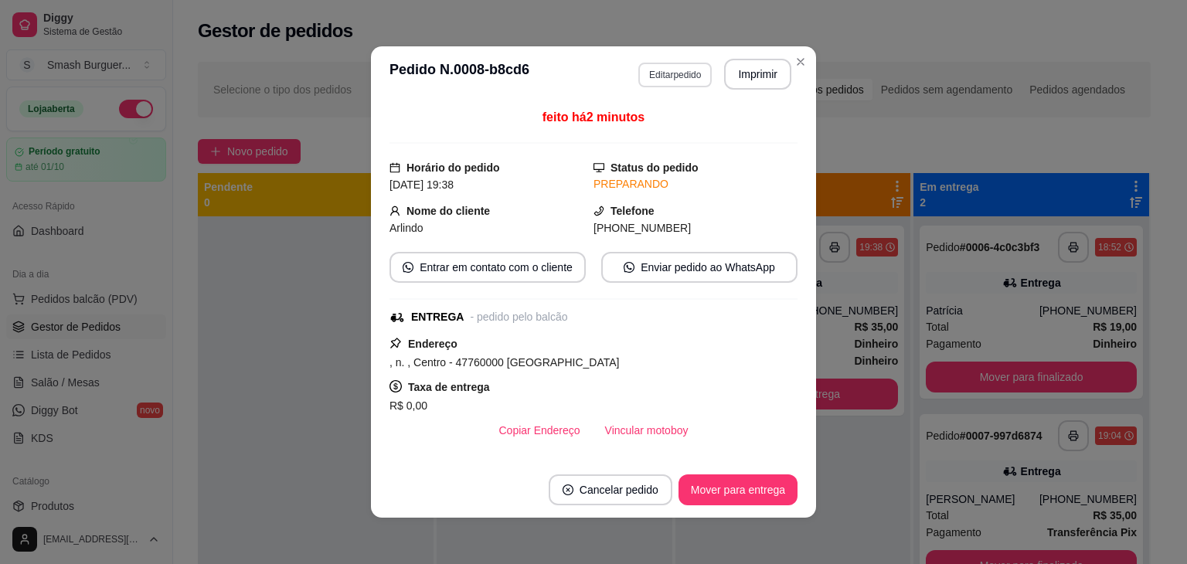
click at [665, 81] on button "Editar pedido" at bounding box center [674, 75] width 73 height 25
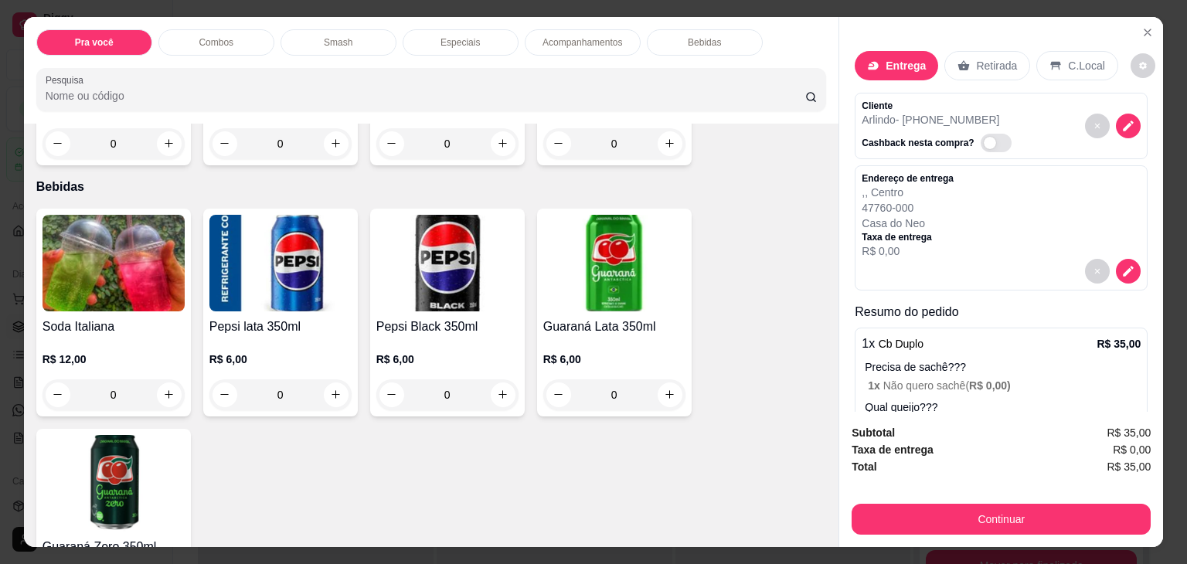
scroll to position [2065, 0]
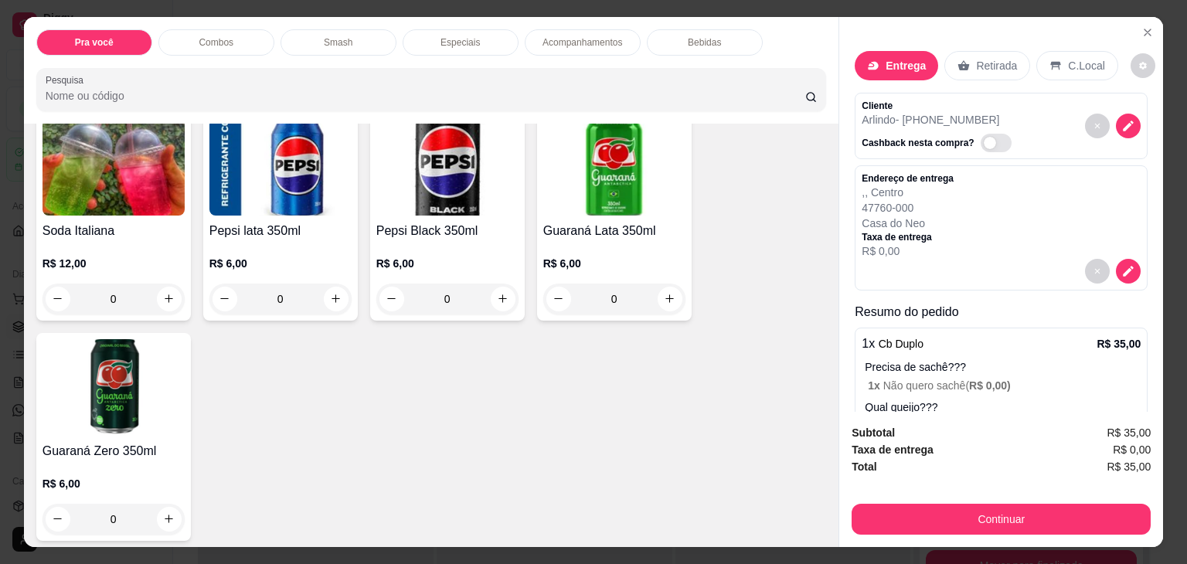
click at [147, 442] on h4 "Guaraná Zero 350ml" at bounding box center [113, 451] width 142 height 19
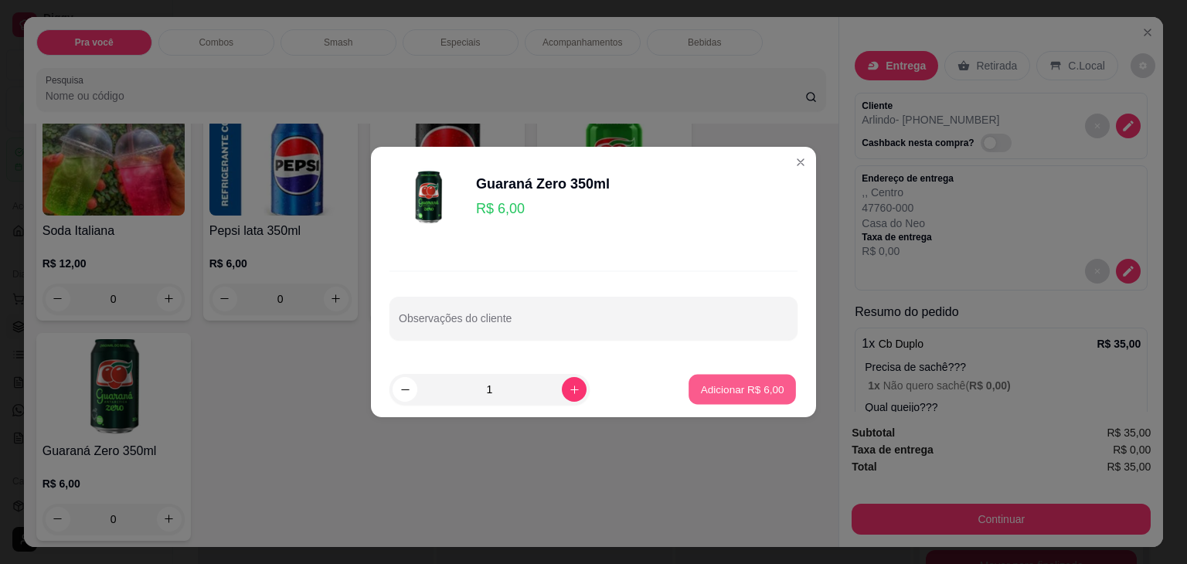
click at [735, 393] on p "Adicionar R$ 6,00" at bounding box center [741, 389] width 83 height 15
type input "1"
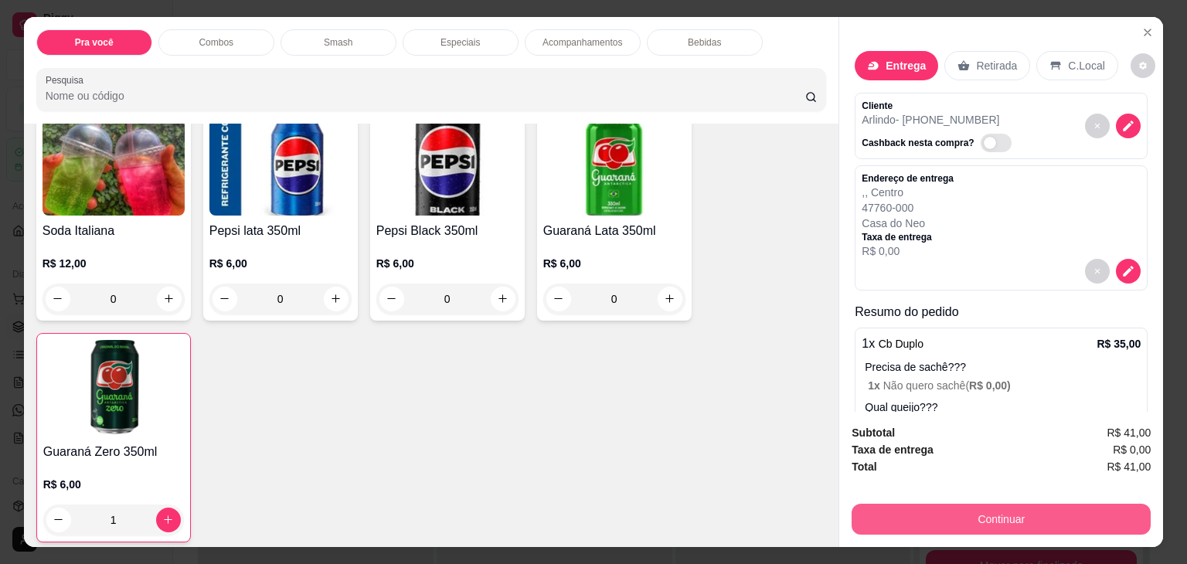
click at [922, 514] on button "Continuar" at bounding box center [1001, 519] width 299 height 31
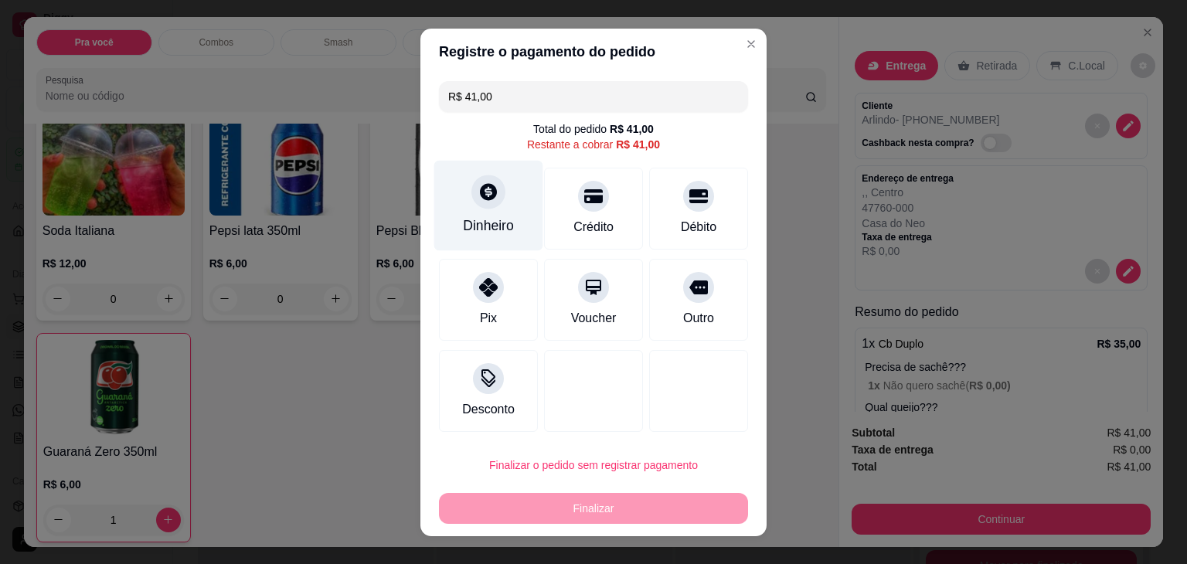
click at [479, 192] on icon at bounding box center [488, 192] width 20 height 20
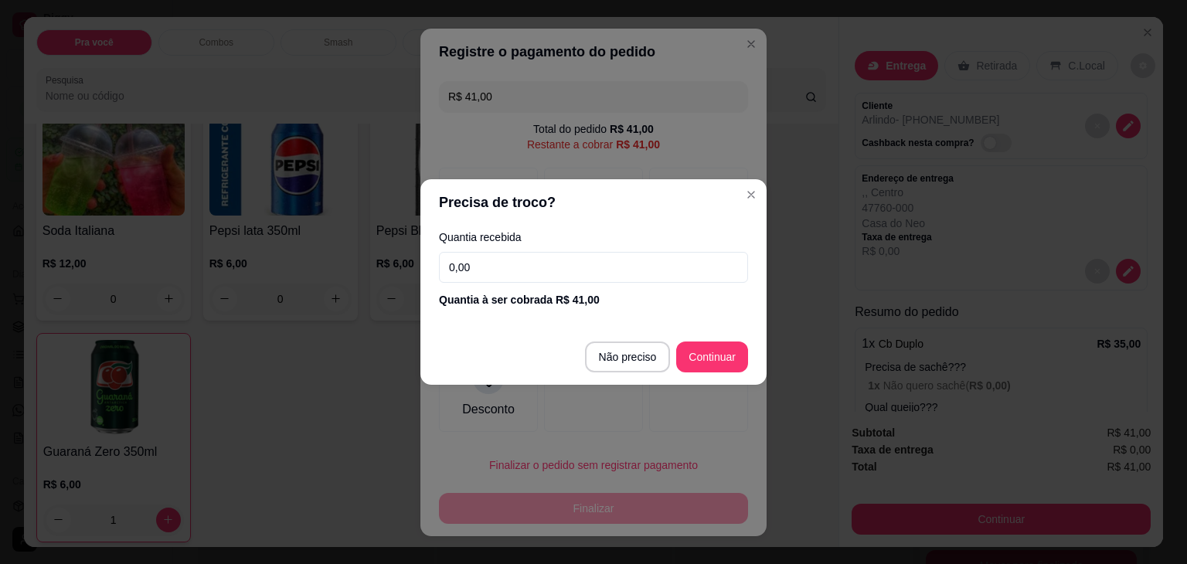
click at [641, 260] on input "0,00" at bounding box center [593, 267] width 309 height 31
type input "41,00"
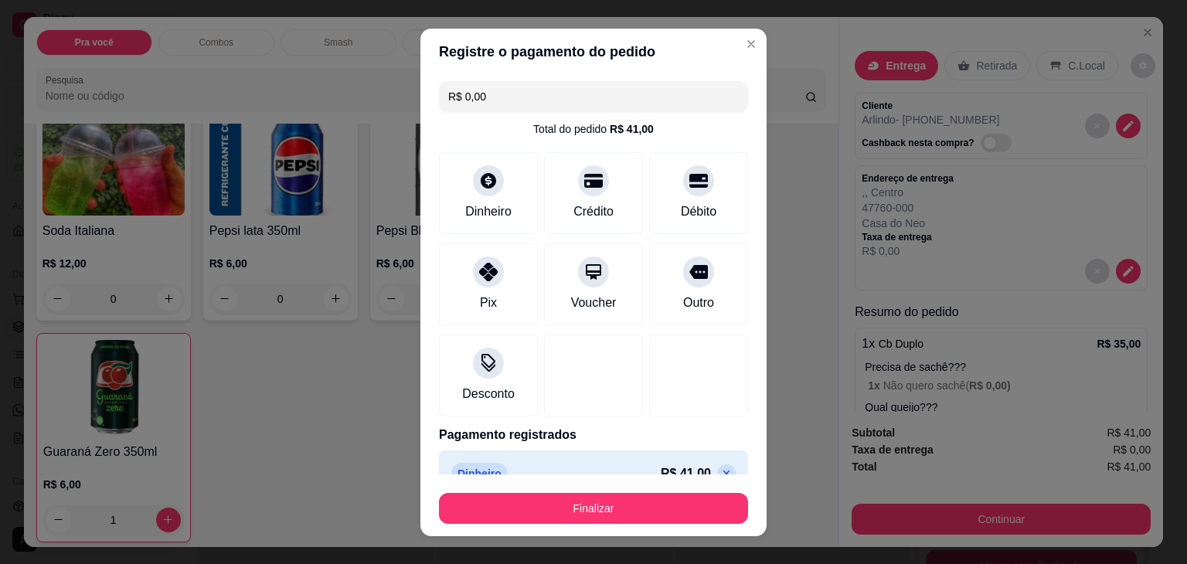
scroll to position [28, 0]
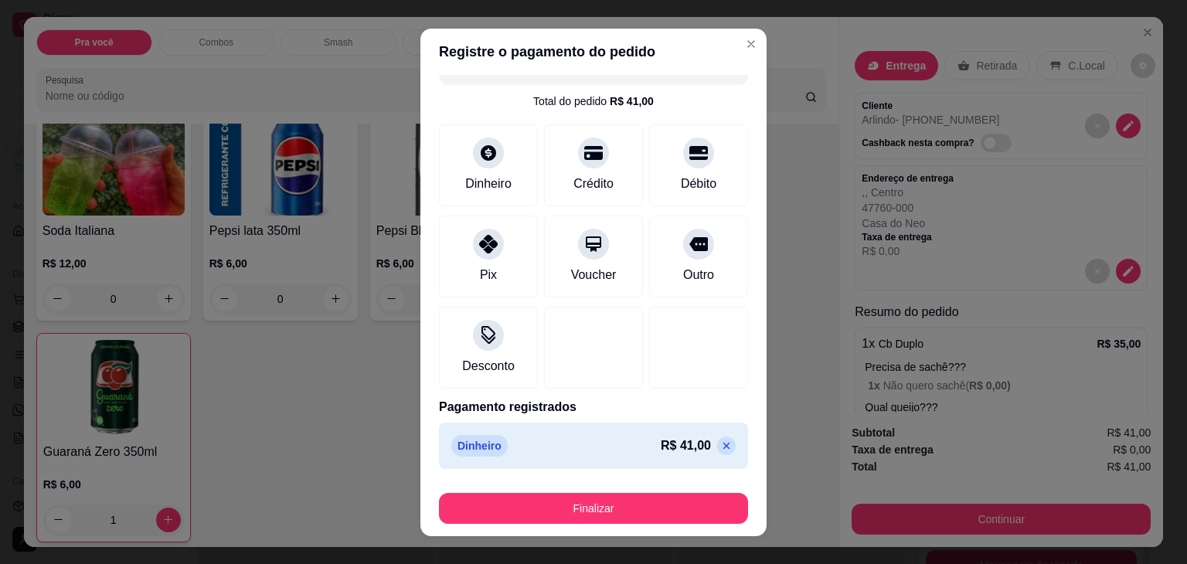
click at [717, 441] on p at bounding box center [726, 446] width 19 height 19
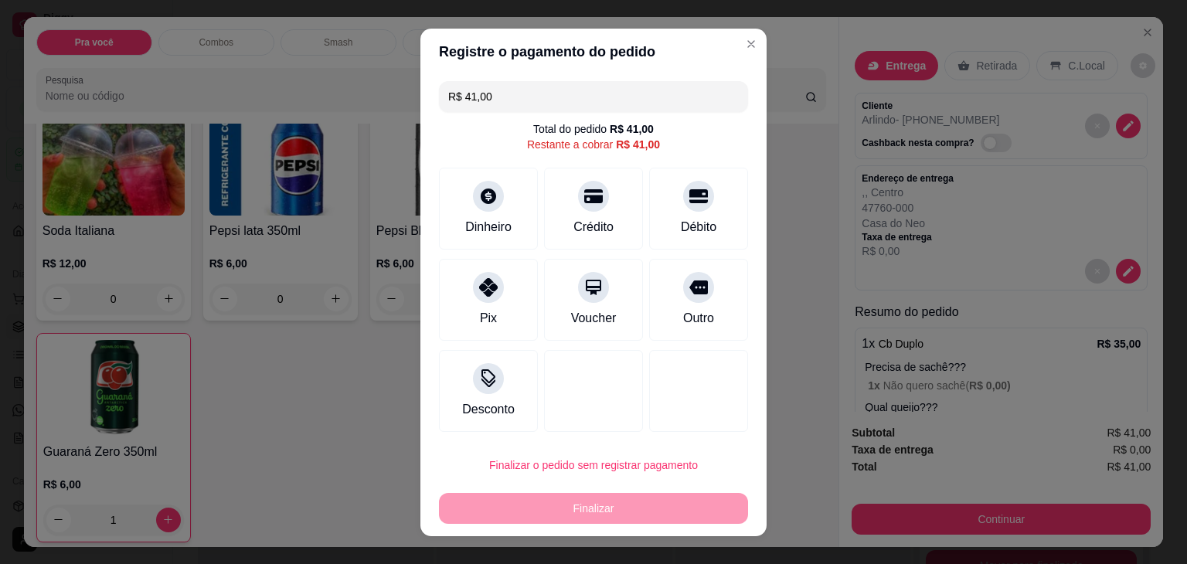
click at [552, 93] on input "R$ 41,00" at bounding box center [593, 96] width 291 height 31
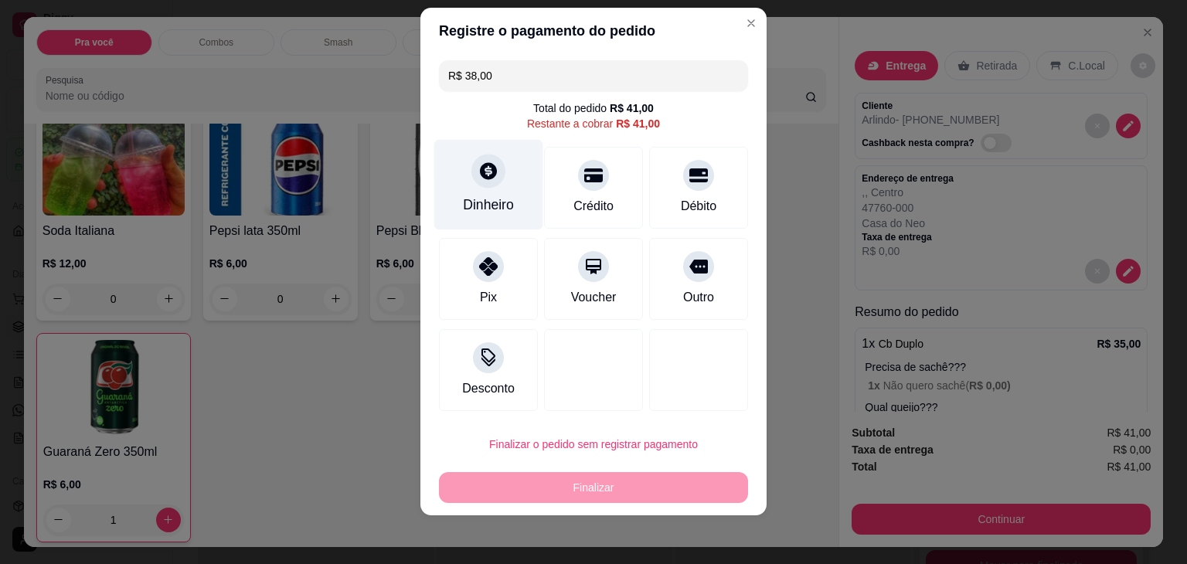
type input "R$ 38,00"
click at [492, 212] on div "Dinheiro" at bounding box center [488, 205] width 51 height 20
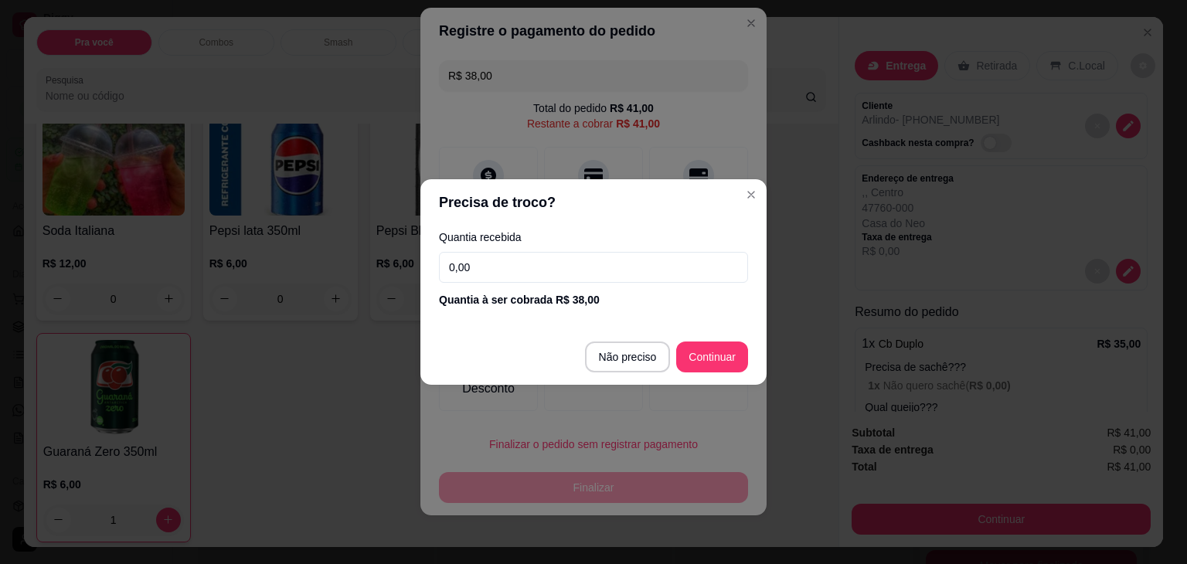
click at [613, 260] on input "0,00" at bounding box center [593, 267] width 309 height 31
type input "38,00"
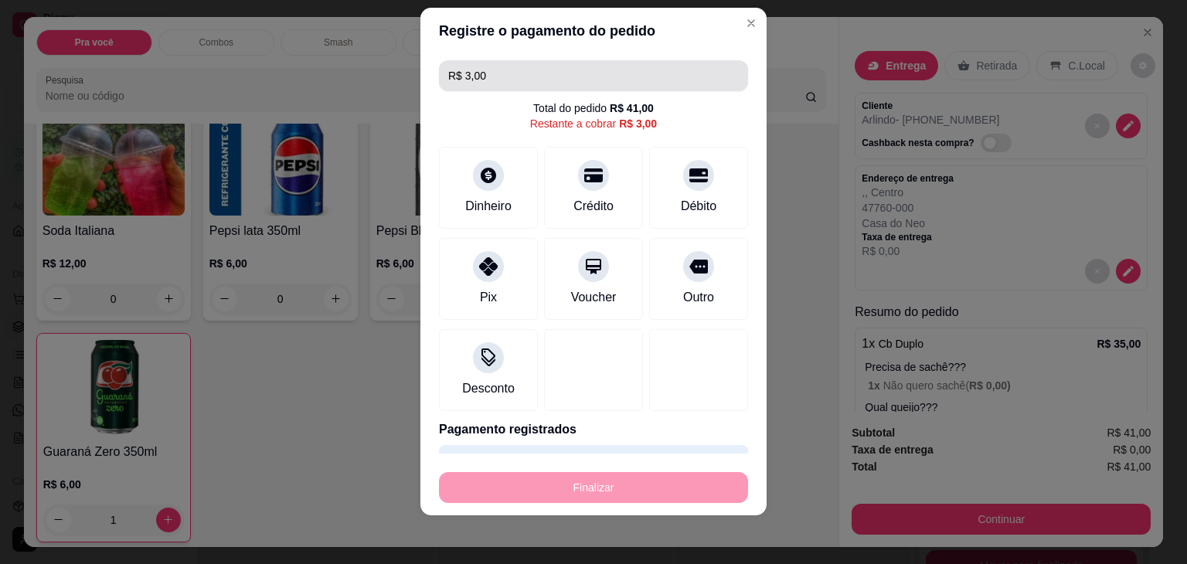
click at [510, 69] on input "R$ 3,00" at bounding box center [593, 75] width 291 height 31
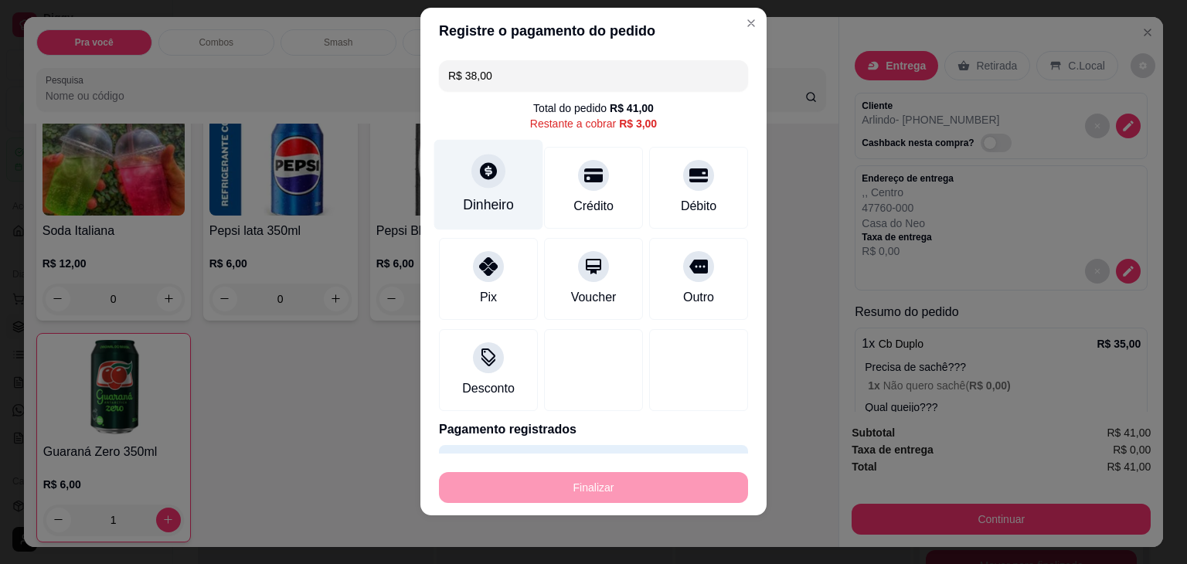
click at [480, 192] on div "Dinheiro" at bounding box center [488, 184] width 109 height 90
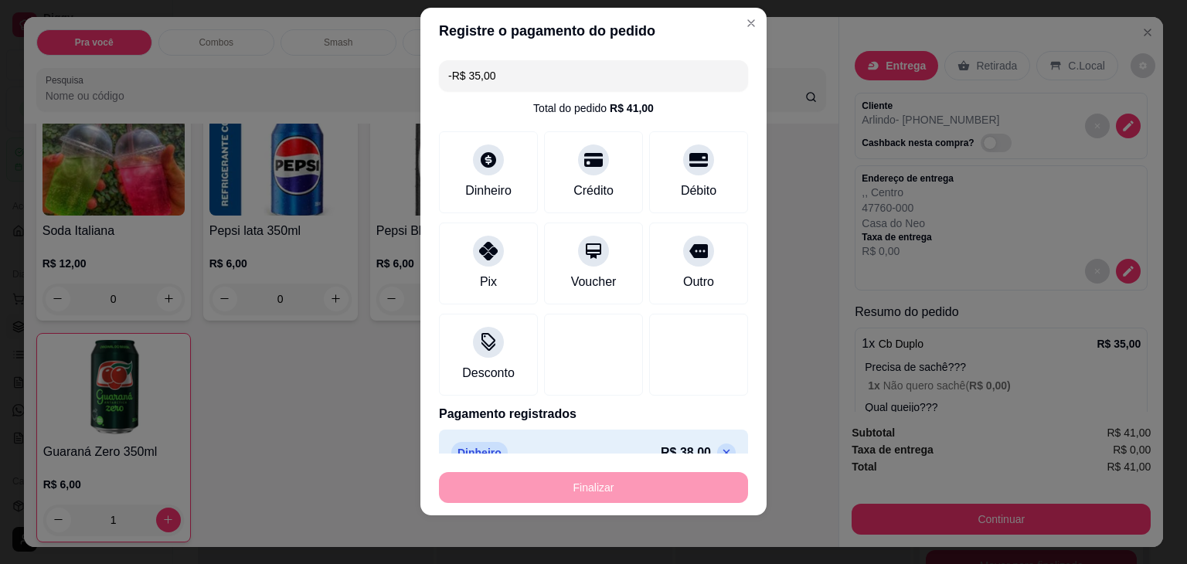
scroll to position [87, 0]
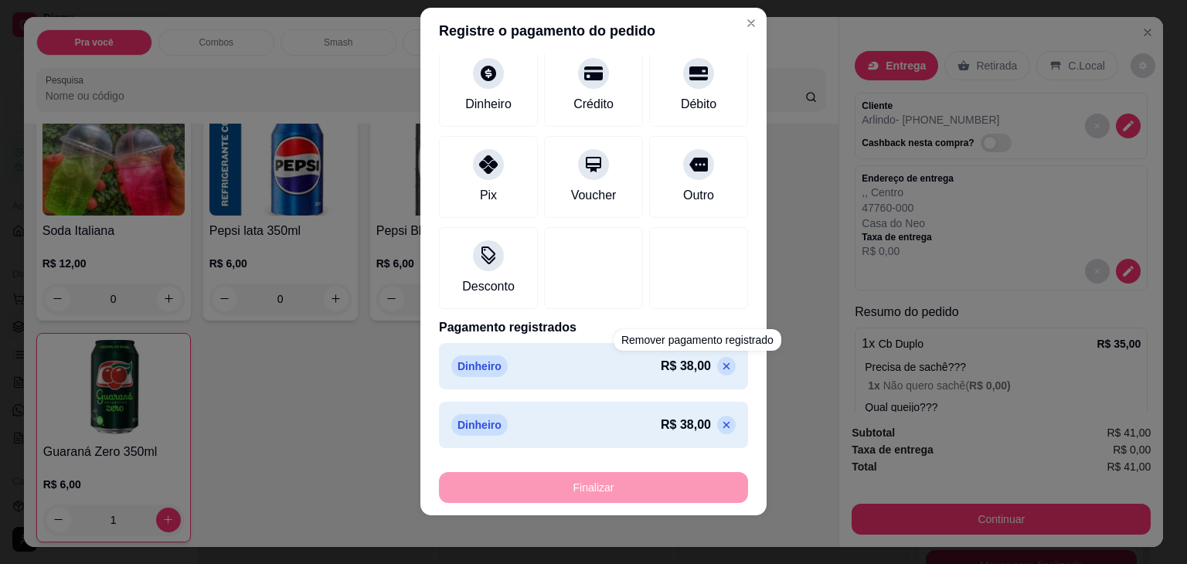
click at [717, 372] on p at bounding box center [726, 366] width 19 height 19
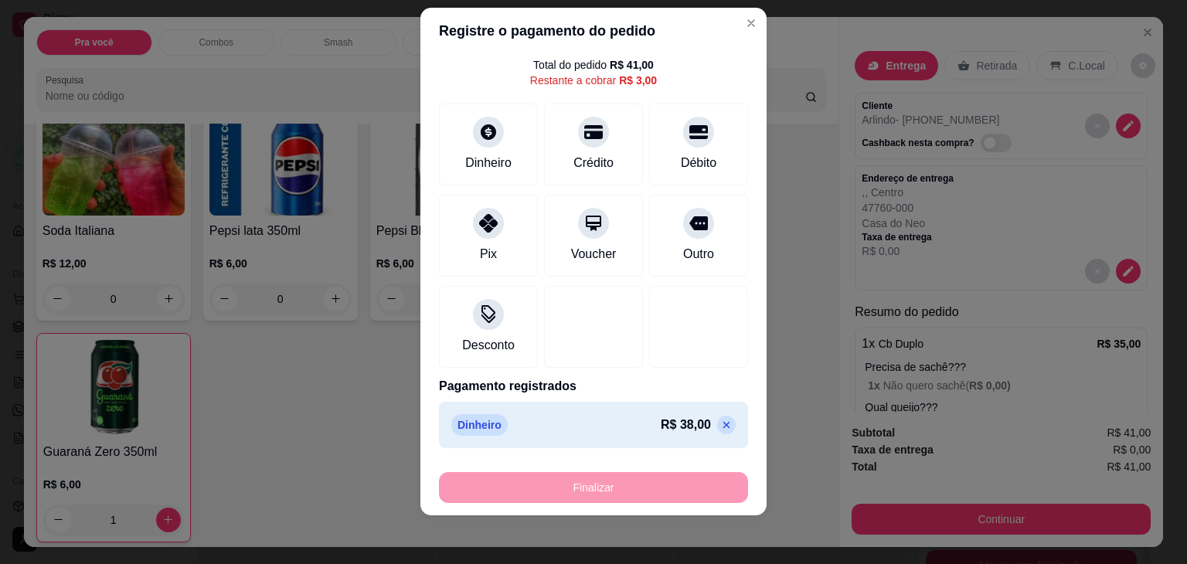
click at [723, 423] on icon at bounding box center [726, 424] width 7 height 7
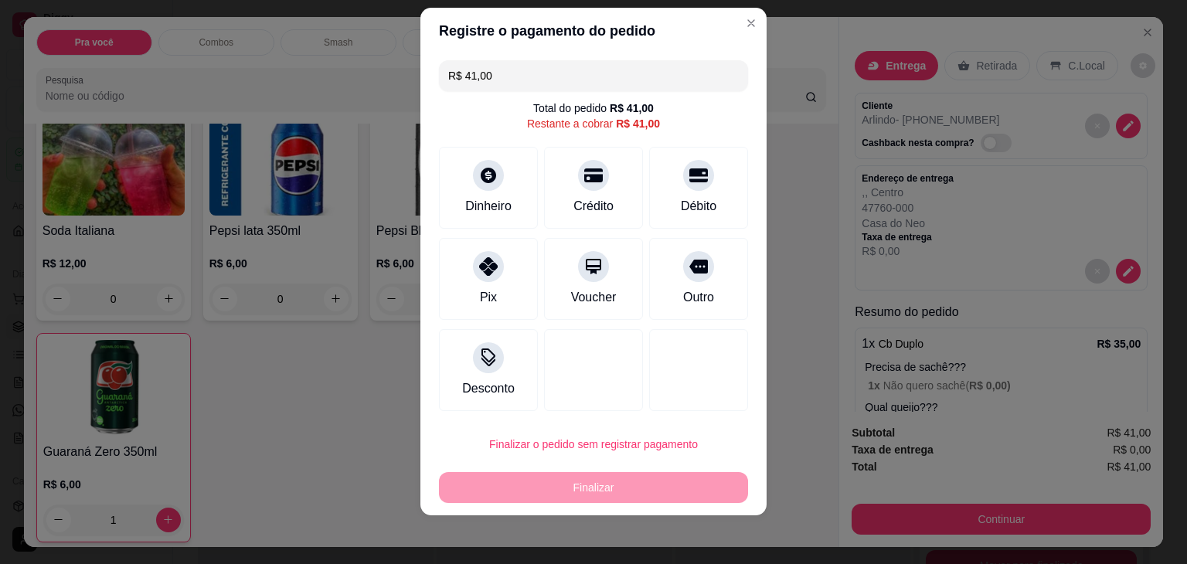
click at [528, 71] on input "R$ 41,00" at bounding box center [593, 75] width 291 height 31
click at [471, 177] on div at bounding box center [488, 171] width 34 height 34
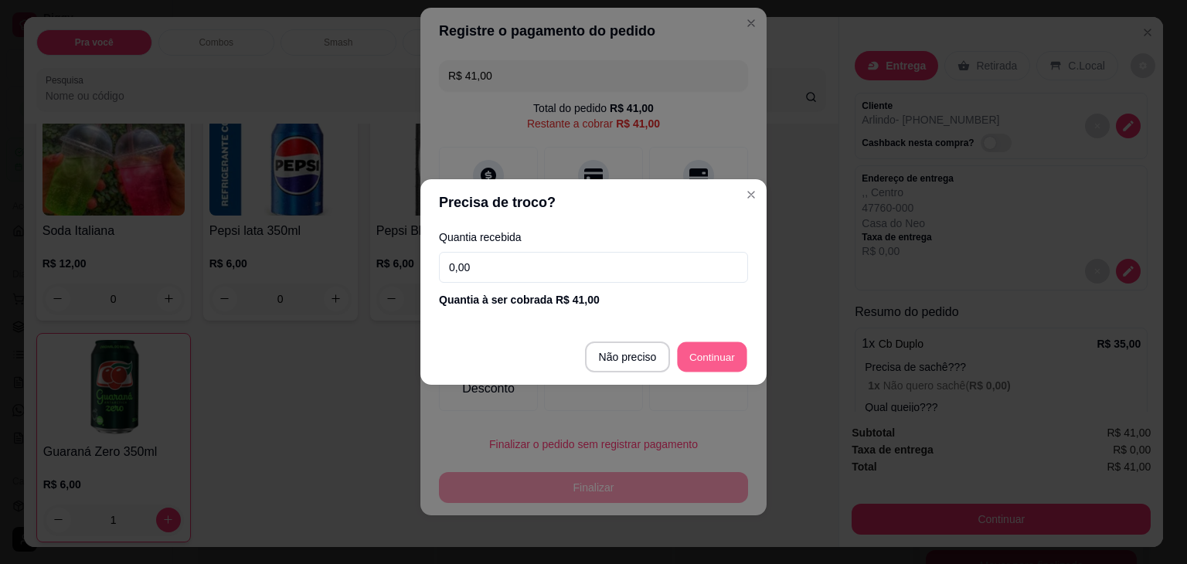
type input "R$ 0,00"
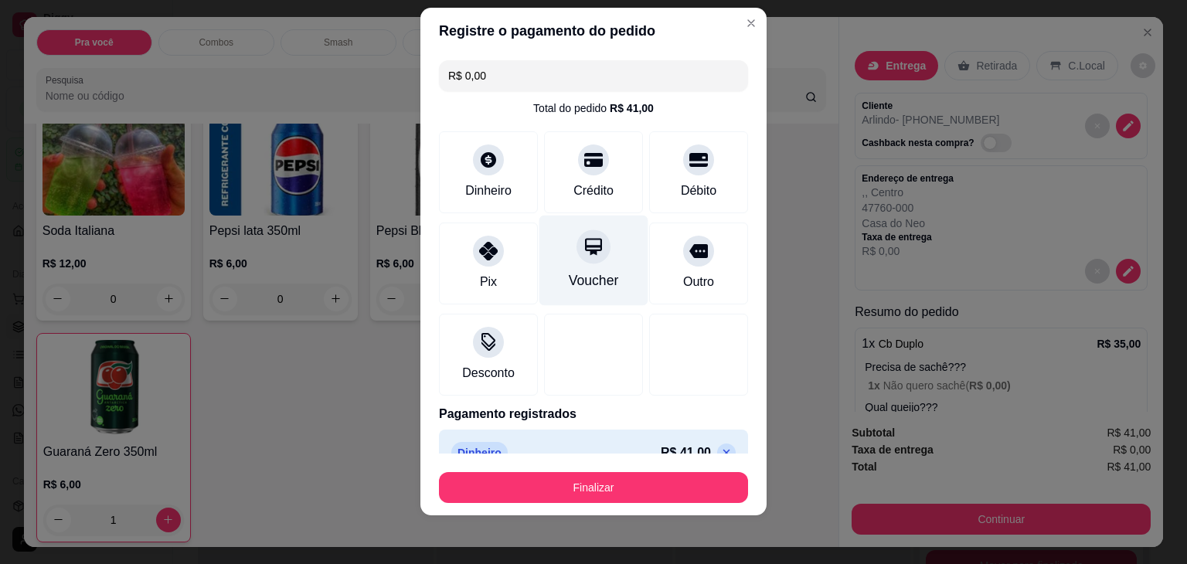
scroll to position [28, 0]
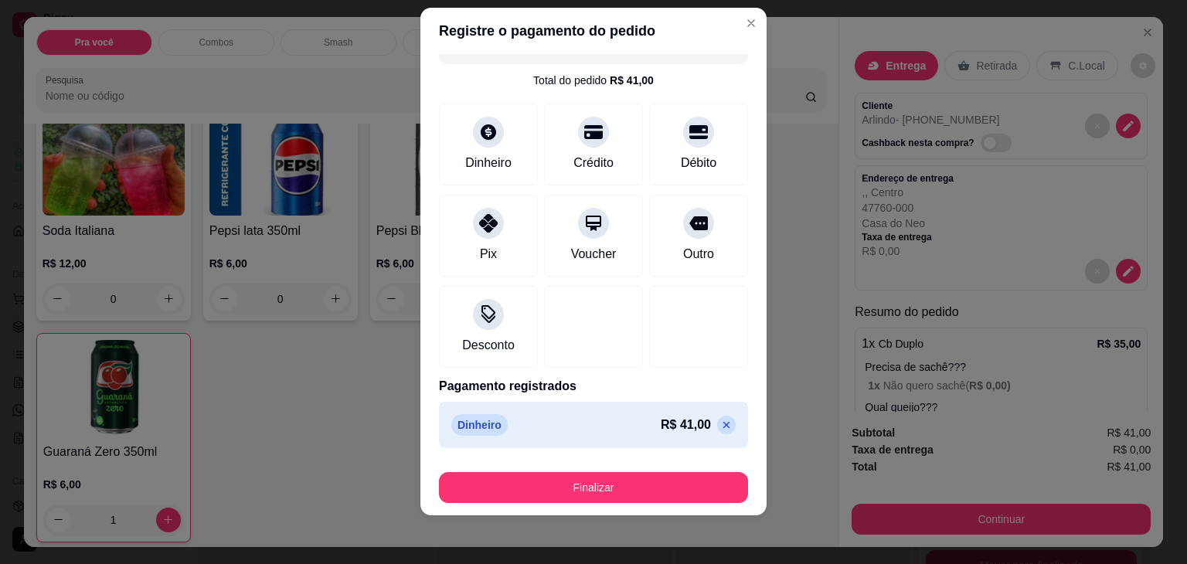
drag, startPoint x: 552, startPoint y: 480, endPoint x: 500, endPoint y: 509, distance: 60.2
click at [500, 509] on footer "Finalizar" at bounding box center [593, 485] width 346 height 62
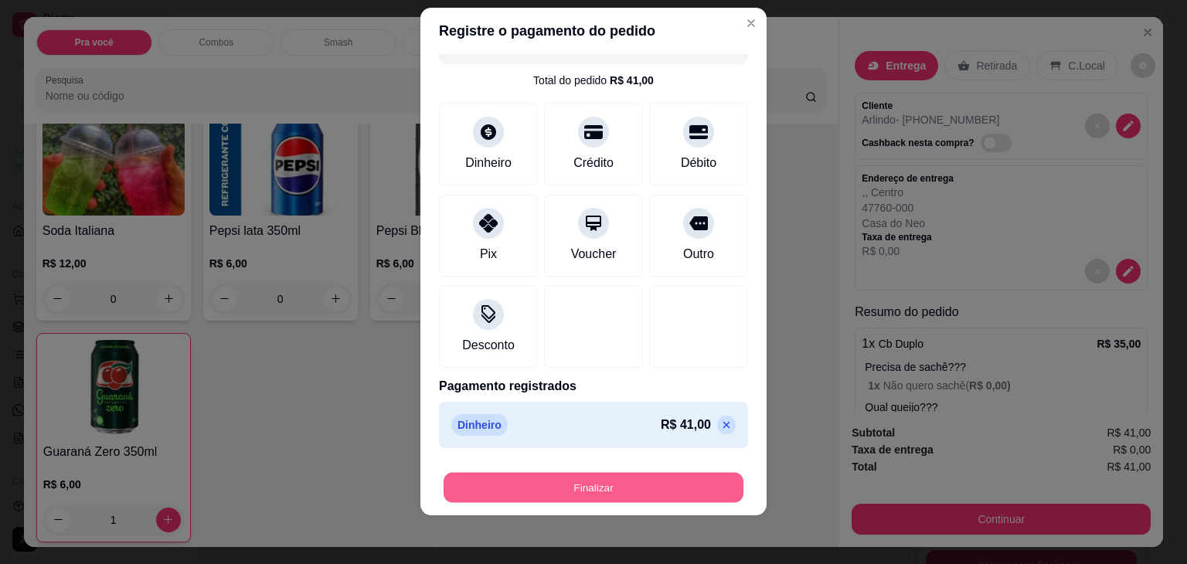
click at [502, 491] on button "Finalizar" at bounding box center [594, 487] width 300 height 30
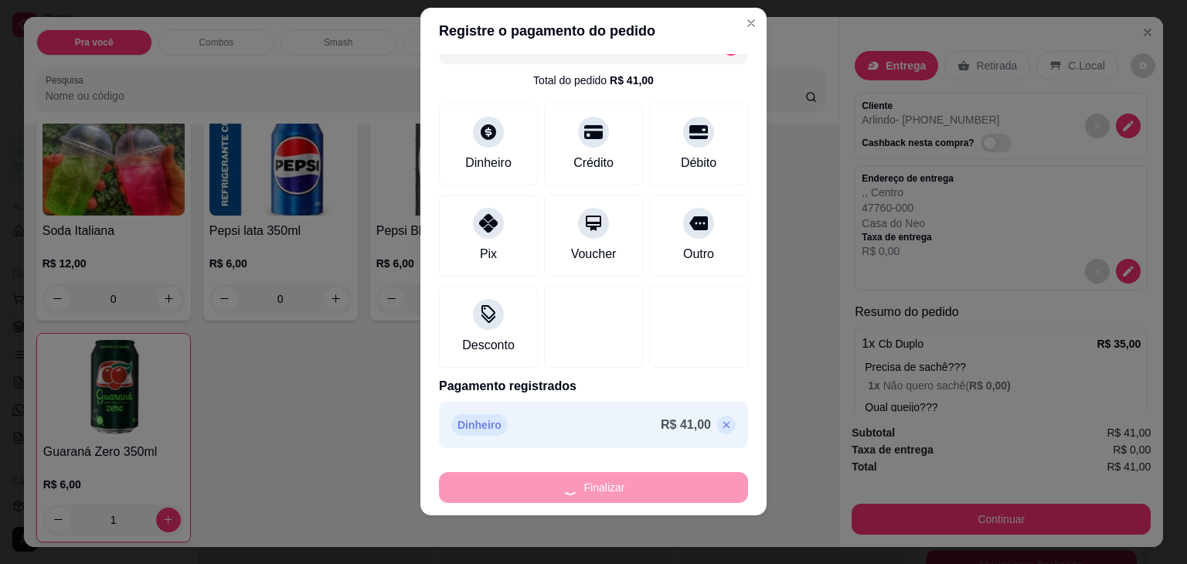
type input "0"
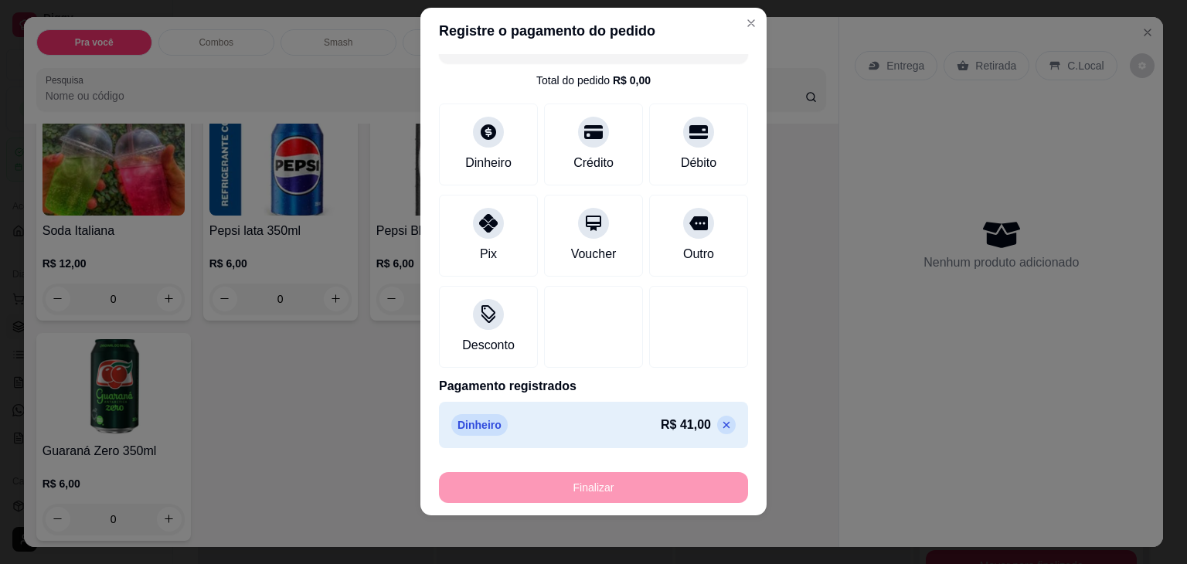
type input "-R$ 41,00"
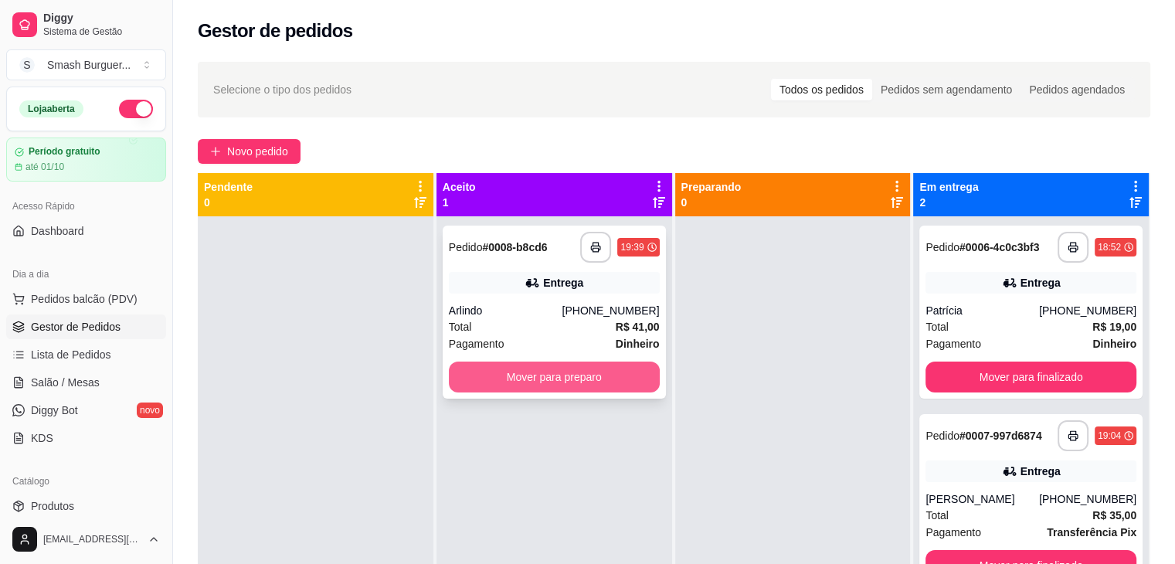
click at [513, 381] on button "Mover para preparo" at bounding box center [554, 377] width 211 height 31
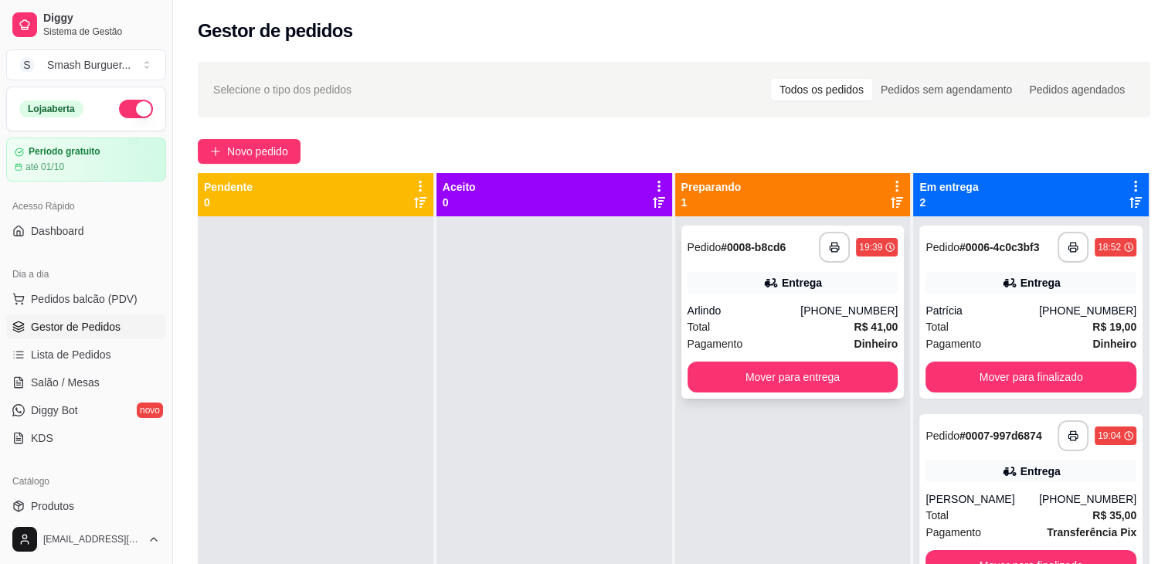
click at [733, 304] on div "Arlindo" at bounding box center [745, 310] width 114 height 15
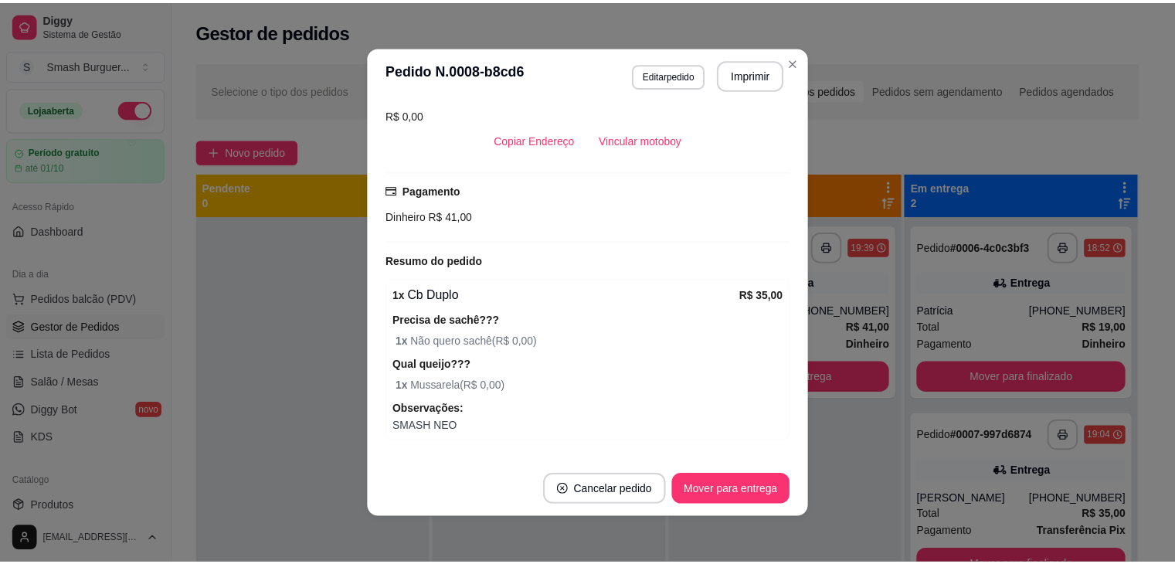
scroll to position [325, 0]
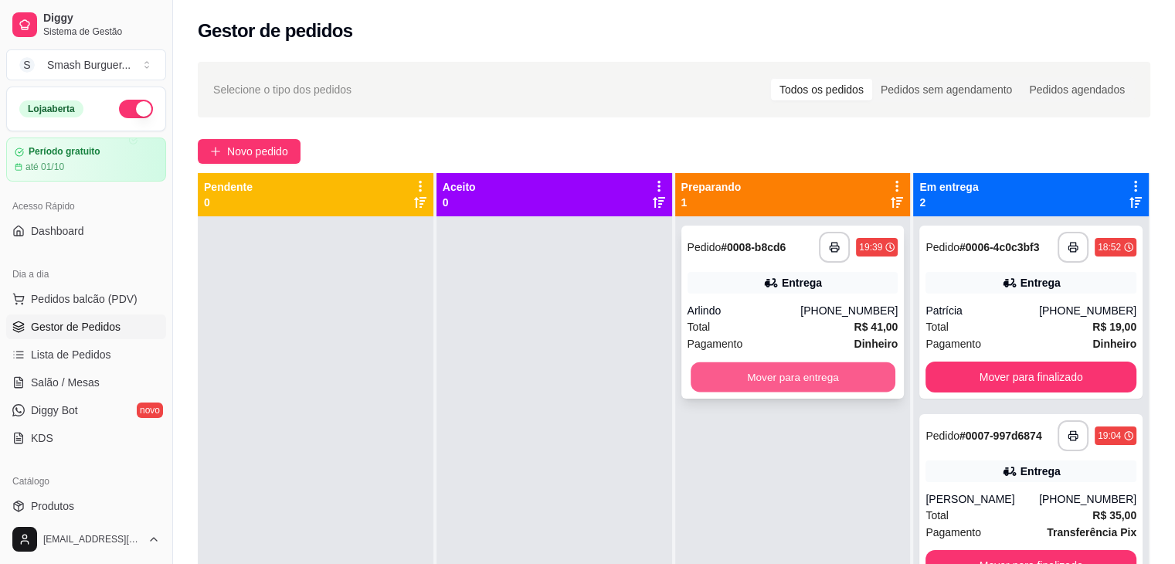
click at [781, 377] on button "Mover para entrega" at bounding box center [793, 377] width 205 height 30
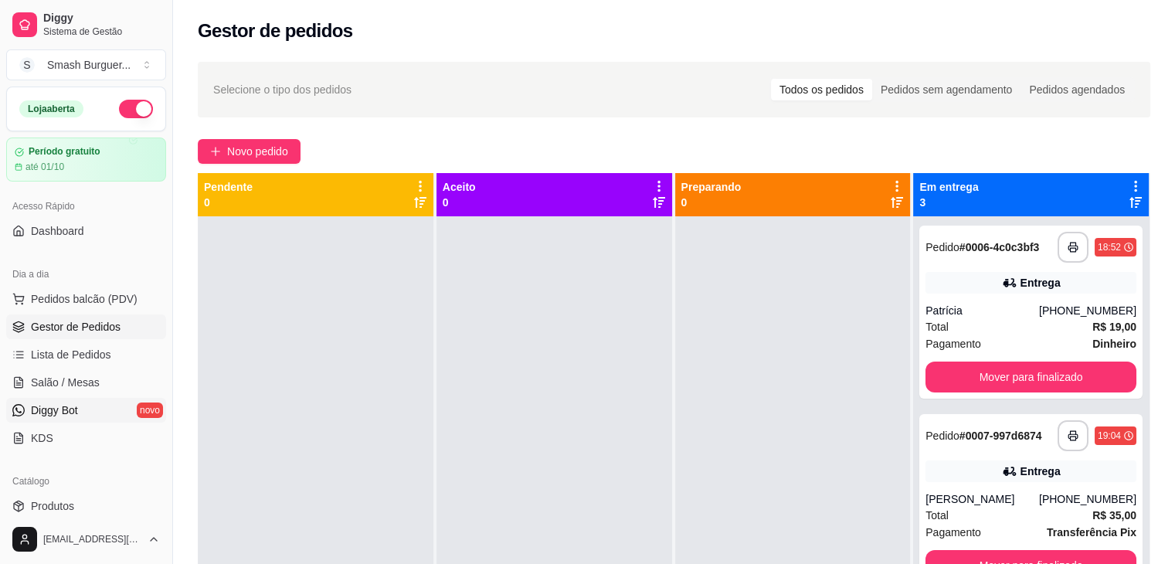
click at [68, 415] on span "Diggy Bot" at bounding box center [54, 410] width 47 height 15
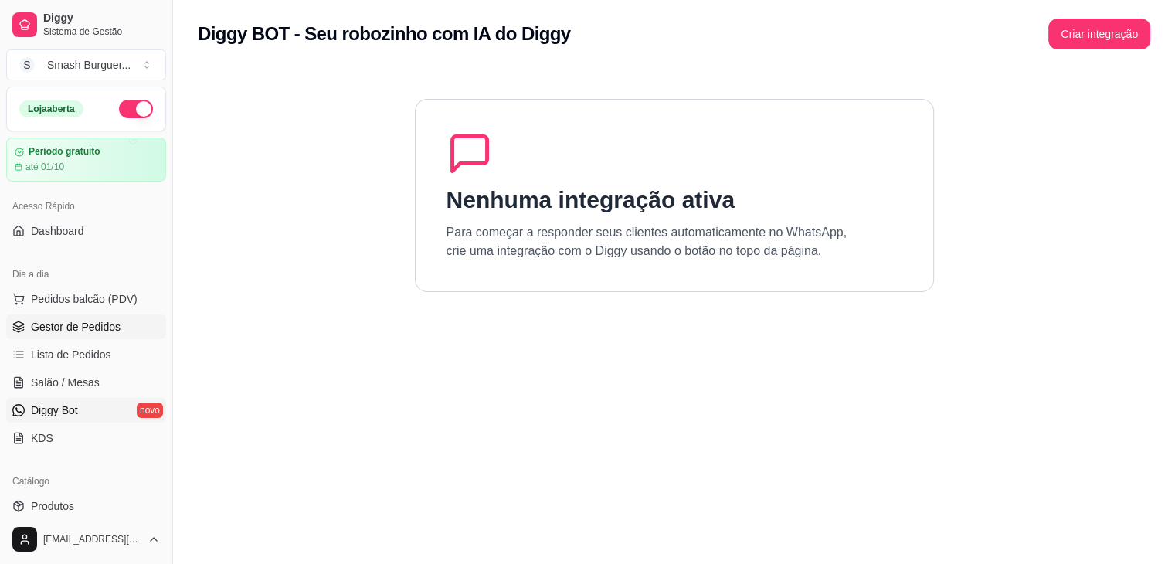
click at [59, 328] on span "Gestor de Pedidos" at bounding box center [76, 326] width 90 height 15
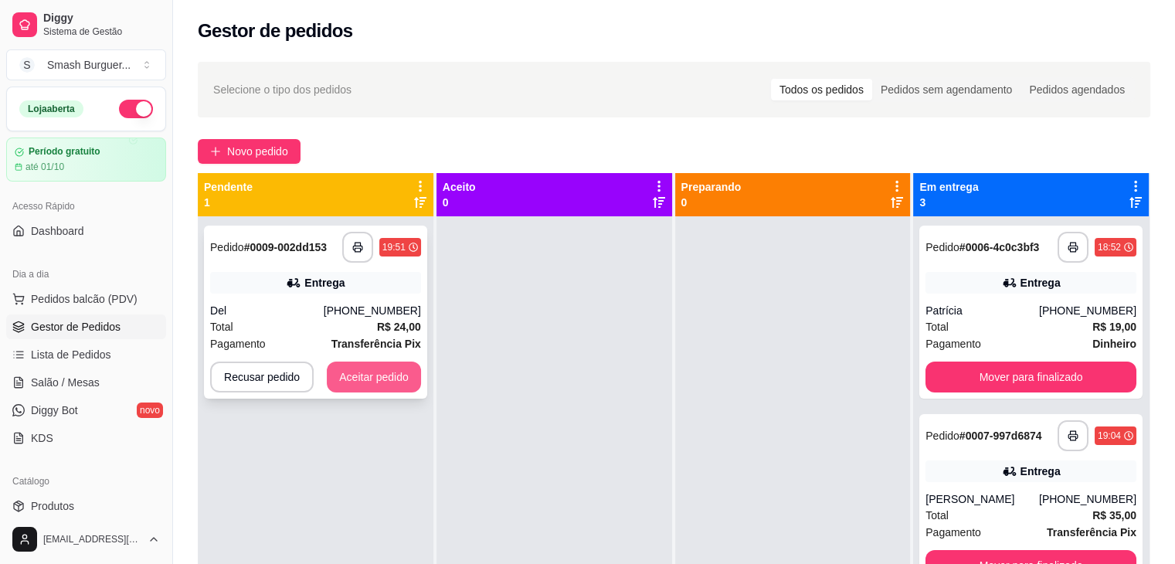
click at [368, 372] on button "Aceitar pedido" at bounding box center [374, 377] width 94 height 31
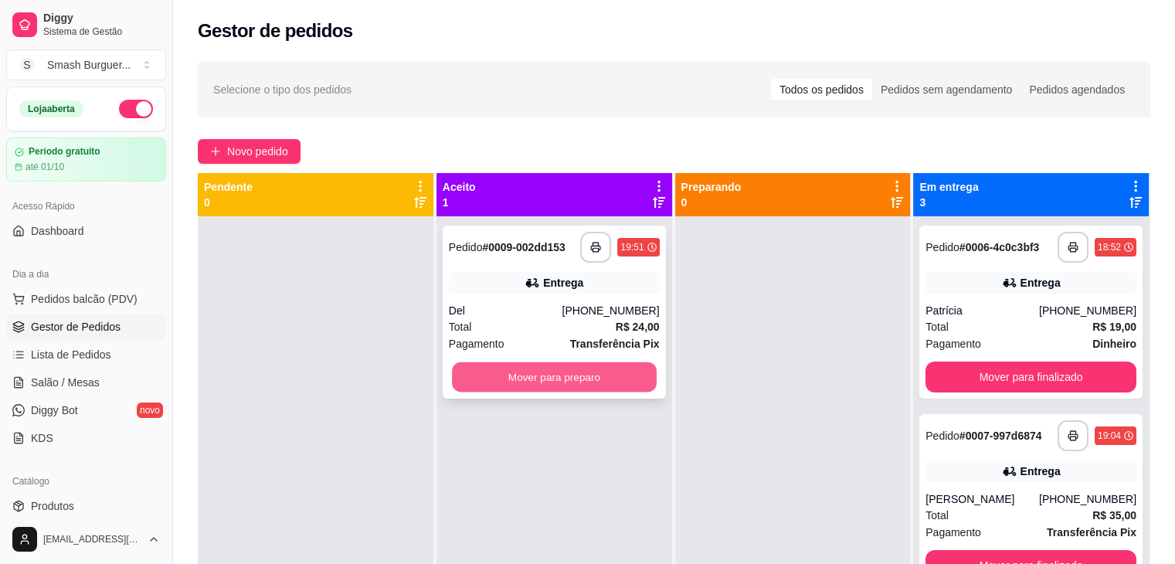
click at [523, 378] on button "Mover para preparo" at bounding box center [554, 377] width 205 height 30
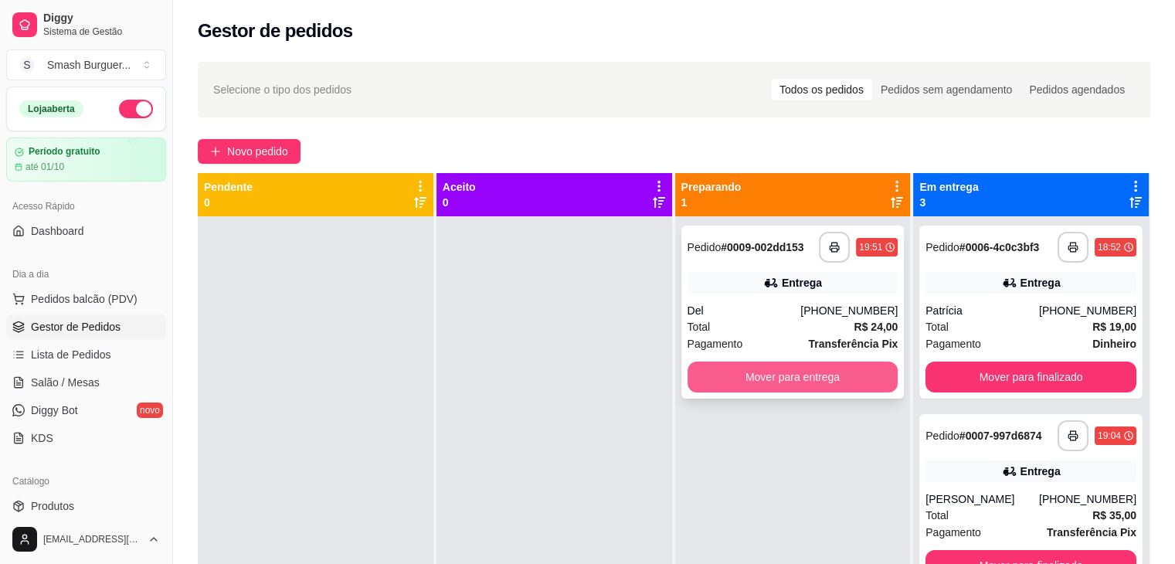
click at [776, 373] on button "Mover para entrega" at bounding box center [793, 377] width 211 height 31
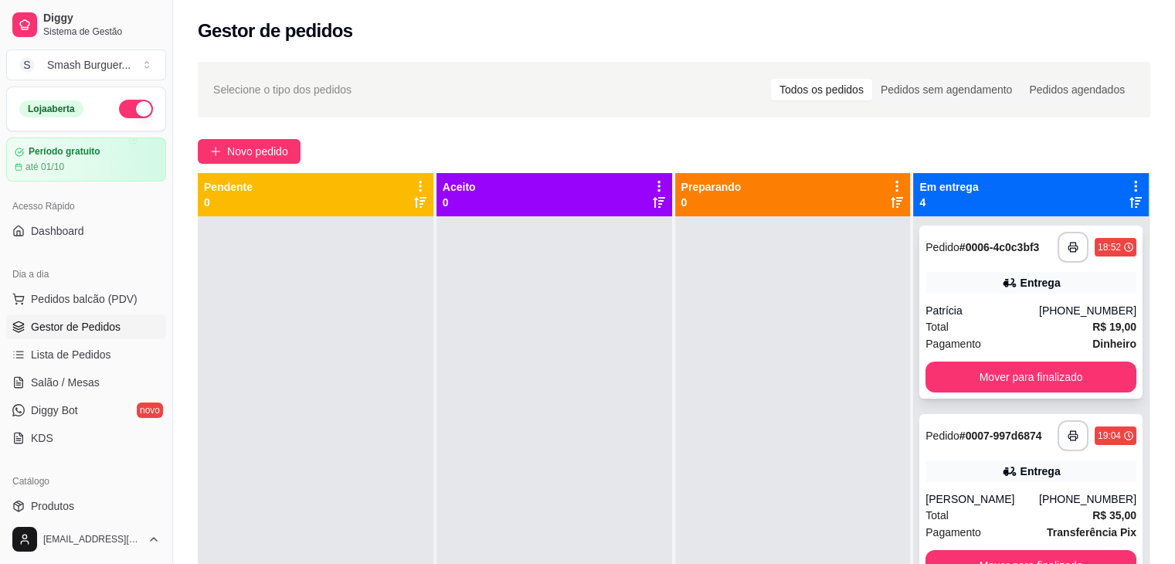
scroll to position [212, 0]
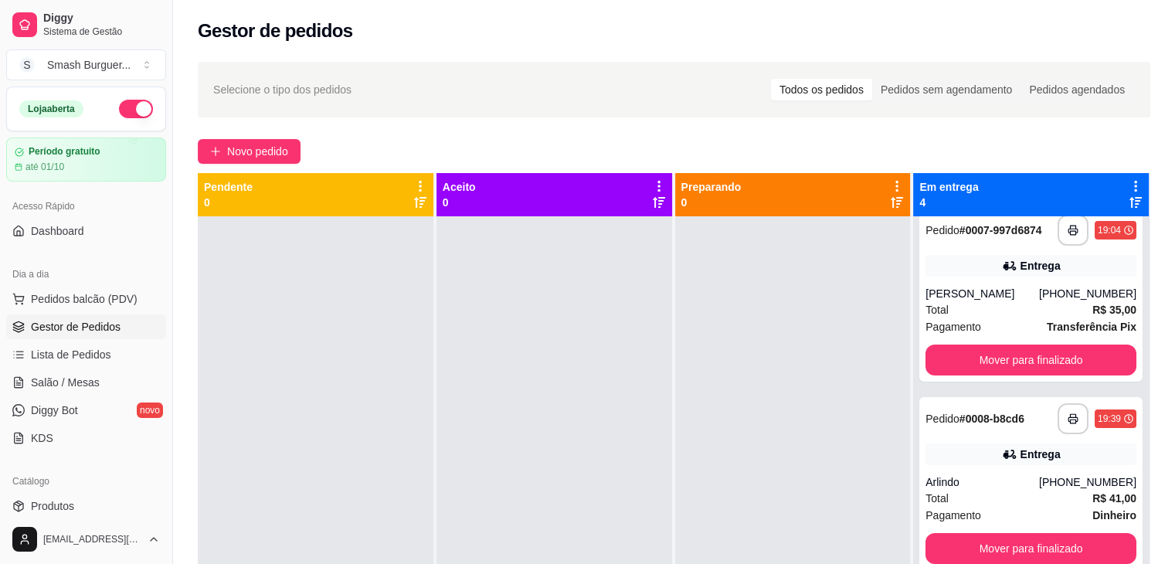
click at [723, 396] on div at bounding box center [793, 498] width 236 height 564
